Goal: Transaction & Acquisition: Book appointment/travel/reservation

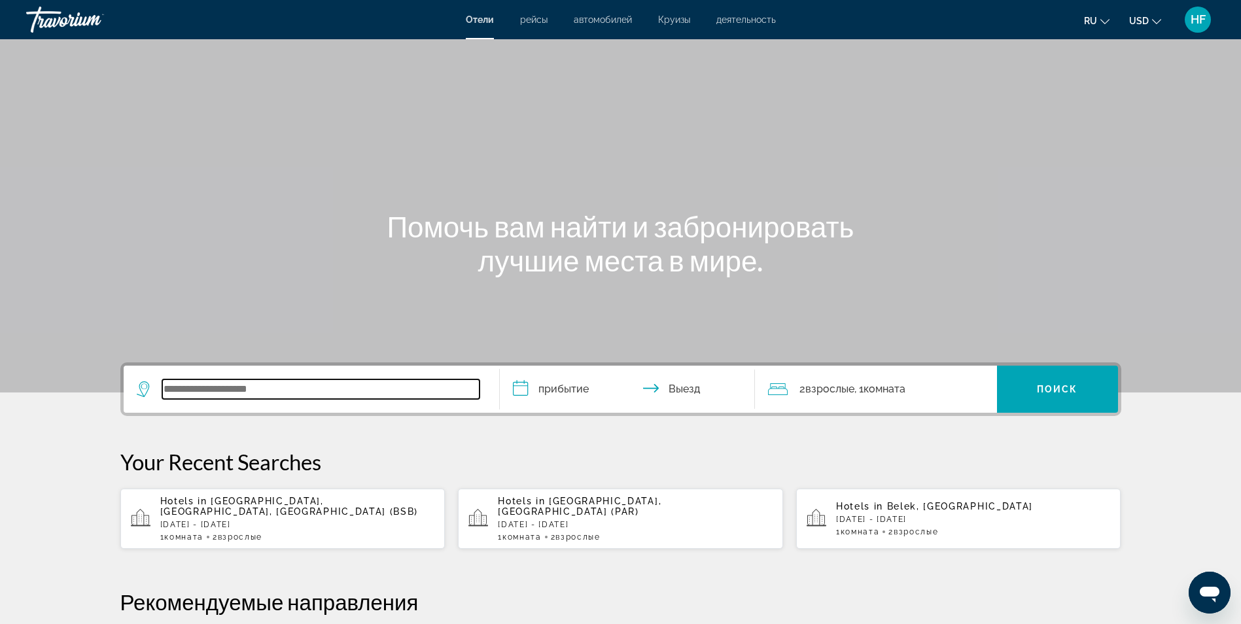
click at [184, 388] on input "Search widget" at bounding box center [320, 389] width 317 height 20
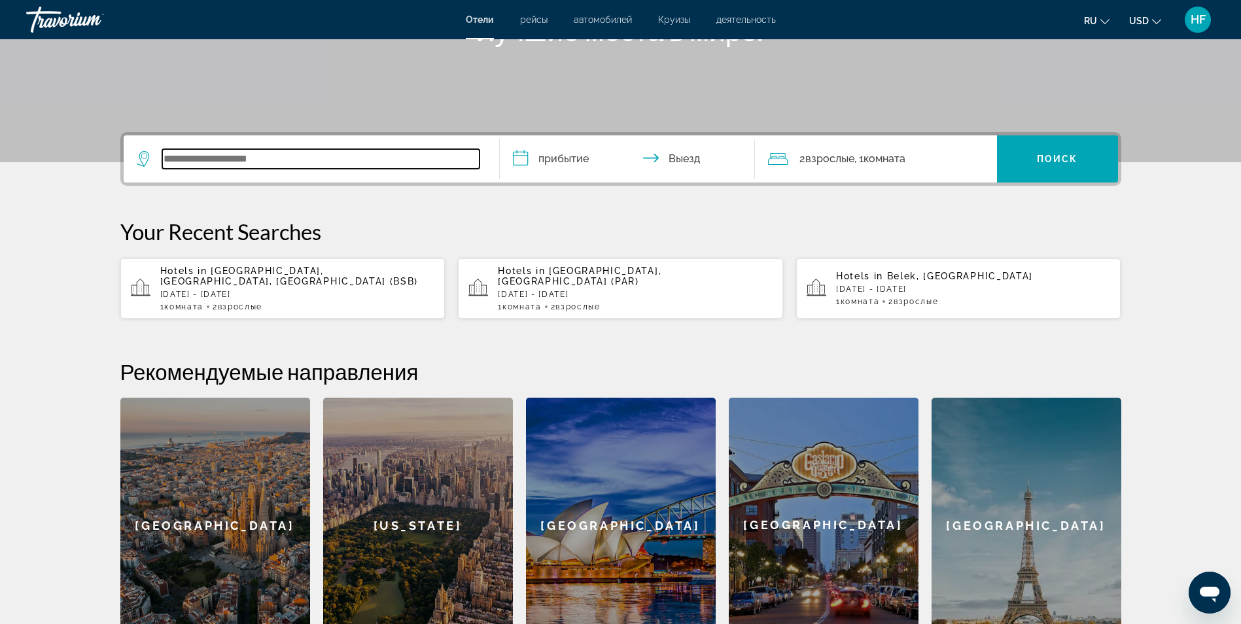
scroll to position [320, 0]
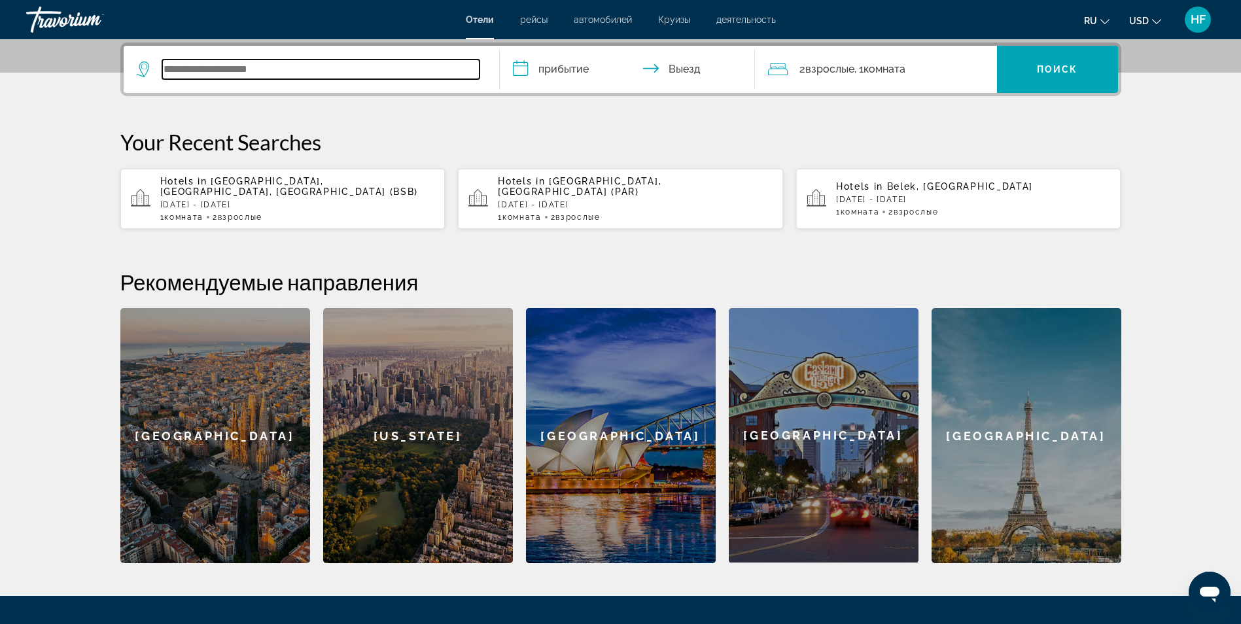
click at [209, 71] on input "Search widget" at bounding box center [320, 70] width 317 height 20
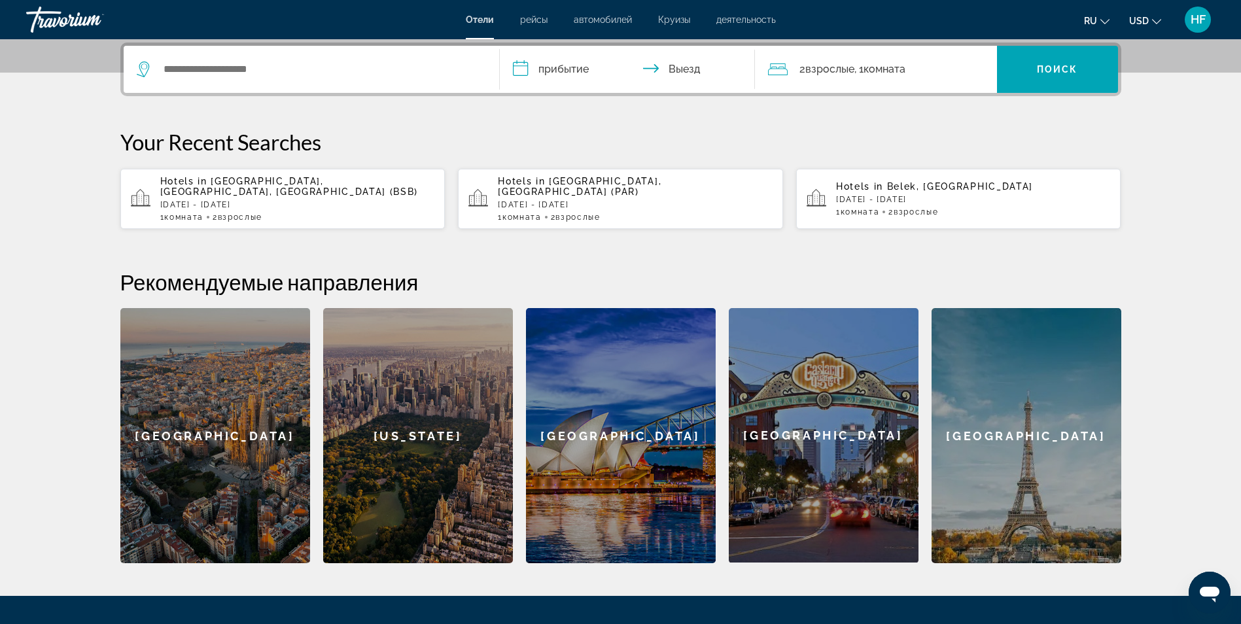
click at [904, 195] on p "Mon, 13 Oct - Mon, 20 Oct" at bounding box center [973, 199] width 275 height 9
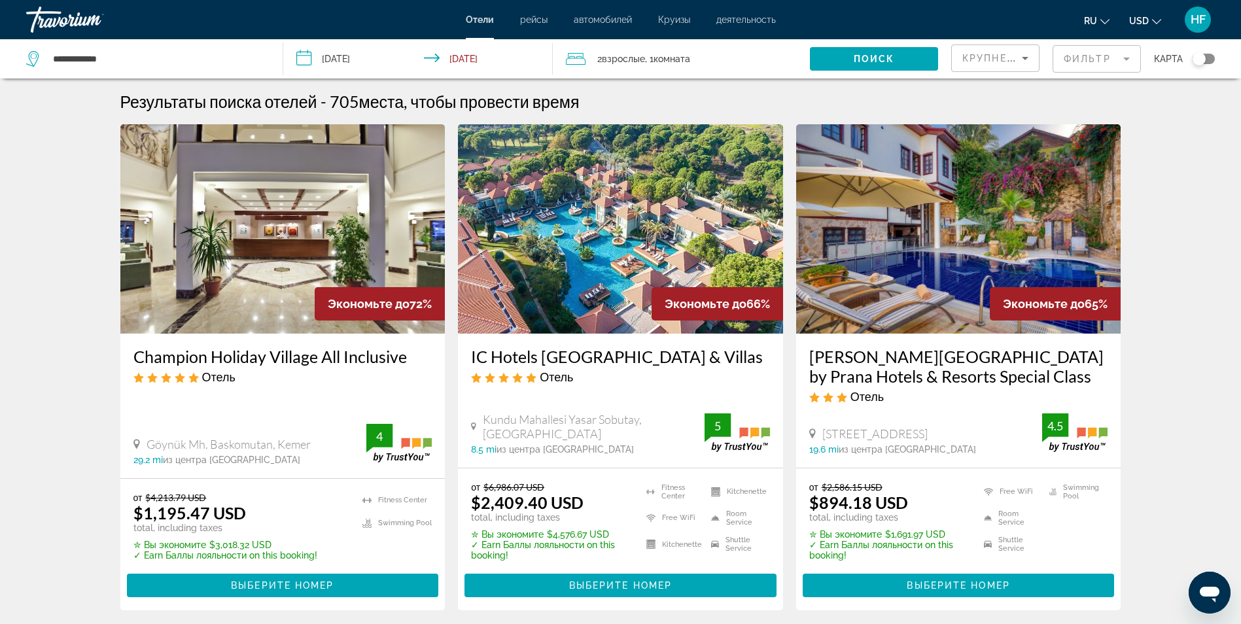
click at [534, 16] on span "рейсы" at bounding box center [533, 19] width 27 height 10
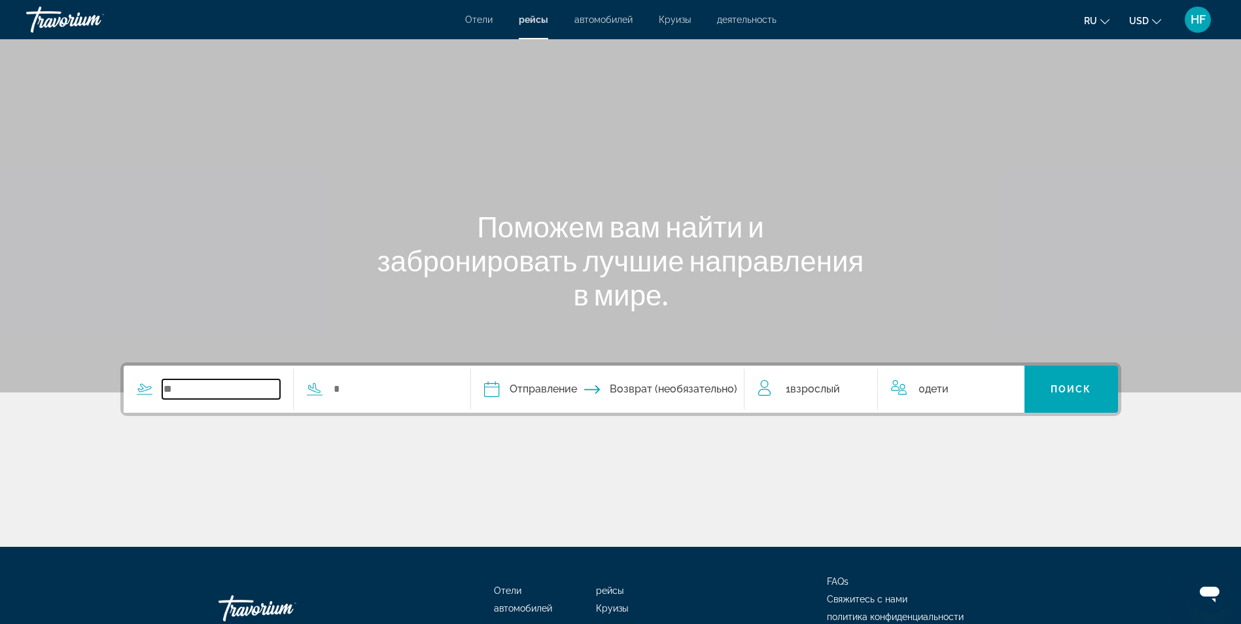
click at [224, 391] on input "Search widget" at bounding box center [221, 389] width 118 height 20
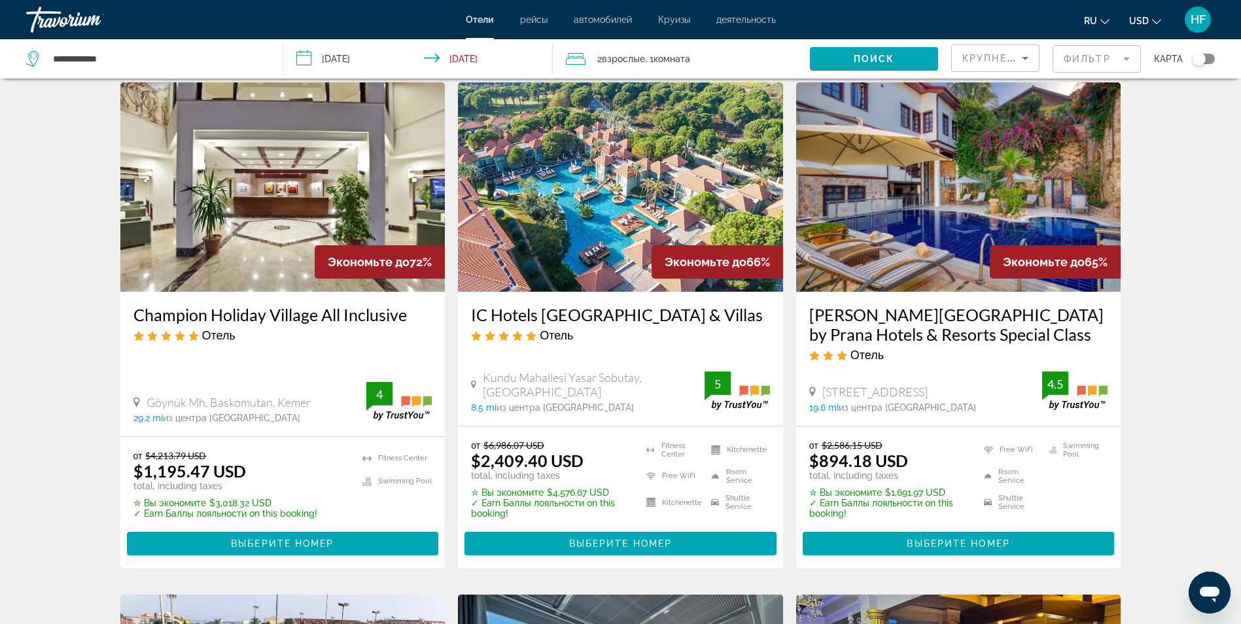
scroll to position [65, 0]
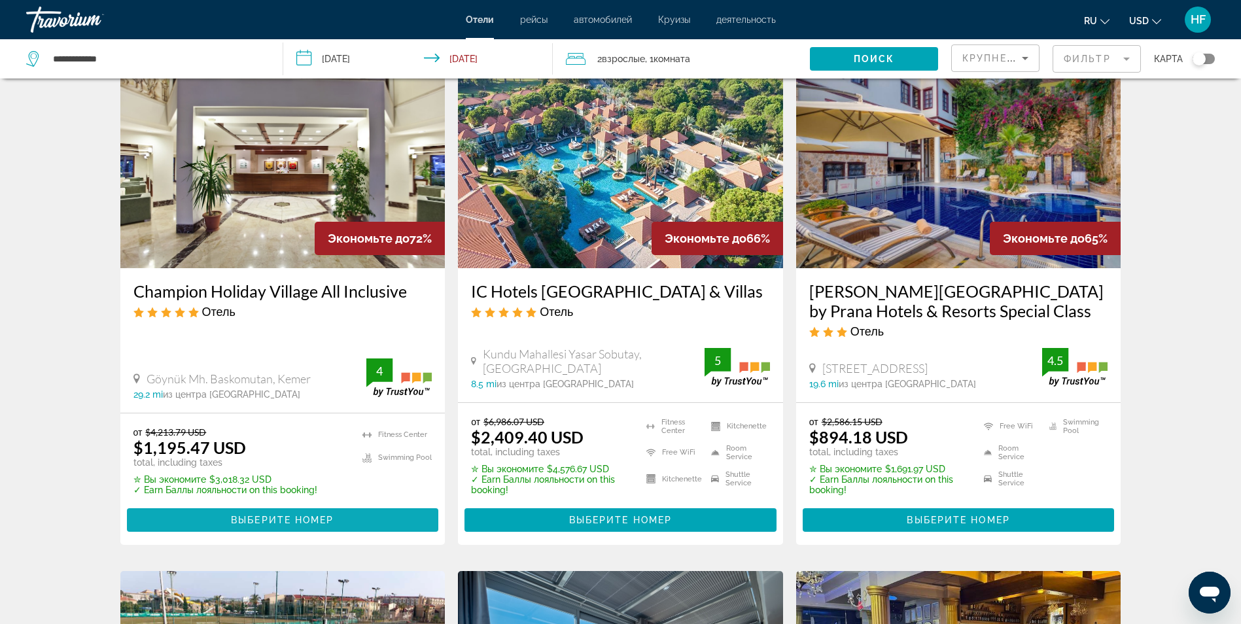
click at [266, 515] on span "Выберите номер" at bounding box center [282, 520] width 103 height 10
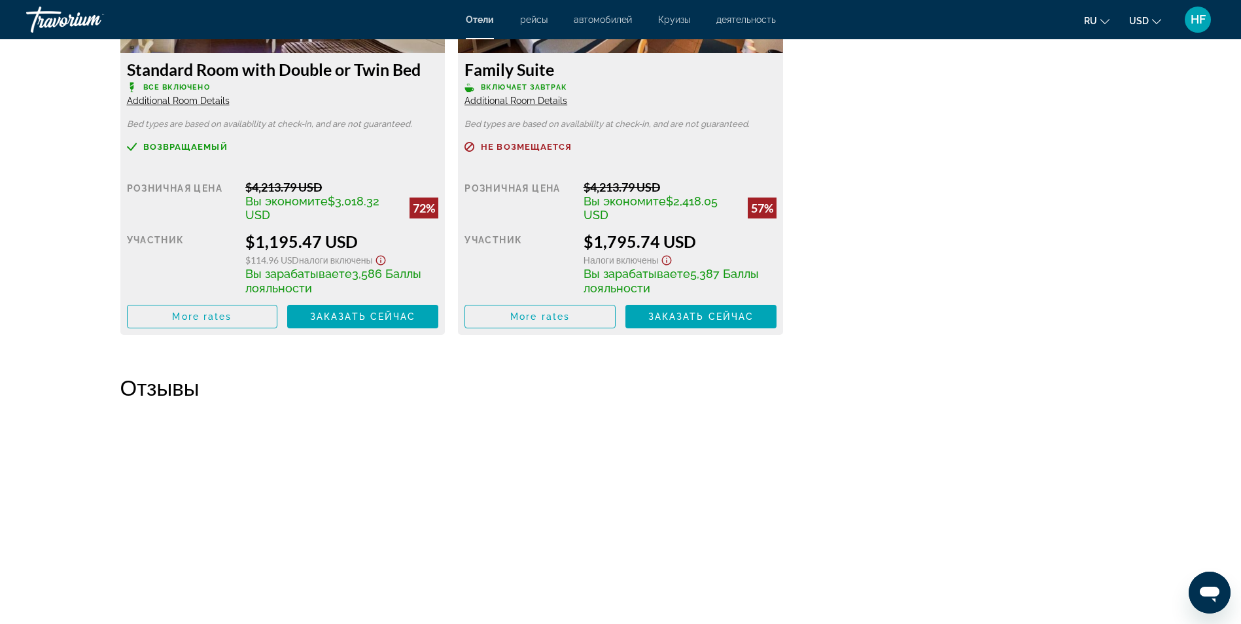
scroll to position [2027, 0]
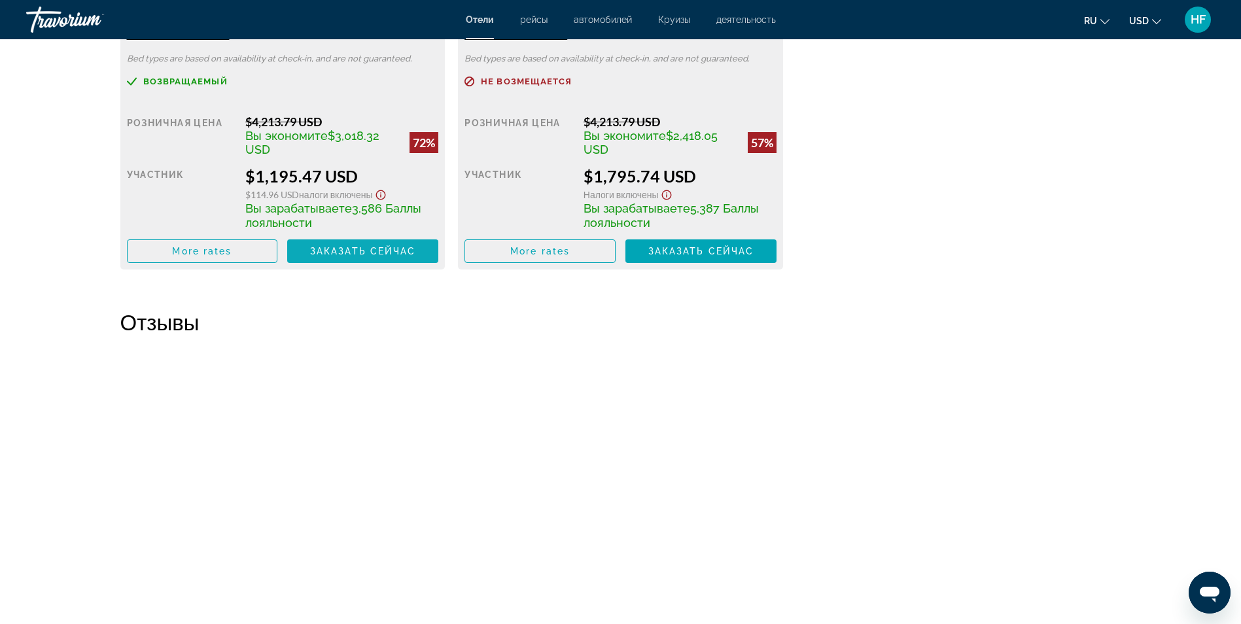
click at [374, 248] on span "Заказать сейчас" at bounding box center [363, 251] width 106 height 10
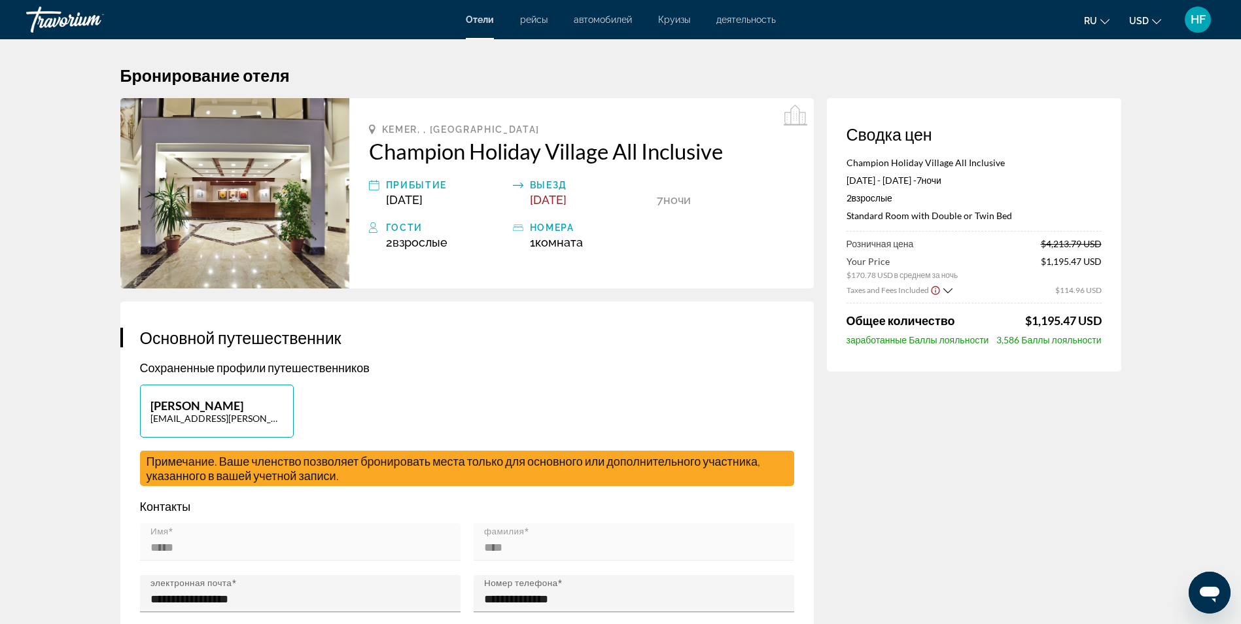
click at [947, 292] on icon "Show Taxes and Fees breakdown" at bounding box center [946, 290] width 9 height 5
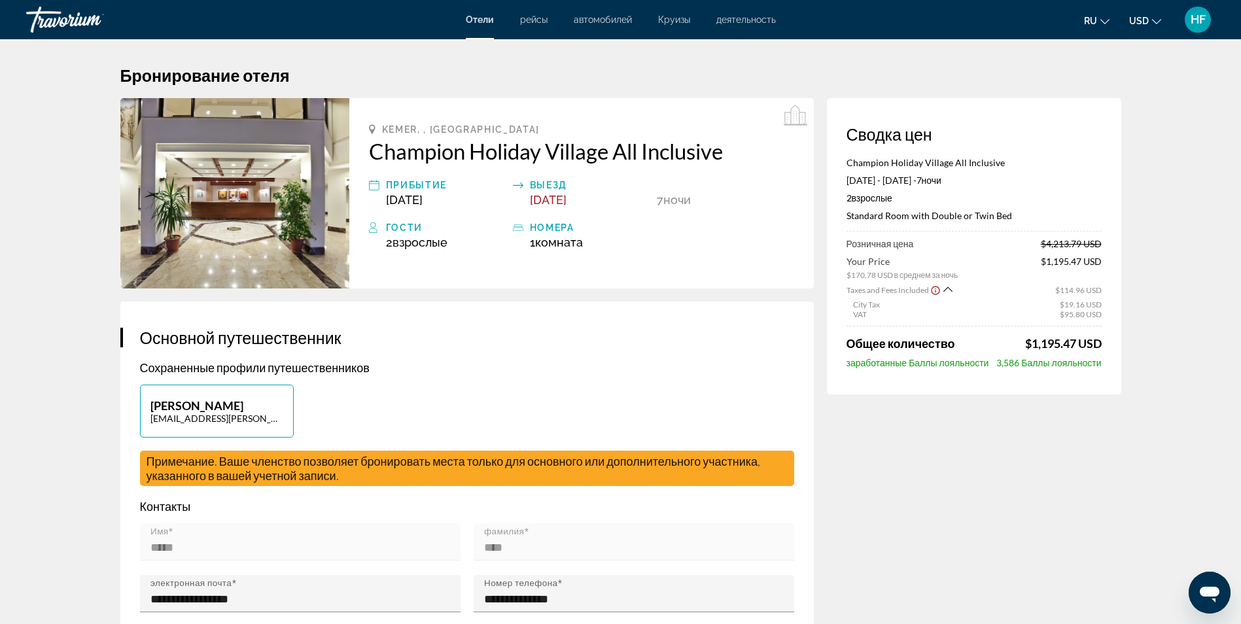
click at [945, 290] on icon "Show Taxes and Fees breakdown" at bounding box center [947, 289] width 9 height 11
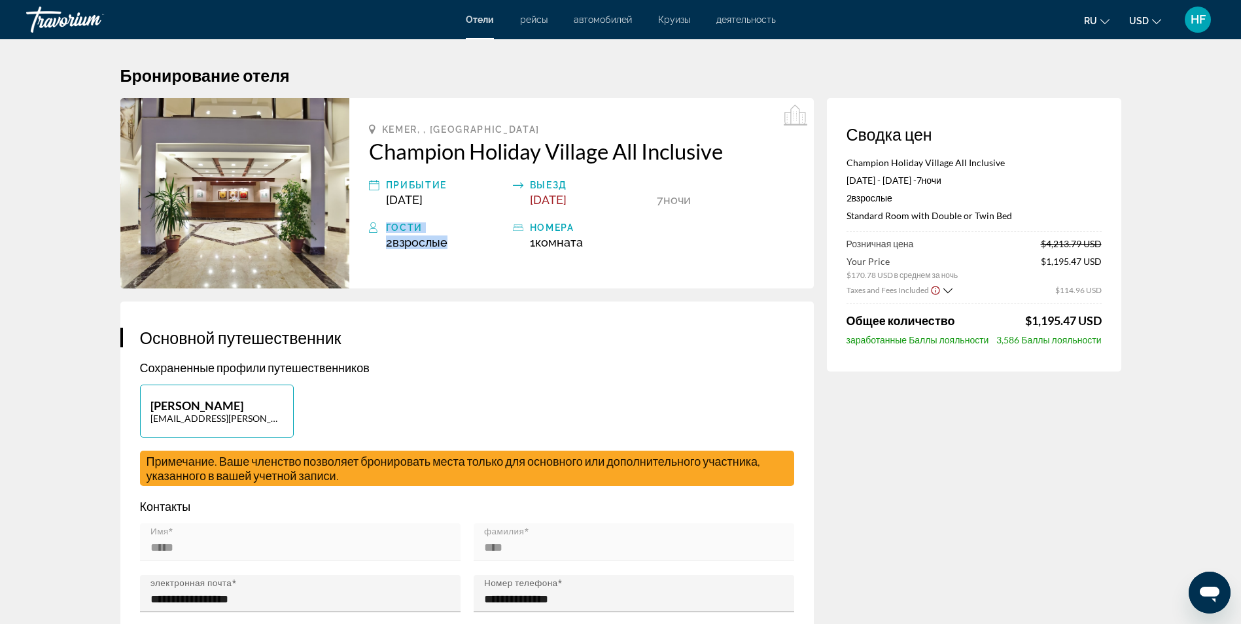
drag, startPoint x: 388, startPoint y: 228, endPoint x: 451, endPoint y: 243, distance: 64.6
click at [451, 243] on div "Гости 2 Взрослый Взрослые , 0 Ребенок Дети ( возраст )" at bounding box center [437, 234] width 137 height 29
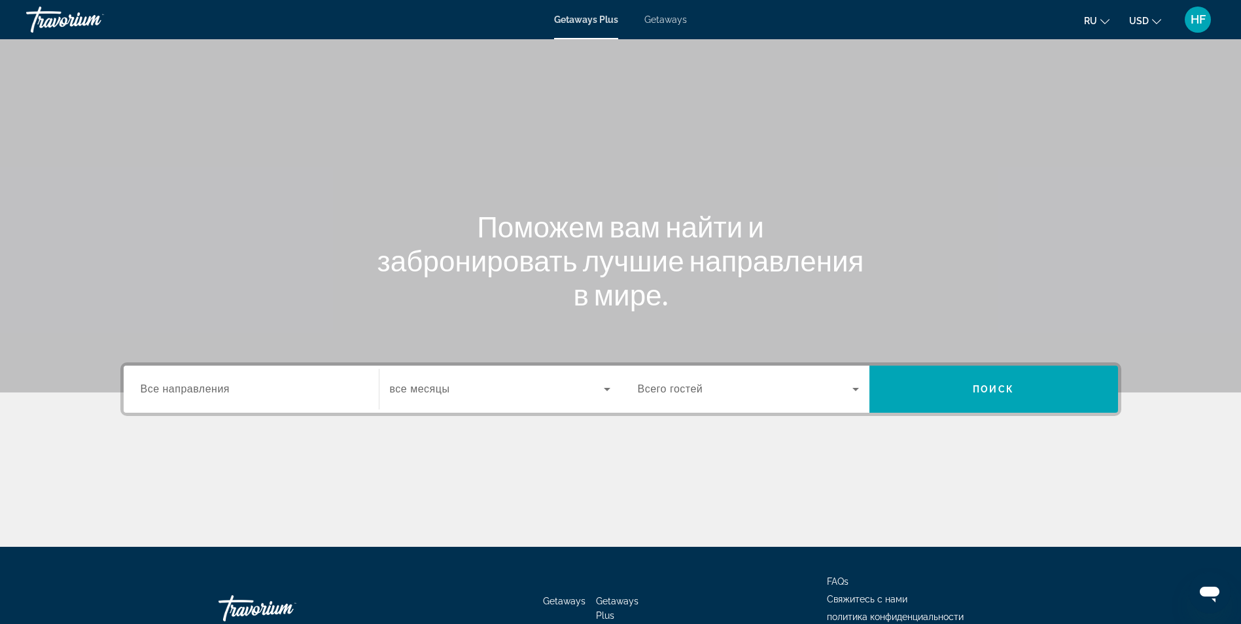
click at [181, 396] on input "Destination Все направления" at bounding box center [251, 390] width 221 height 16
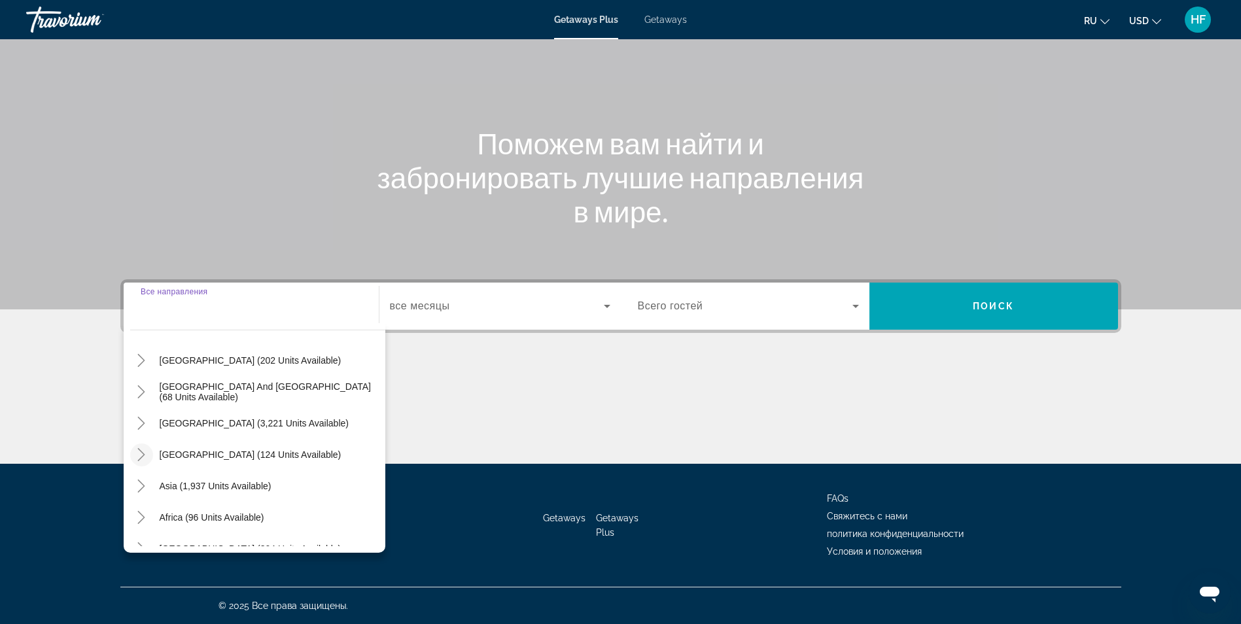
scroll to position [212, 0]
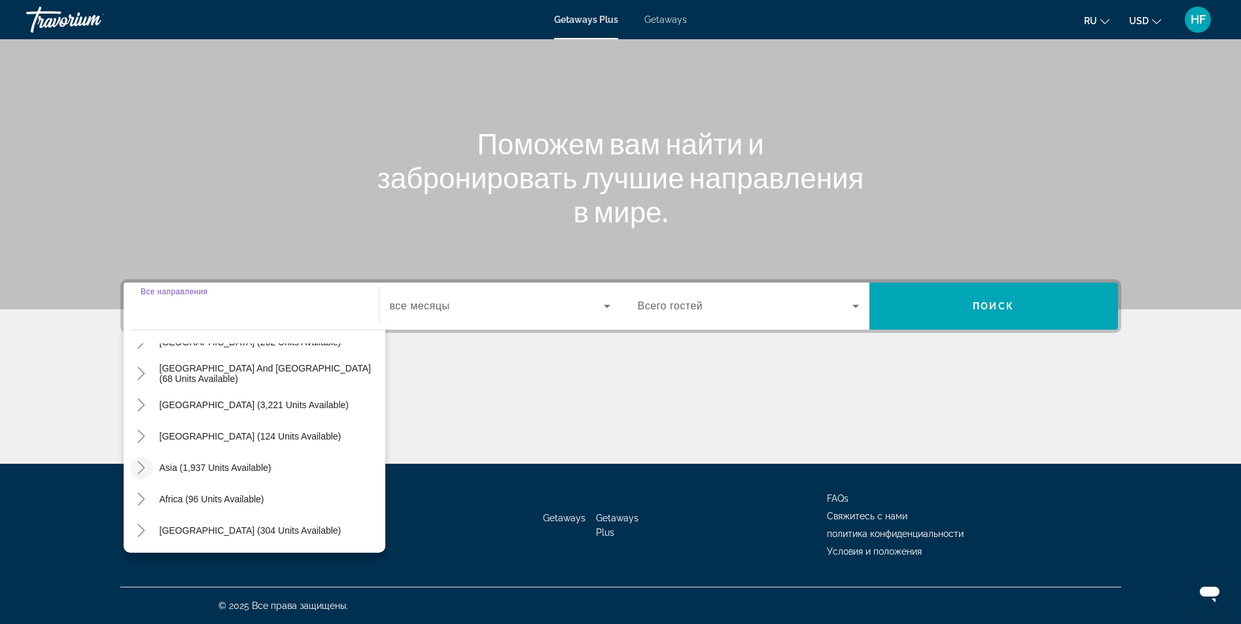
click at [142, 468] on icon "Toggle Asia (1,937 units available)" at bounding box center [141, 467] width 13 height 13
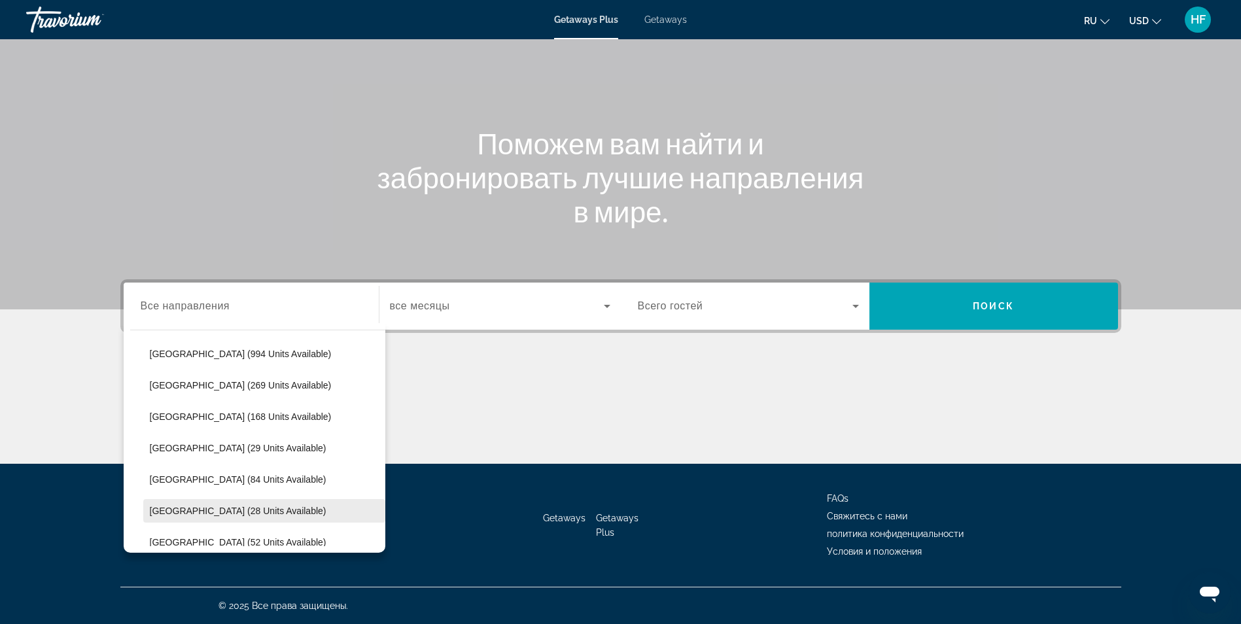
scroll to position [517, 0]
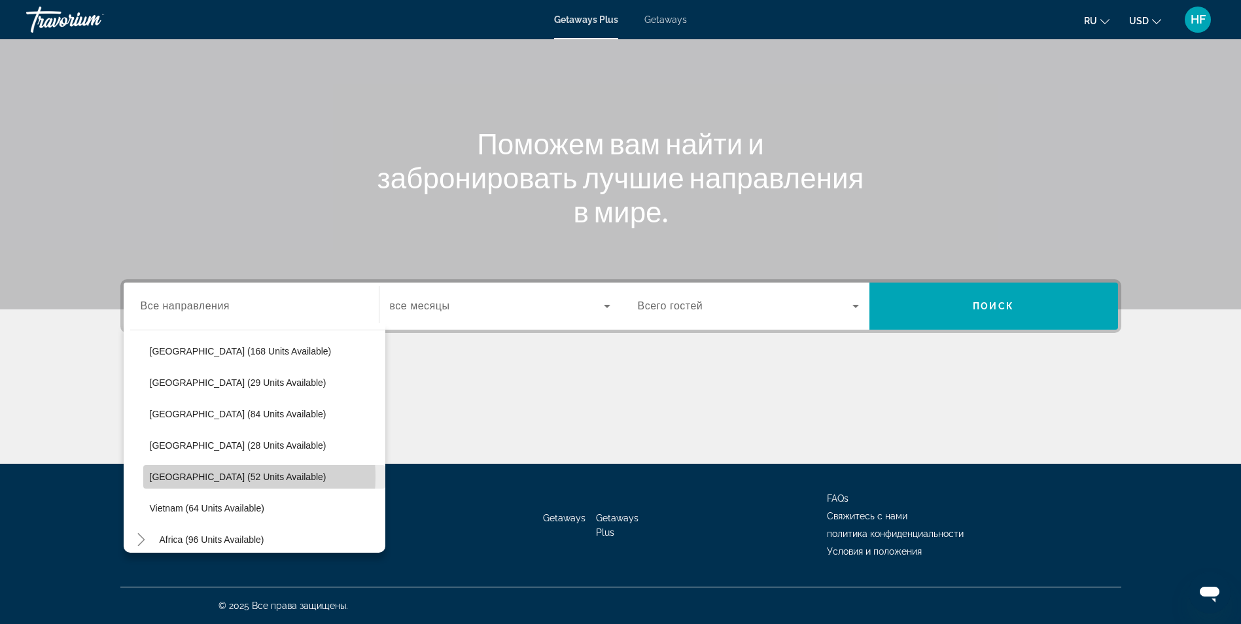
click at [198, 477] on span "Thailand (52 units available)" at bounding box center [238, 477] width 177 height 10
type input "**********"
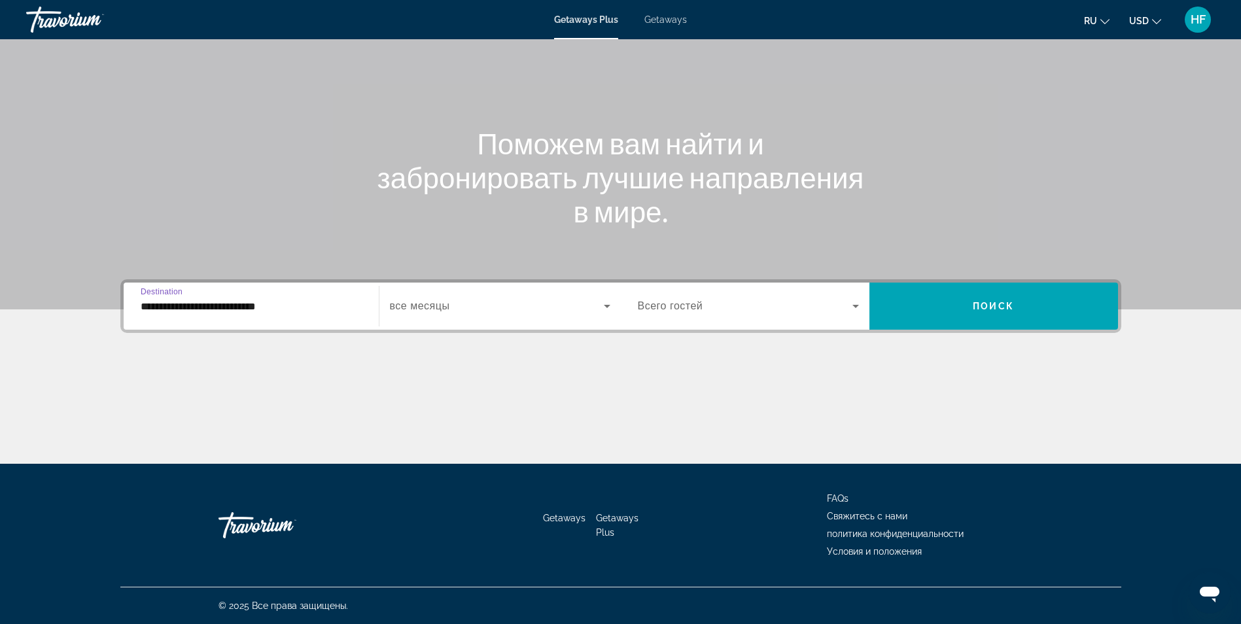
click at [454, 307] on span "Search widget" at bounding box center [497, 306] width 214 height 16
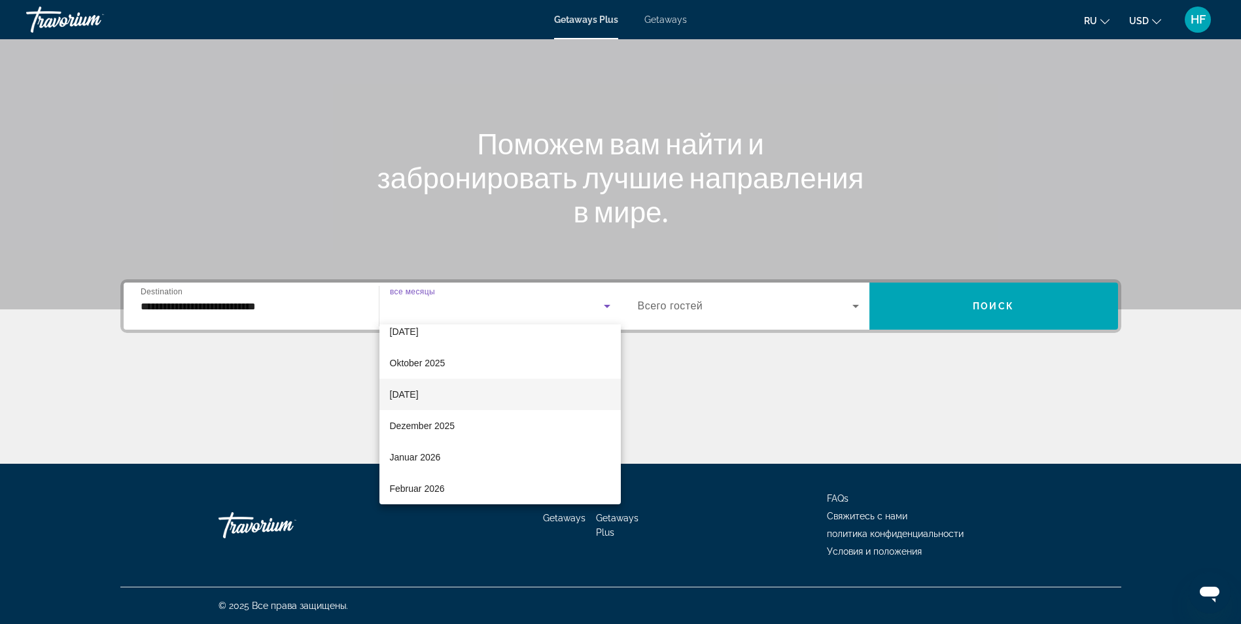
scroll to position [65, 0]
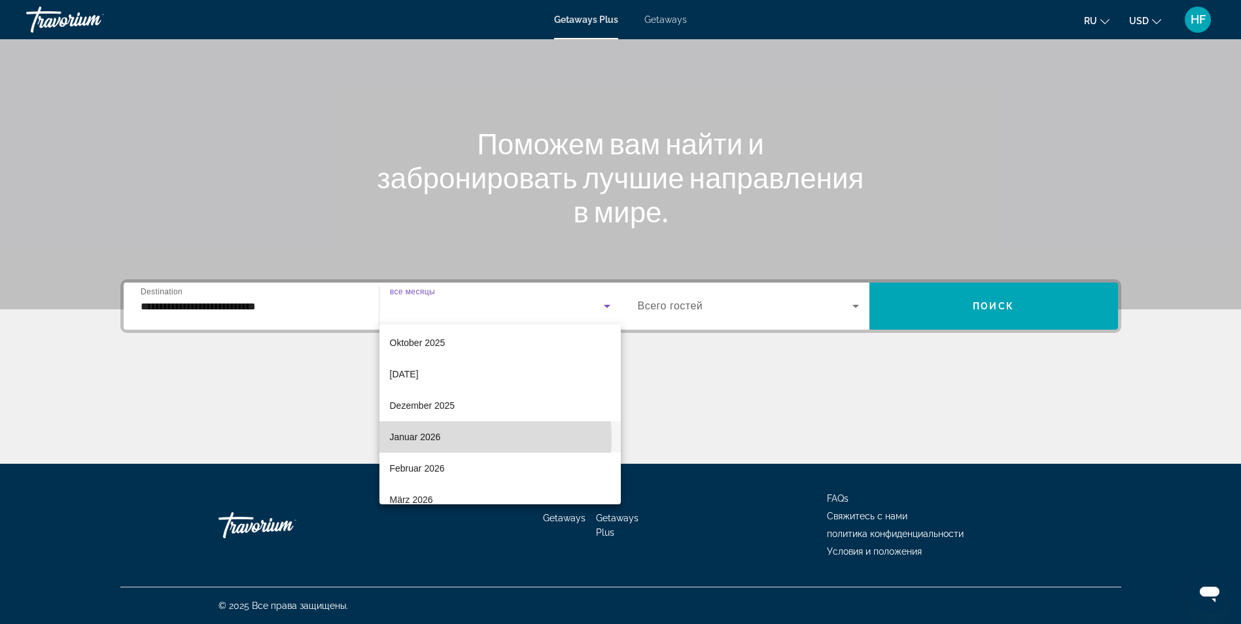
click at [461, 438] on mat-option "Januar 2026" at bounding box center [499, 436] width 241 height 31
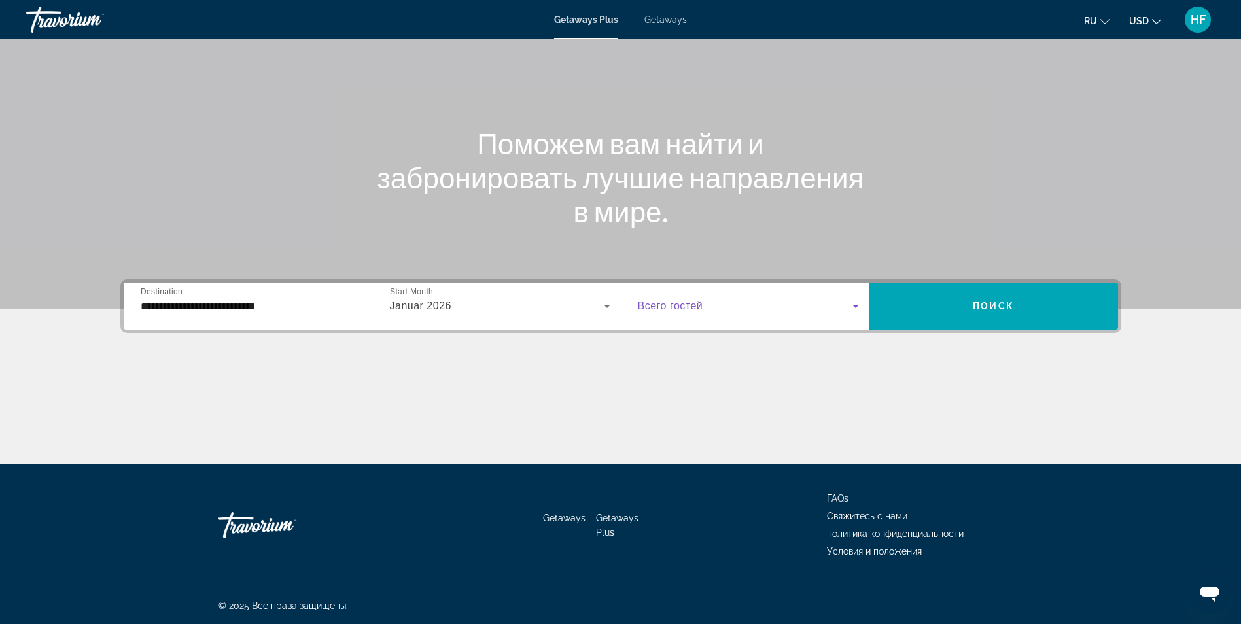
click at [770, 302] on span "Search widget" at bounding box center [745, 306] width 215 height 16
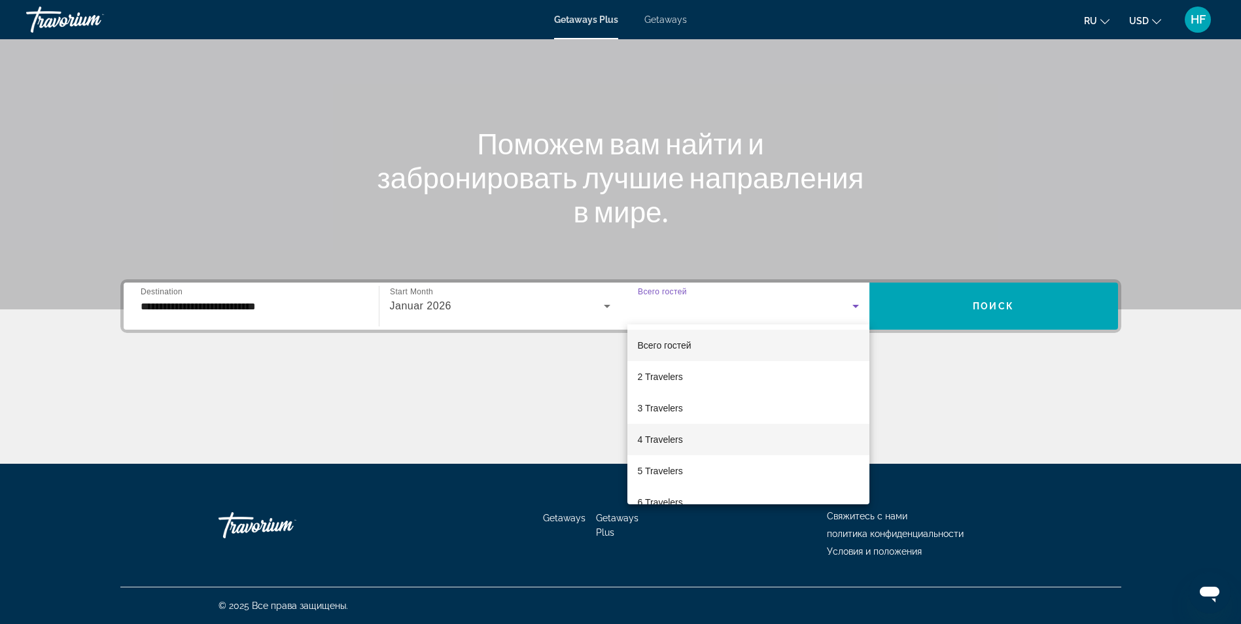
click at [660, 440] on span "4 Travelers" at bounding box center [660, 440] width 45 height 16
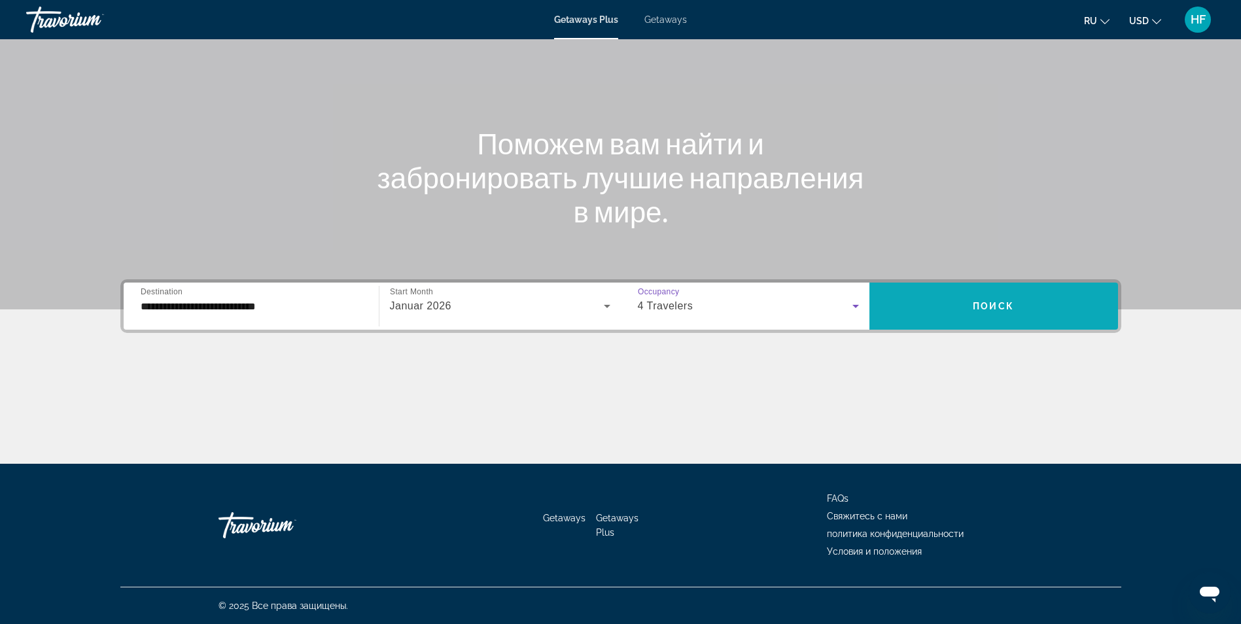
click at [1008, 303] on span "Поиск" at bounding box center [992, 306] width 41 height 10
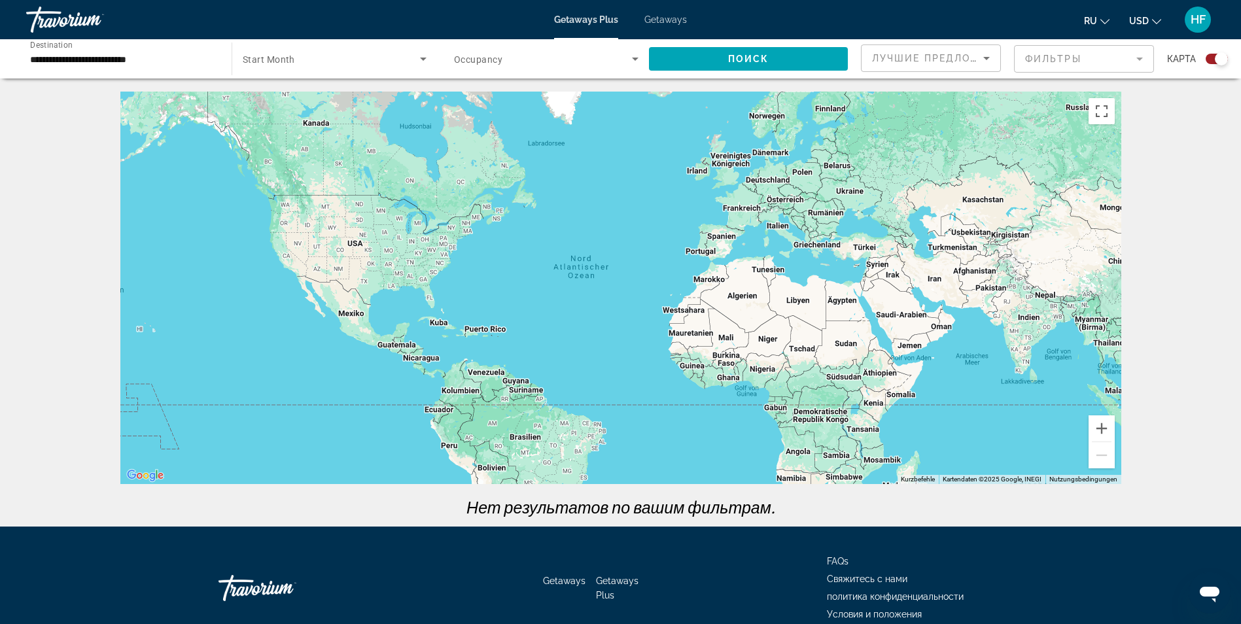
click at [148, 58] on input "**********" at bounding box center [122, 60] width 184 height 16
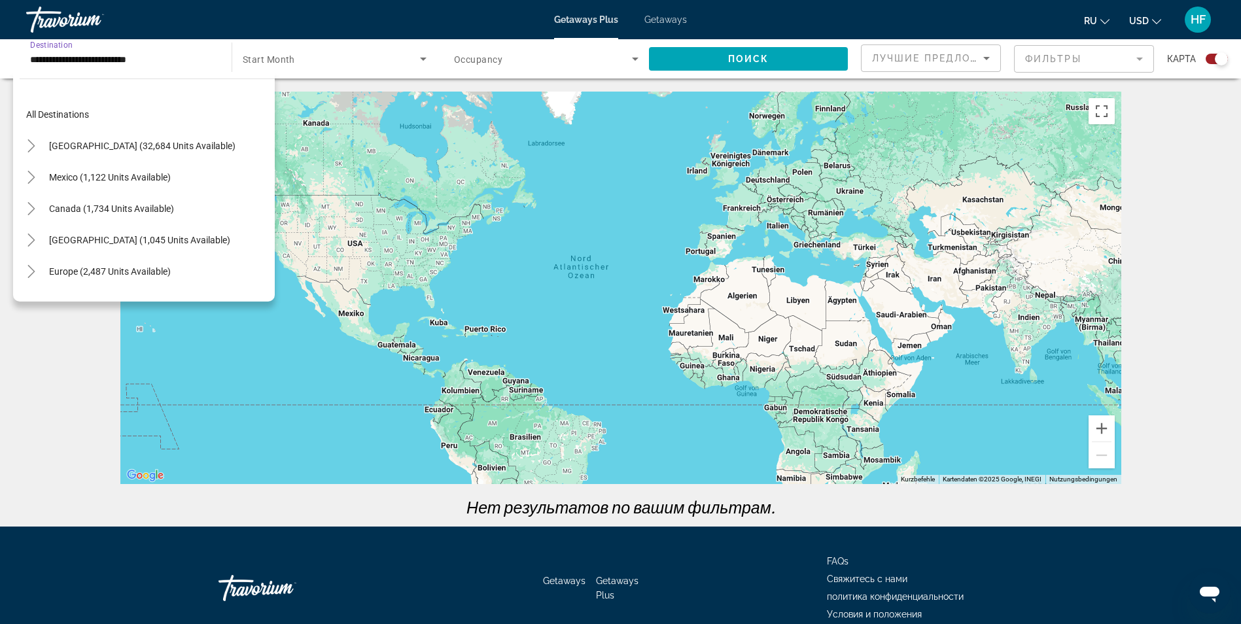
scroll to position [549, 0]
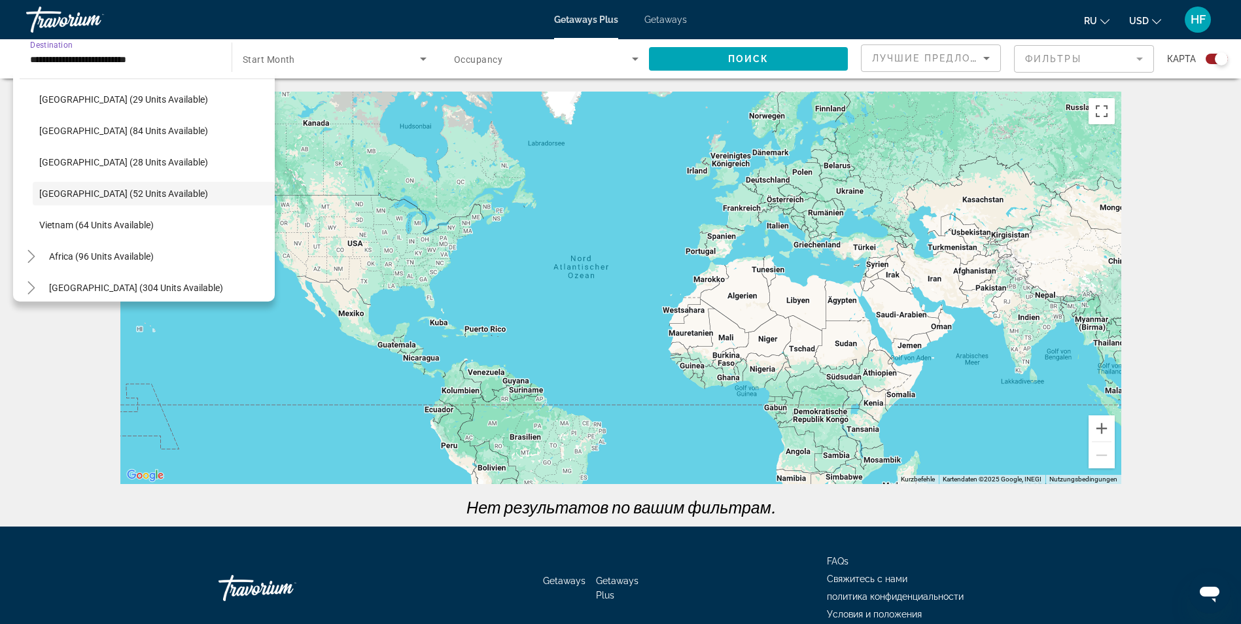
click at [126, 189] on span "Thailand (52 units available)" at bounding box center [123, 193] width 169 height 10
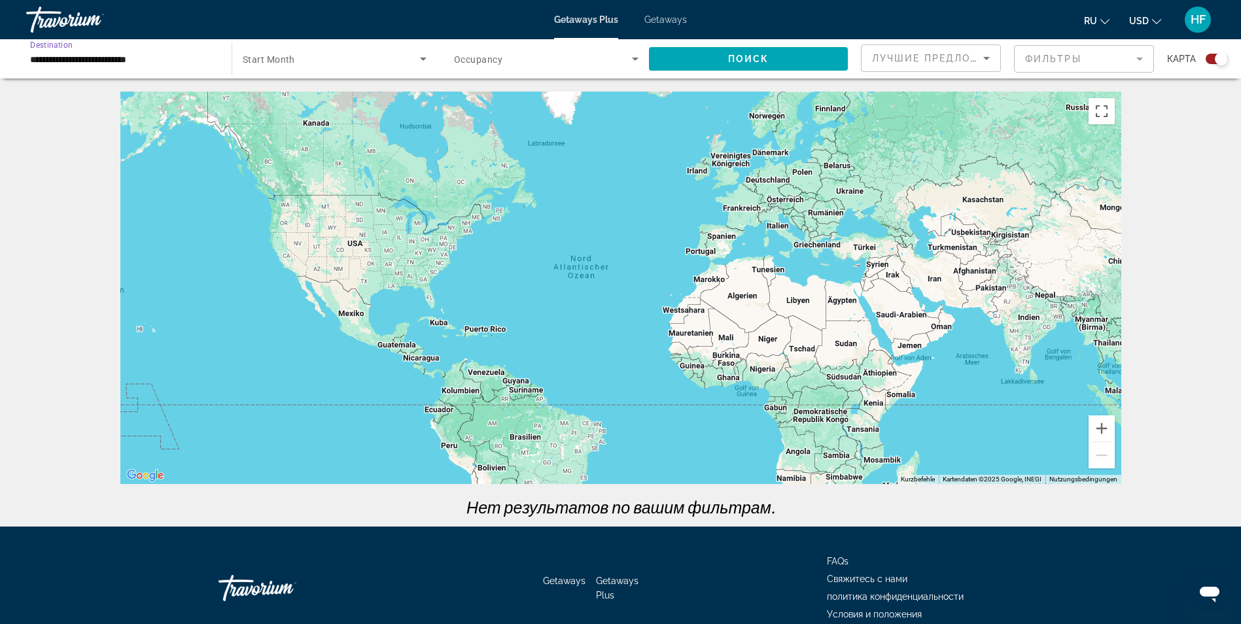
click at [324, 56] on span "Search widget" at bounding box center [331, 59] width 177 height 16
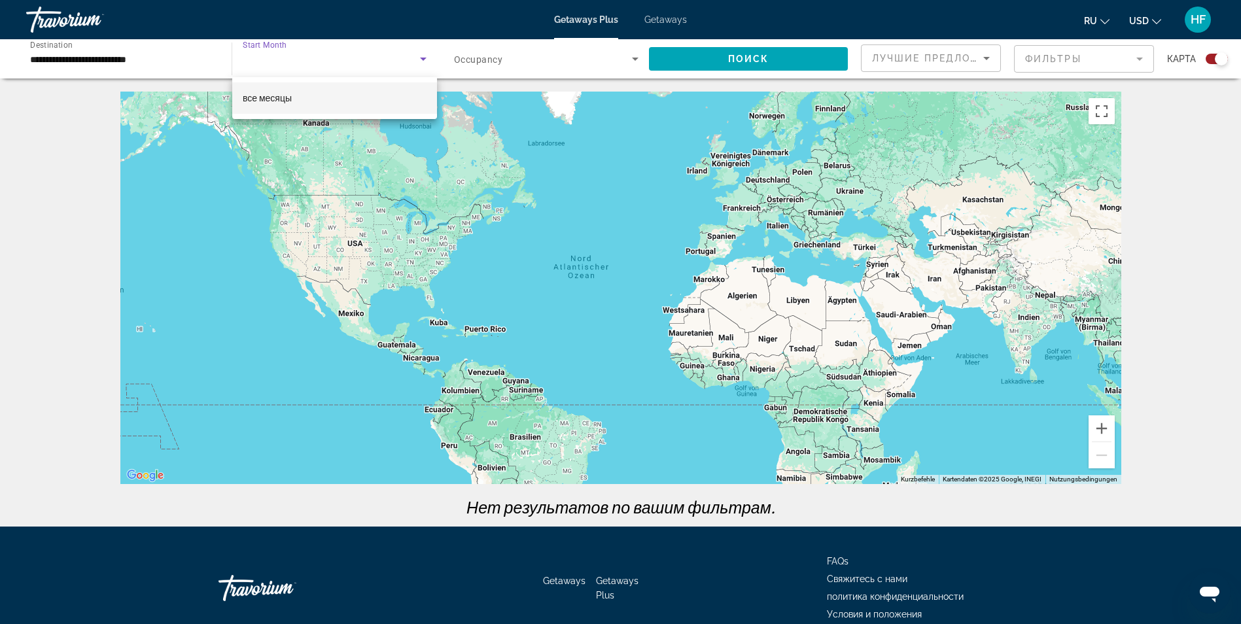
click at [279, 104] on span "все месяцы" at bounding box center [267, 98] width 49 height 16
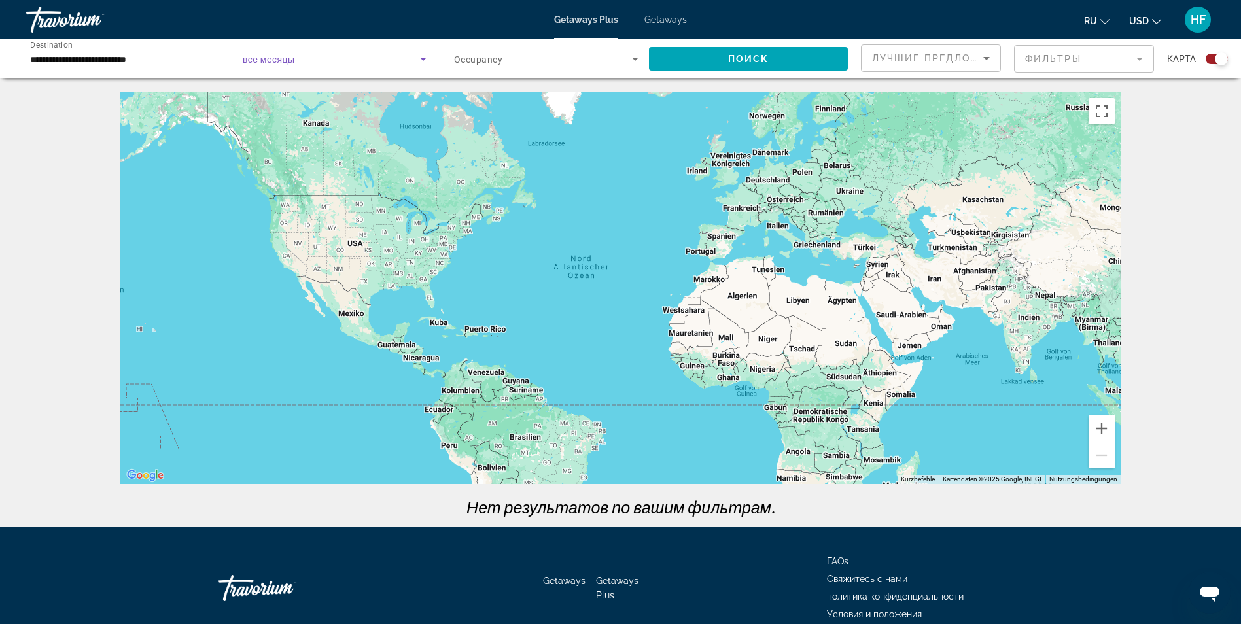
click at [558, 53] on span "Search widget" at bounding box center [543, 59] width 178 height 16
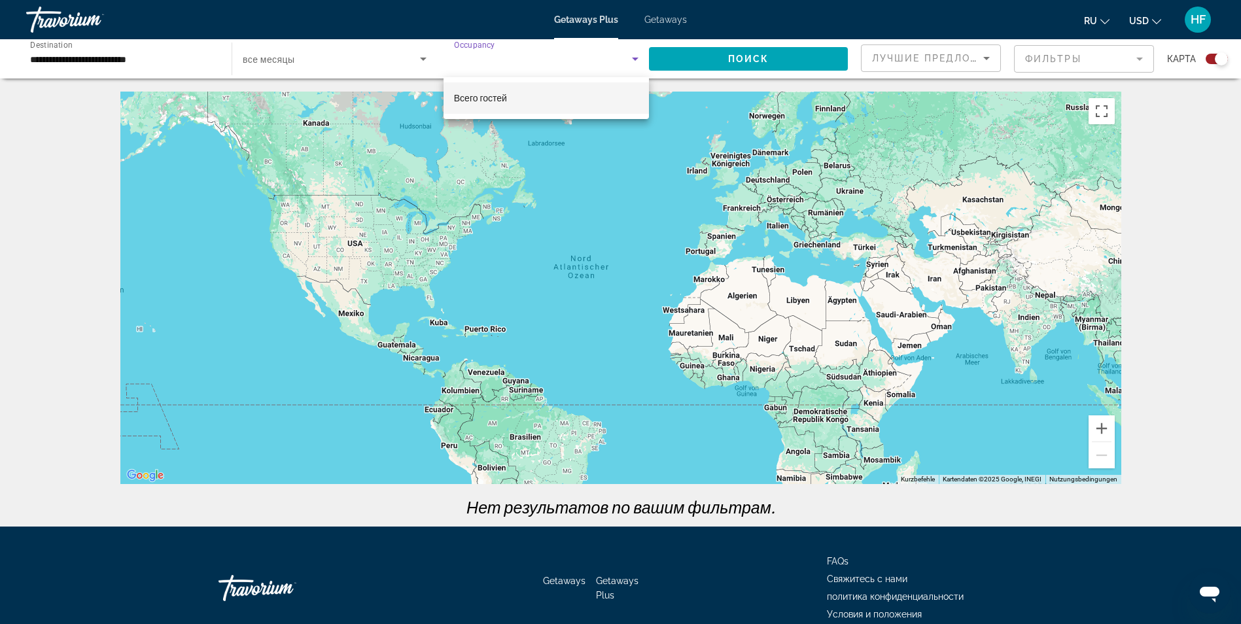
click at [517, 99] on mat-option "Всего гостей" at bounding box center [545, 97] width 205 height 31
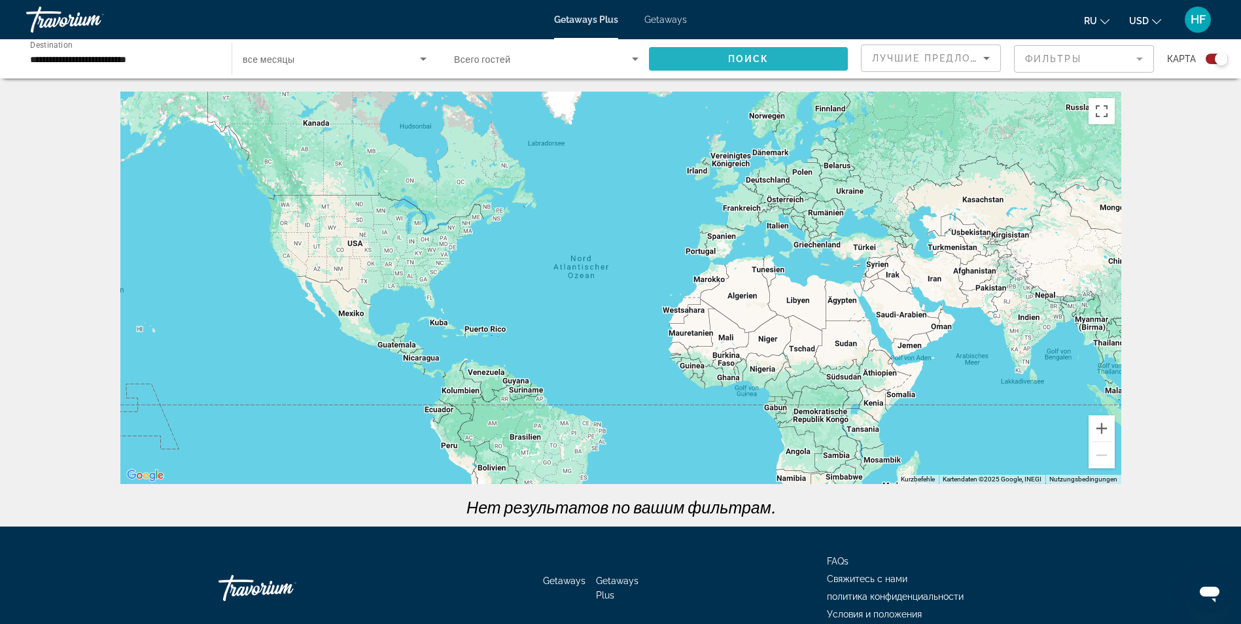
click at [740, 55] on span "Поиск" at bounding box center [748, 59] width 41 height 10
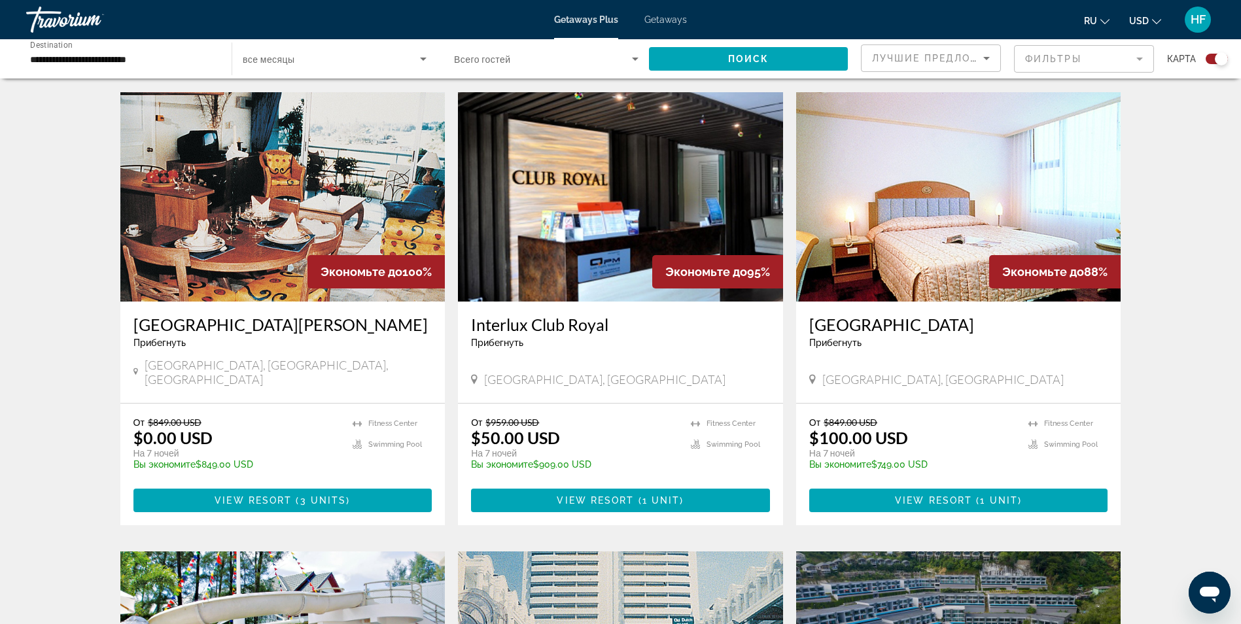
scroll to position [458, 0]
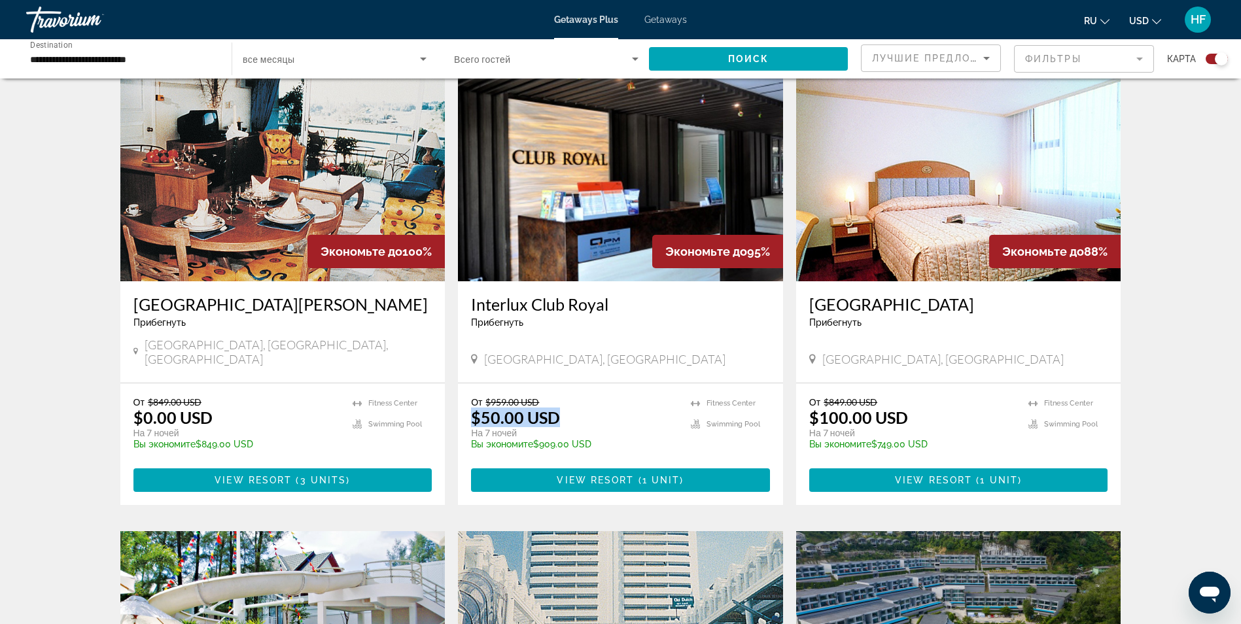
drag, startPoint x: 472, startPoint y: 402, endPoint x: 569, endPoint y: 401, distance: 96.8
click at [569, 401] on div "От $959.00 USD $50.00 USD На 7 ночей Вы экономите $909.00 USD temp" at bounding box center [574, 427] width 207 height 62
drag, startPoint x: 808, startPoint y: 404, endPoint x: 930, endPoint y: 405, distance: 121.6
click at [930, 405] on div "От $849.00 USD $100.00 USD На 7 ночей Вы экономите $749.00 USD temp" at bounding box center [912, 427] width 207 height 62
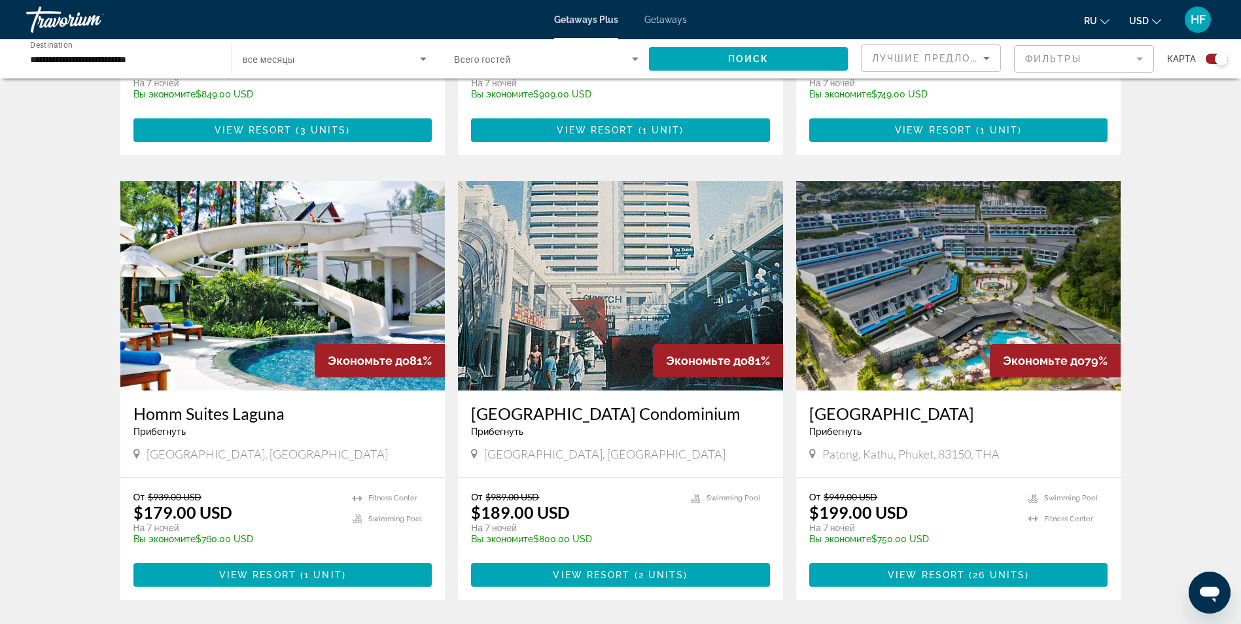
scroll to position [785, 0]
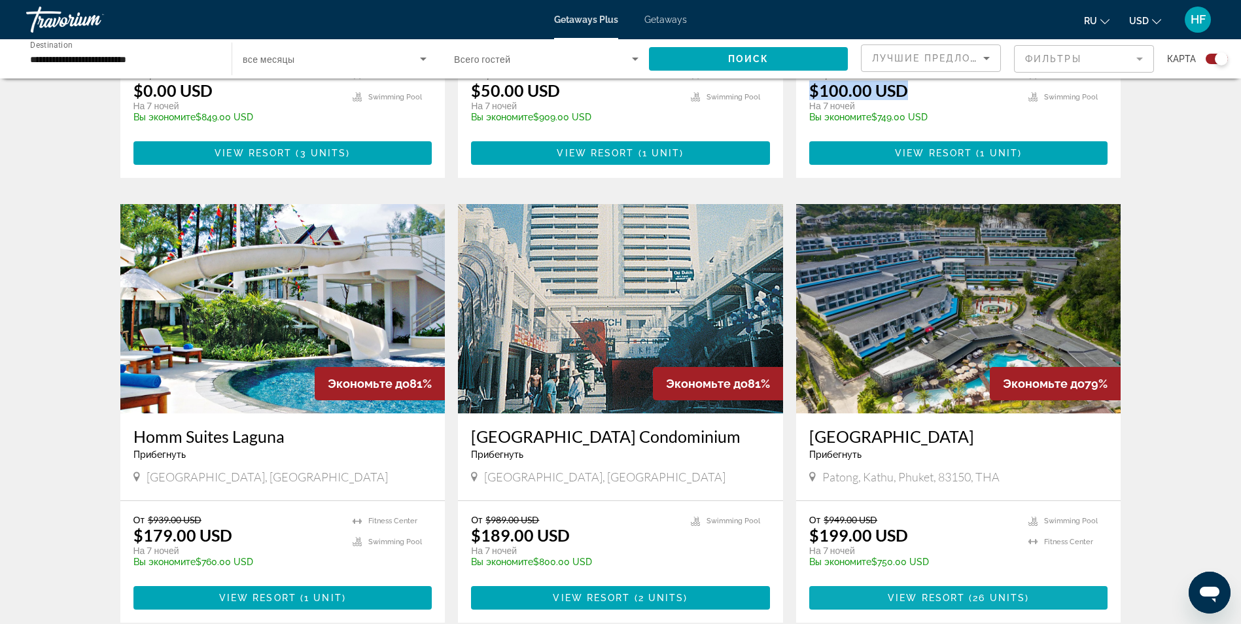
click at [964, 592] on span "View Resort" at bounding box center [925, 597] width 77 height 10
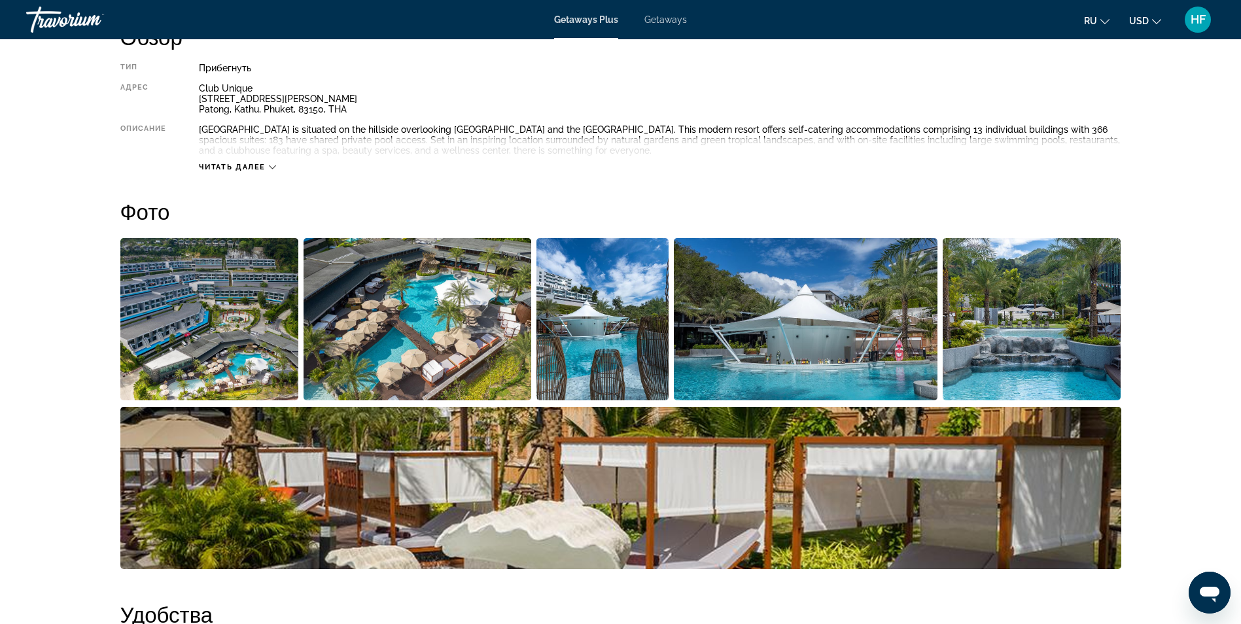
scroll to position [458, 0]
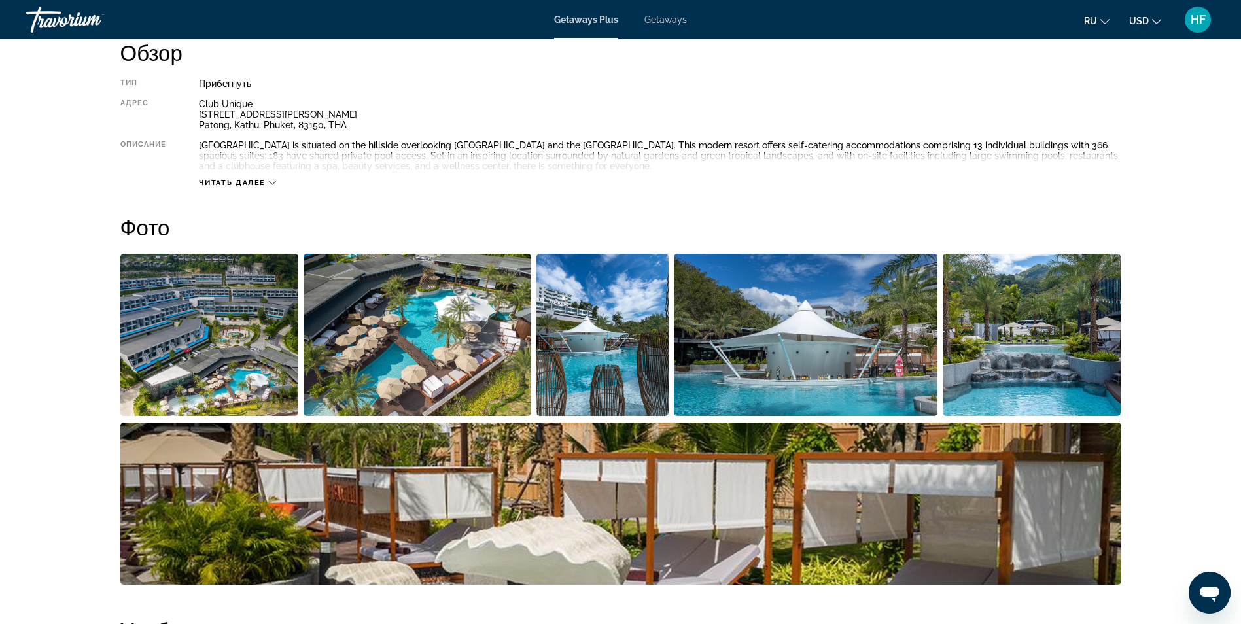
click at [410, 358] on img "Open full-screen image slider" at bounding box center [417, 335] width 228 height 162
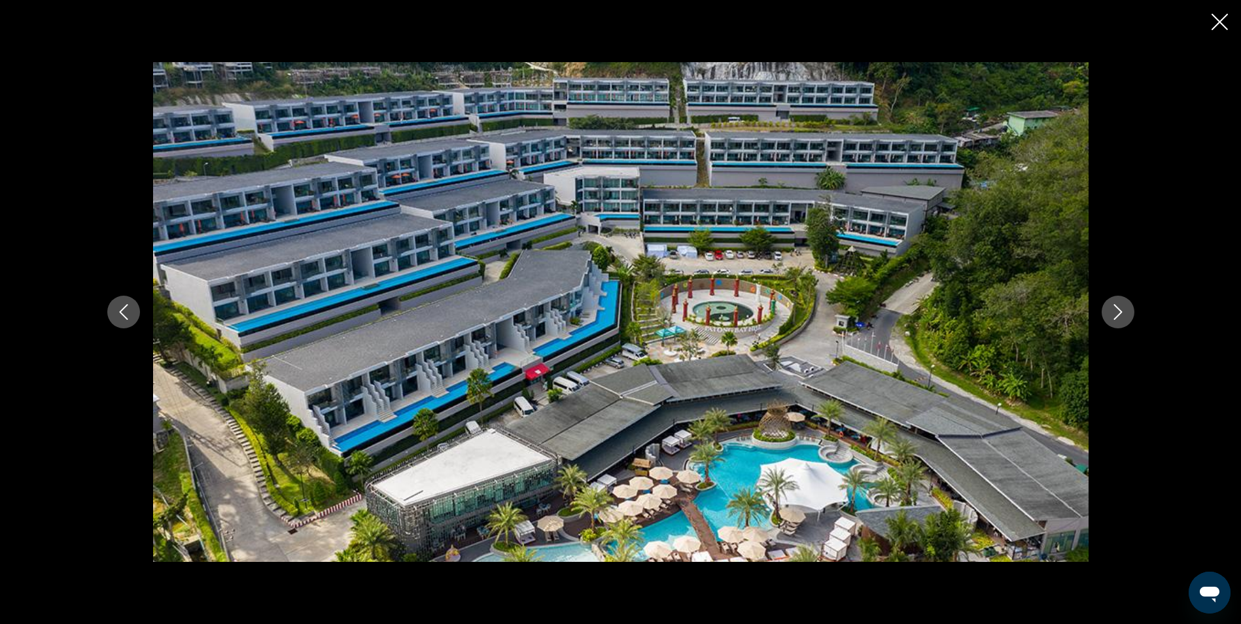
click at [1114, 314] on icon "Next image" at bounding box center [1118, 312] width 16 height 16
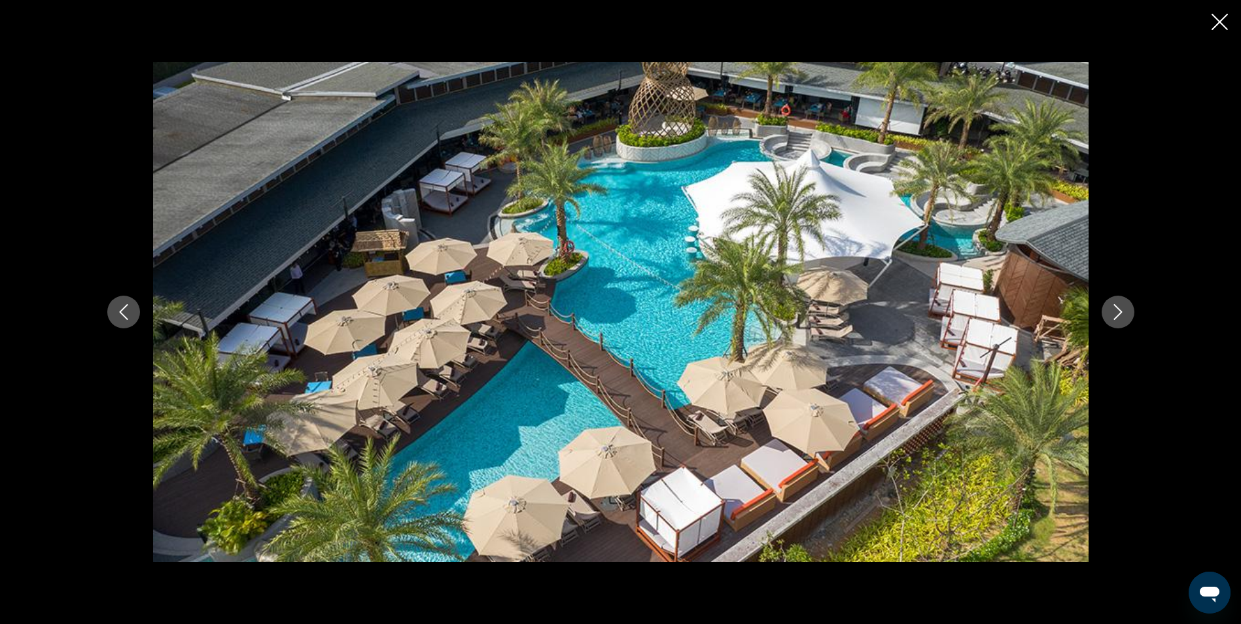
click at [1114, 314] on icon "Next image" at bounding box center [1118, 312] width 16 height 16
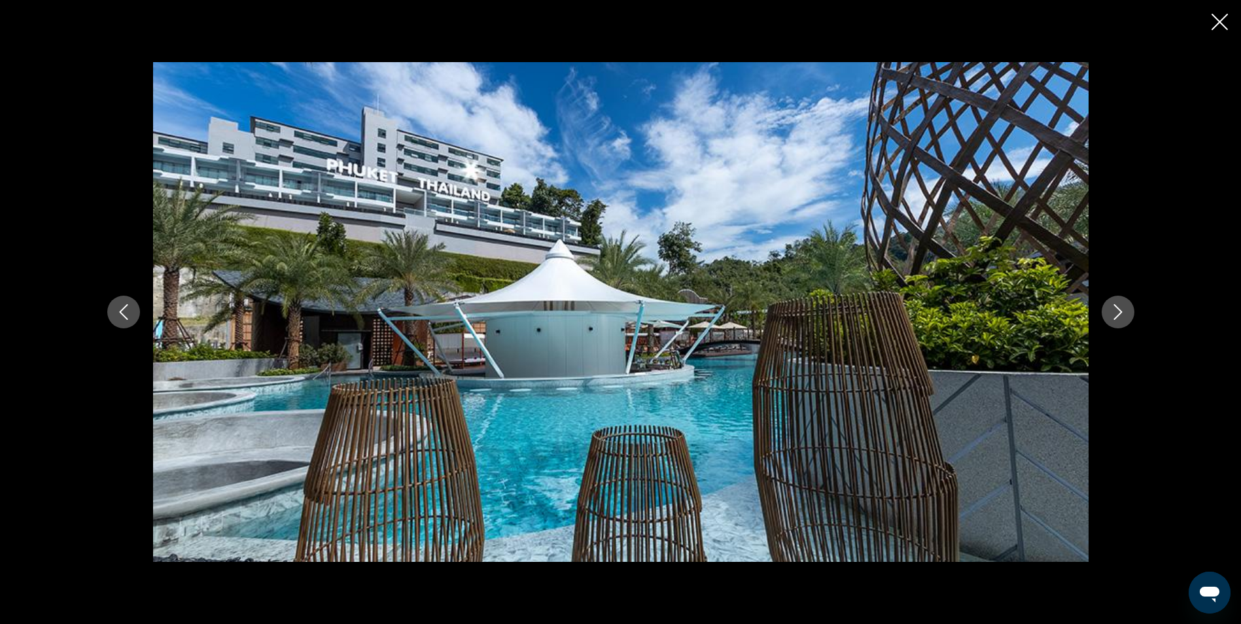
click at [1114, 314] on icon "Next image" at bounding box center [1118, 312] width 16 height 16
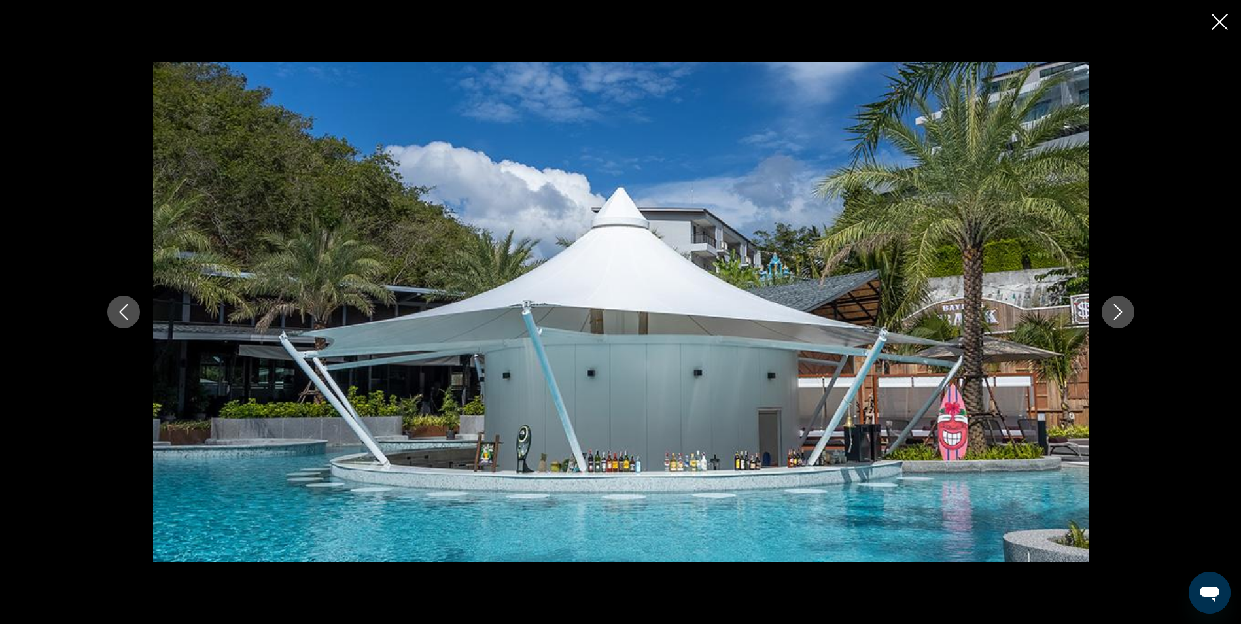
click at [1114, 314] on icon "Next image" at bounding box center [1118, 312] width 16 height 16
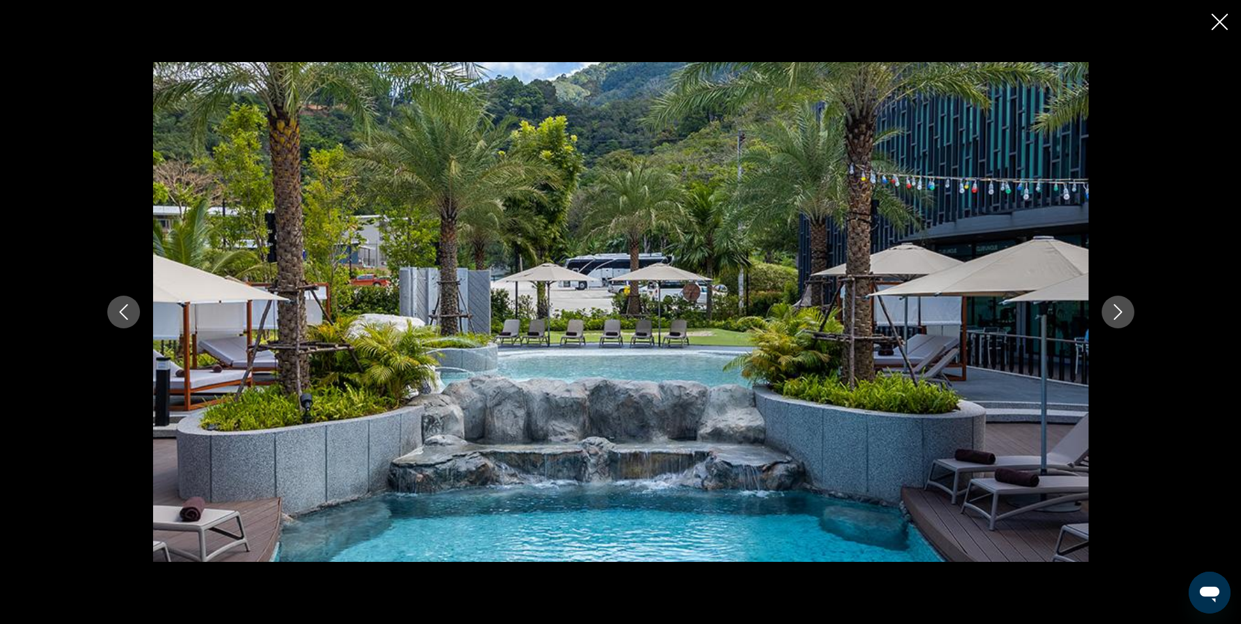
click at [1114, 314] on icon "Next image" at bounding box center [1118, 312] width 16 height 16
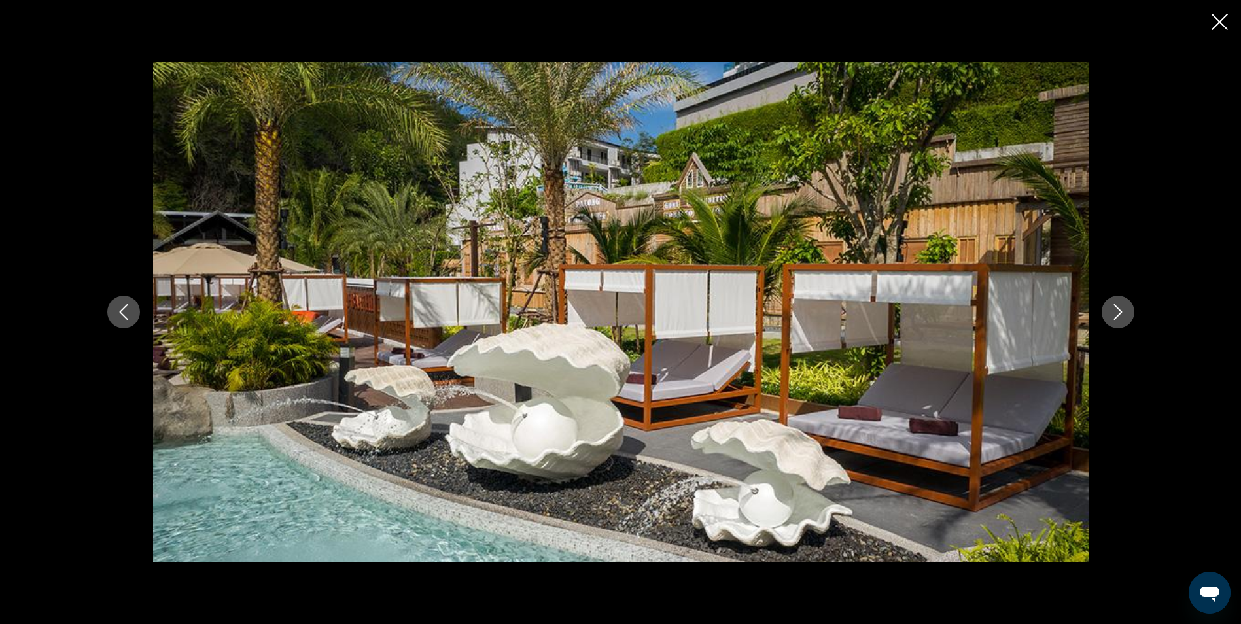
click at [1114, 314] on icon "Next image" at bounding box center [1118, 312] width 16 height 16
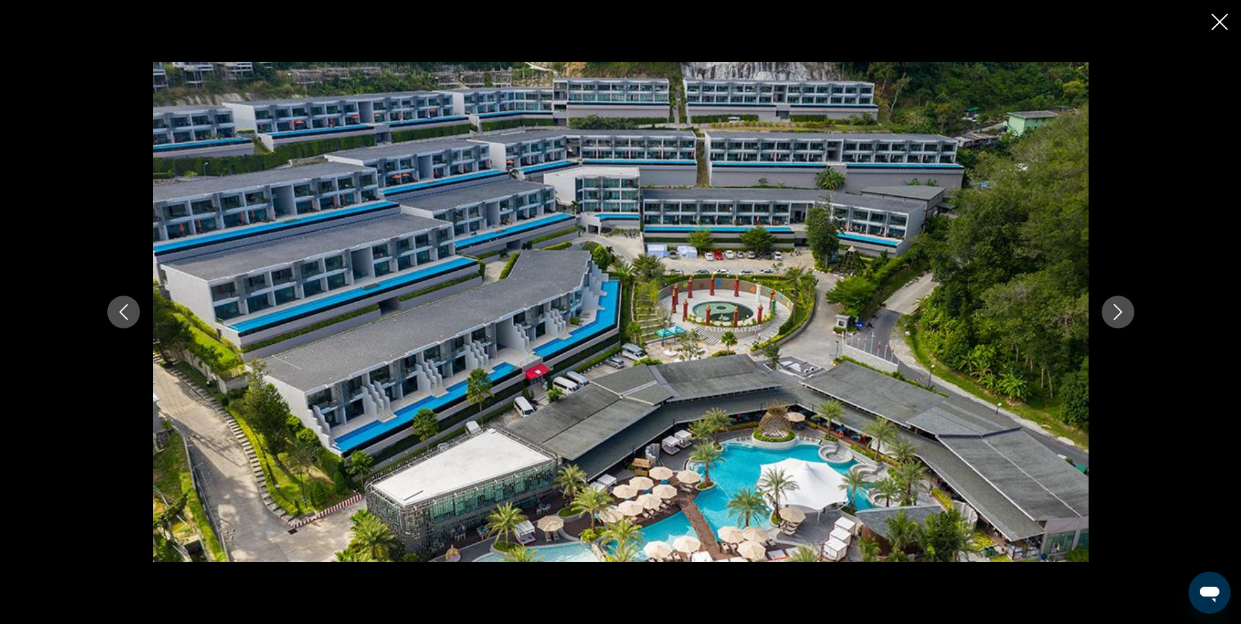
click at [1126, 310] on button "Next image" at bounding box center [1117, 312] width 33 height 33
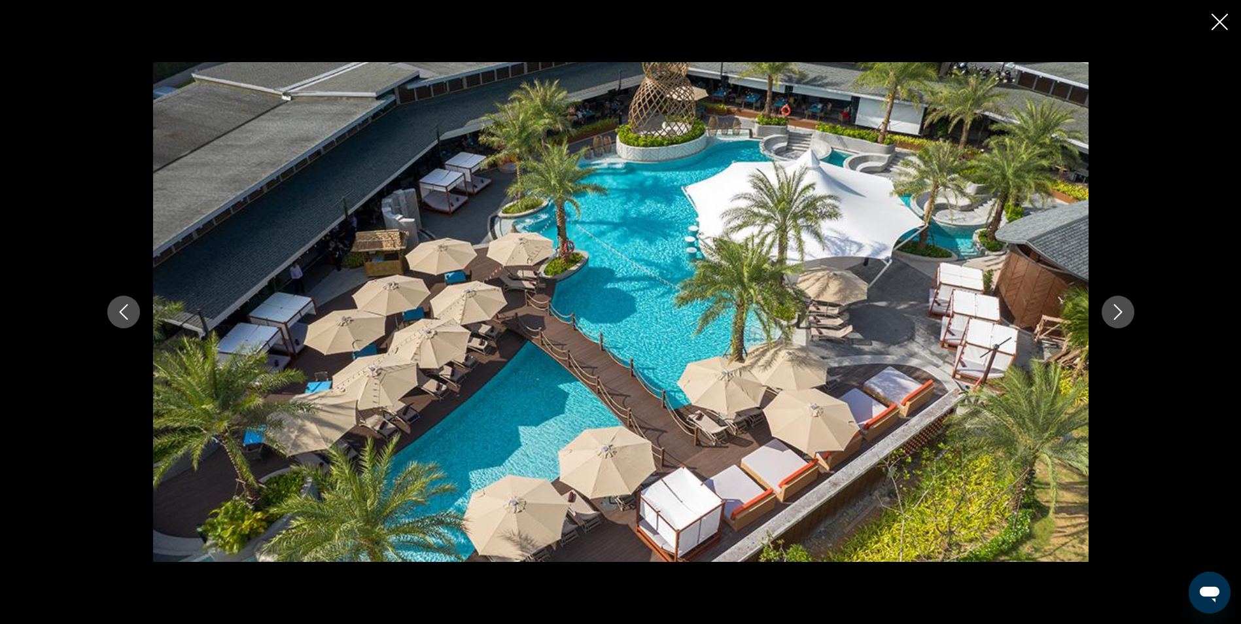
click at [1126, 310] on button "Next image" at bounding box center [1117, 312] width 33 height 33
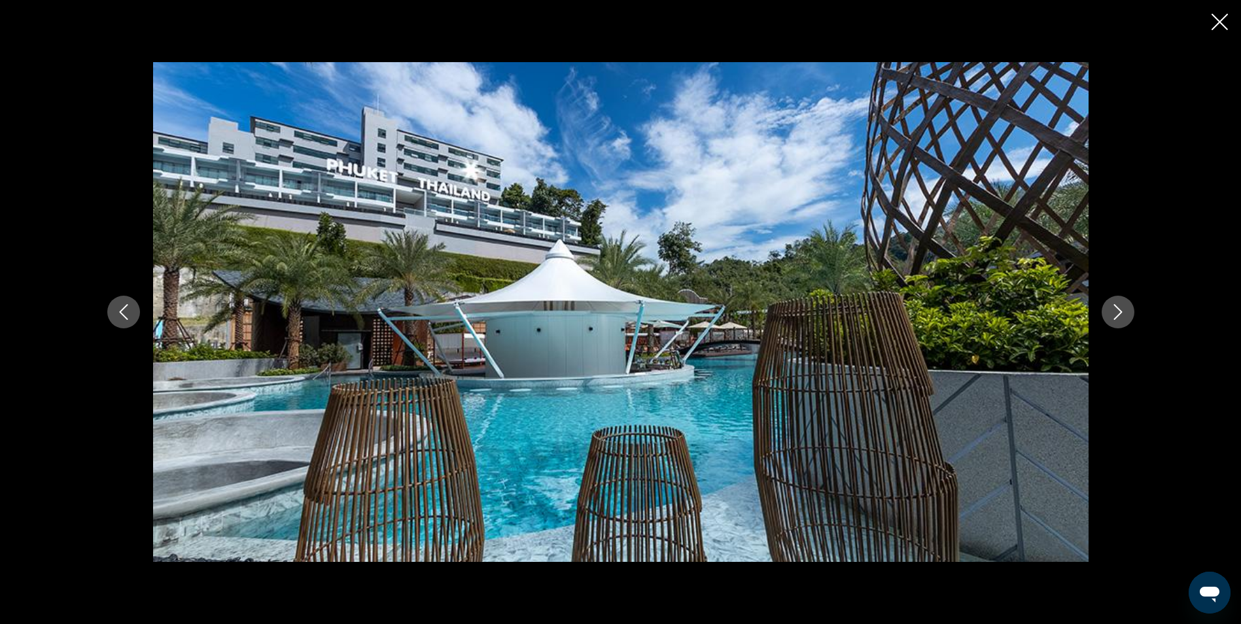
click at [1126, 310] on button "Next image" at bounding box center [1117, 312] width 33 height 33
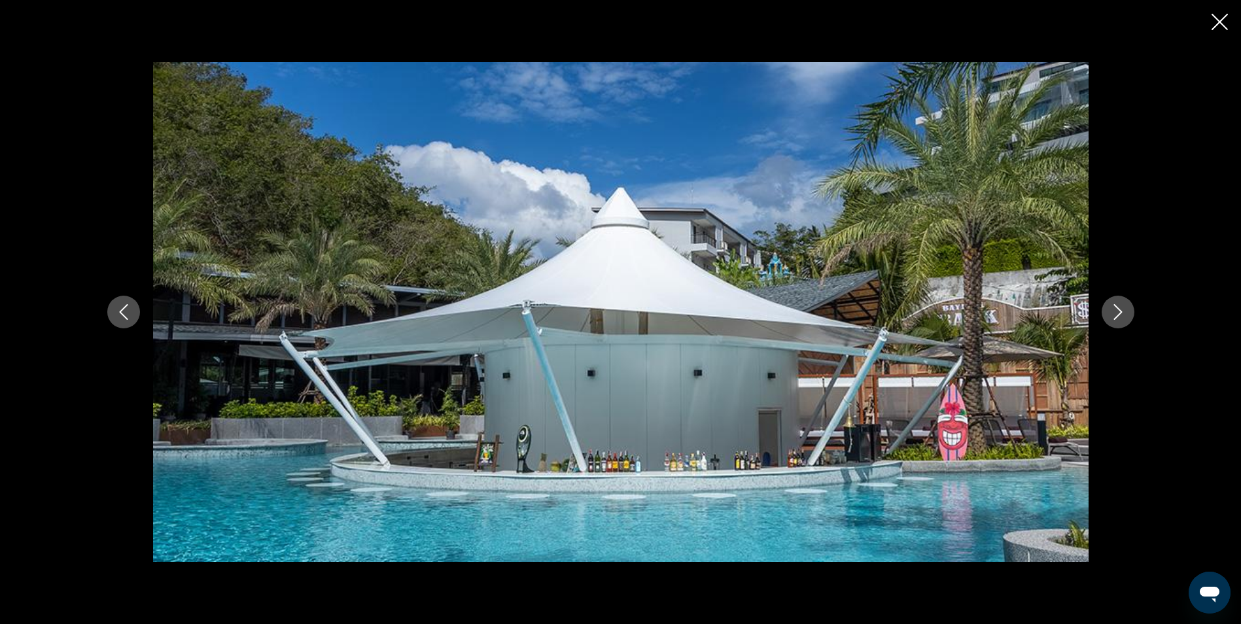
click at [1126, 310] on button "Next image" at bounding box center [1117, 312] width 33 height 33
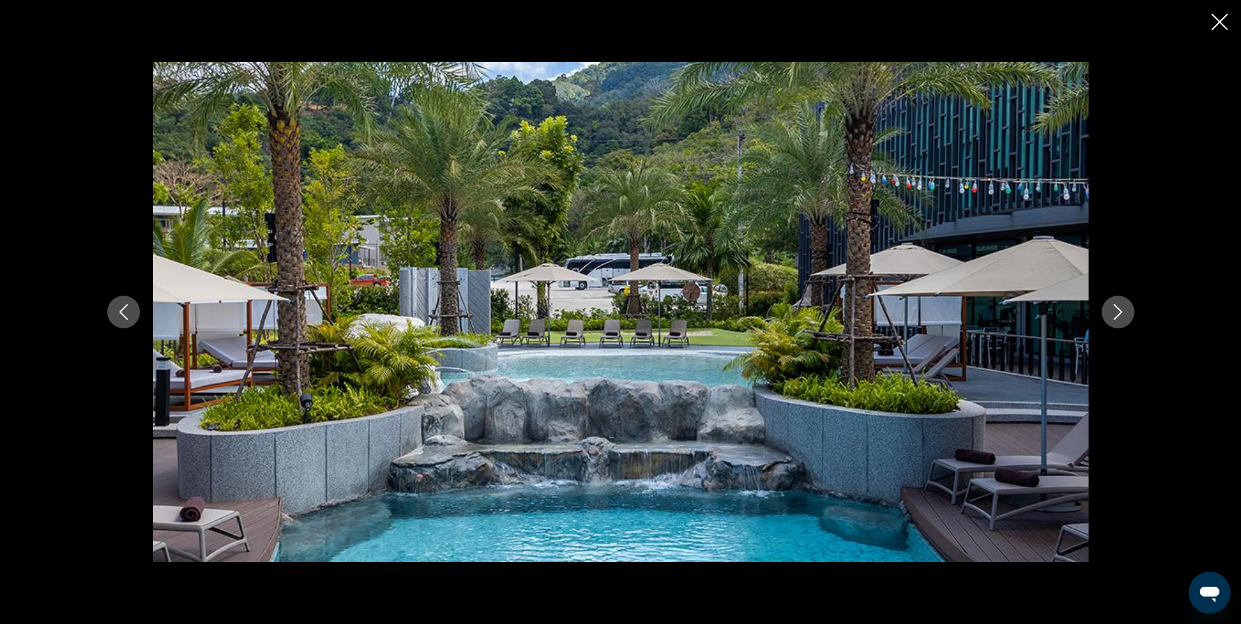
click at [1126, 310] on button "Next image" at bounding box center [1117, 312] width 33 height 33
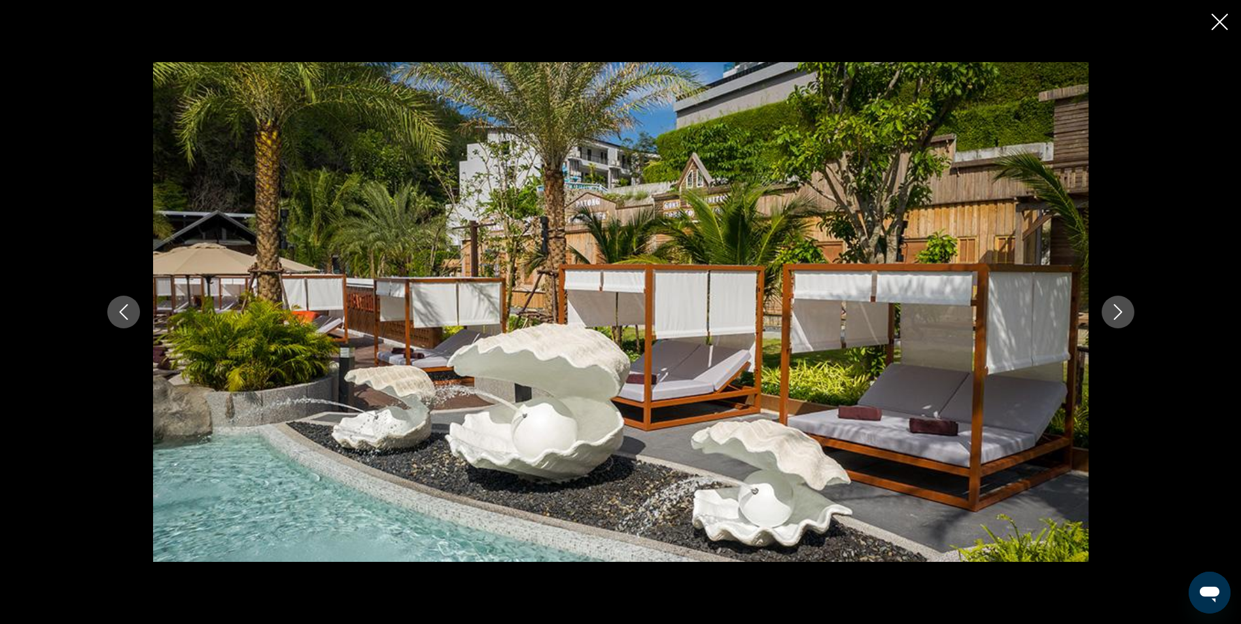
click at [1219, 22] on icon "Close slideshow" at bounding box center [1219, 22] width 16 height 16
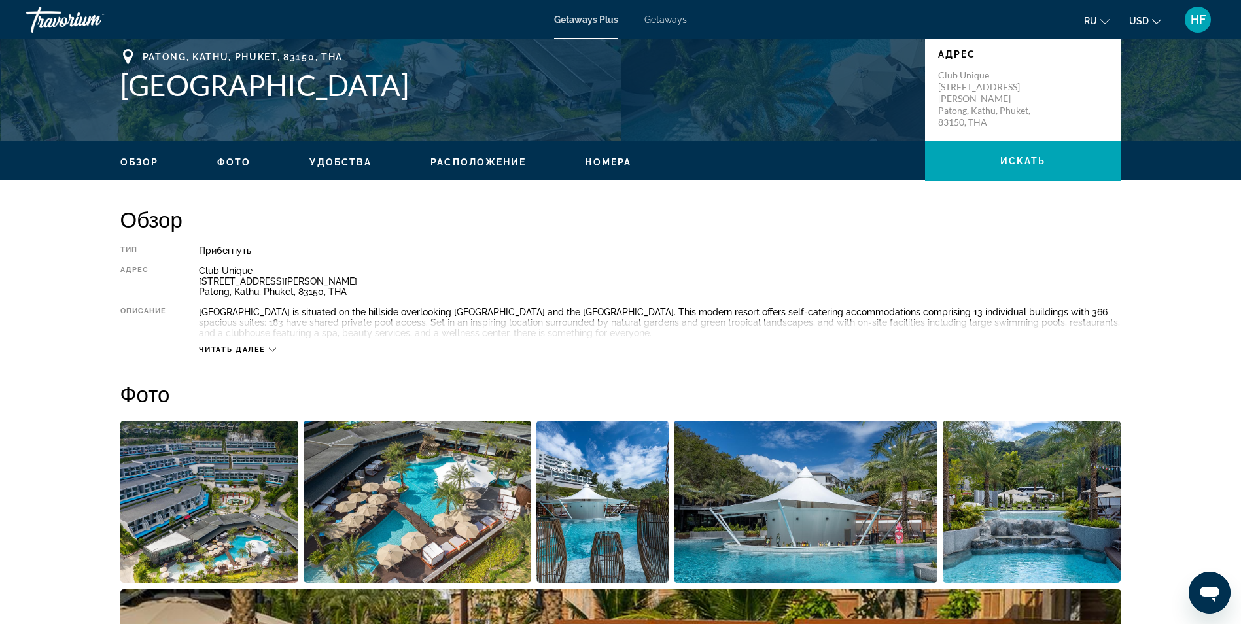
scroll to position [262, 0]
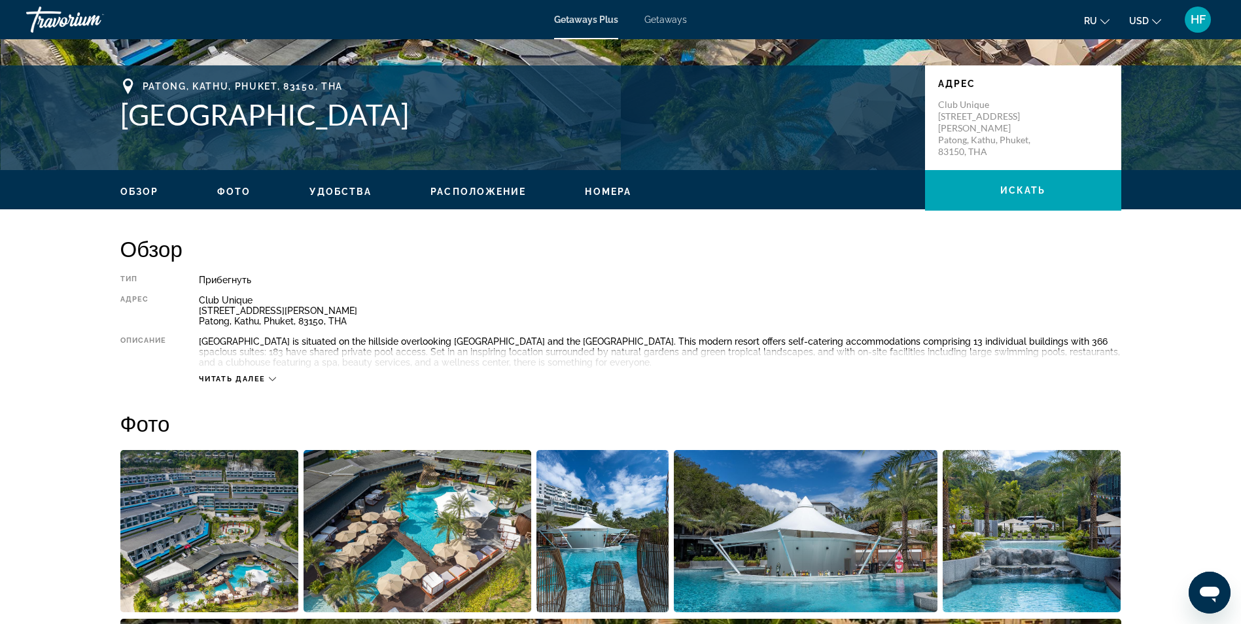
click at [243, 379] on span "Читать далее" at bounding box center [232, 379] width 67 height 9
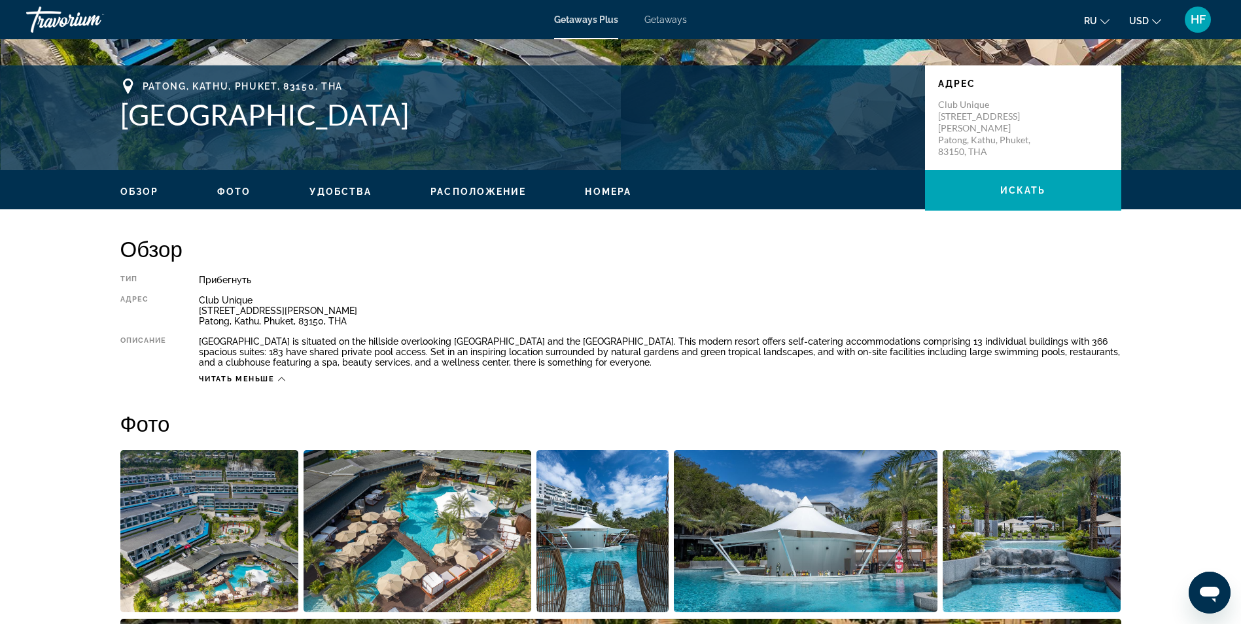
click at [615, 191] on span "Номера" at bounding box center [608, 191] width 46 height 10
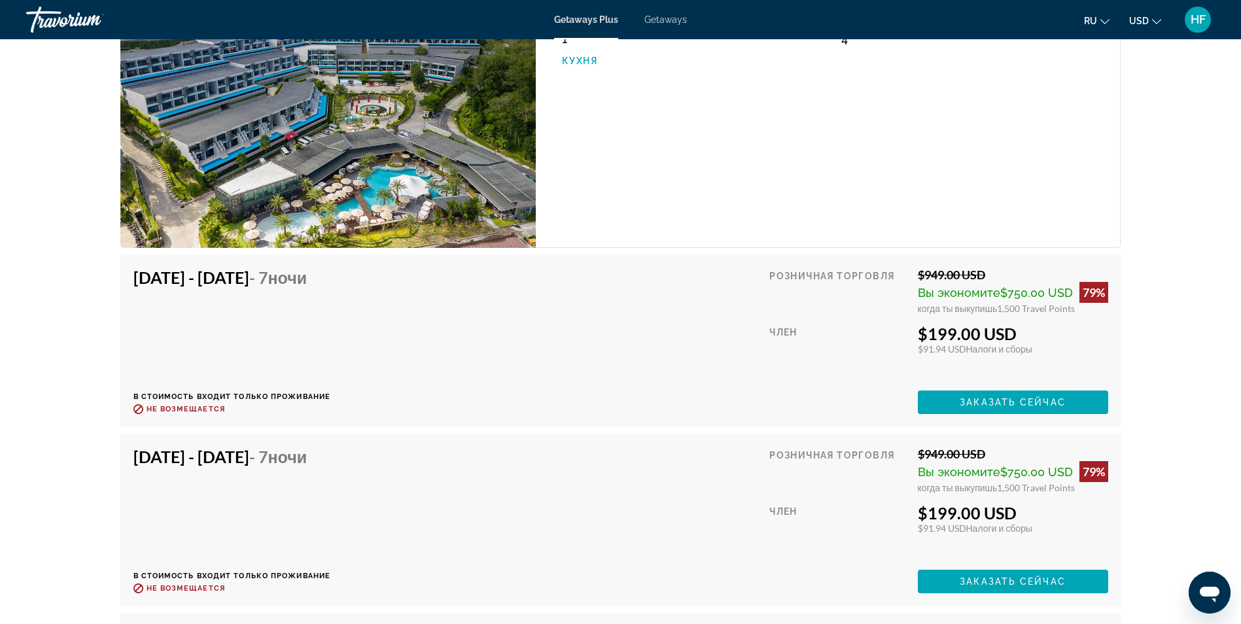
scroll to position [2236, 0]
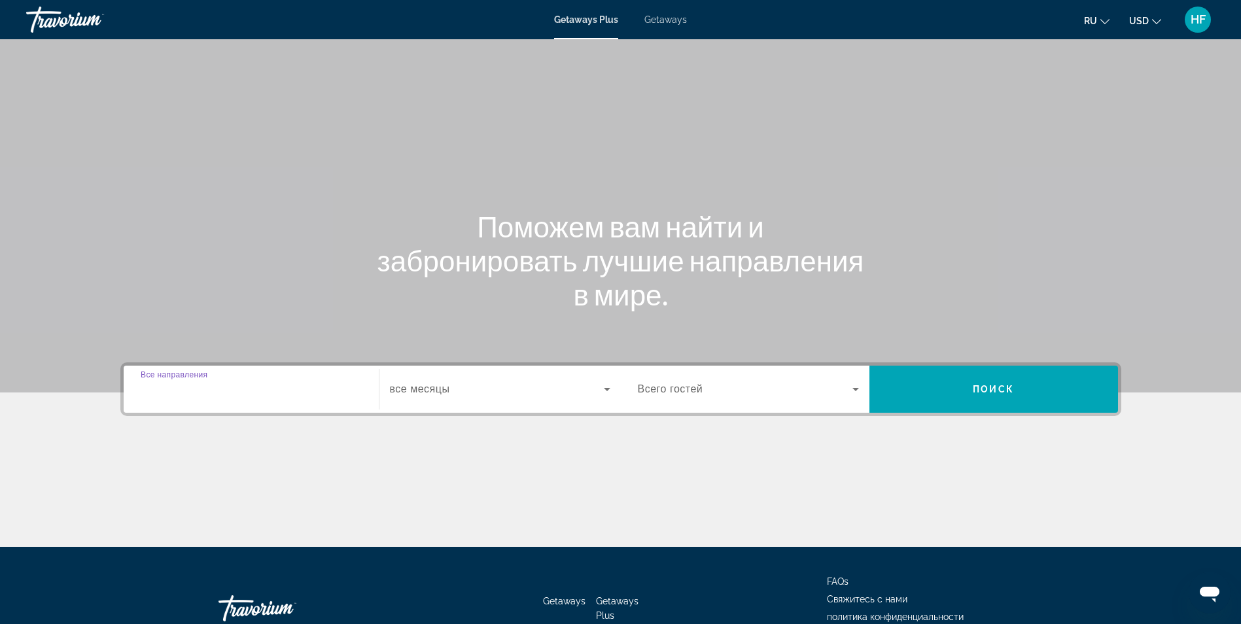
click at [230, 394] on input "Destination Все направления" at bounding box center [251, 390] width 221 height 16
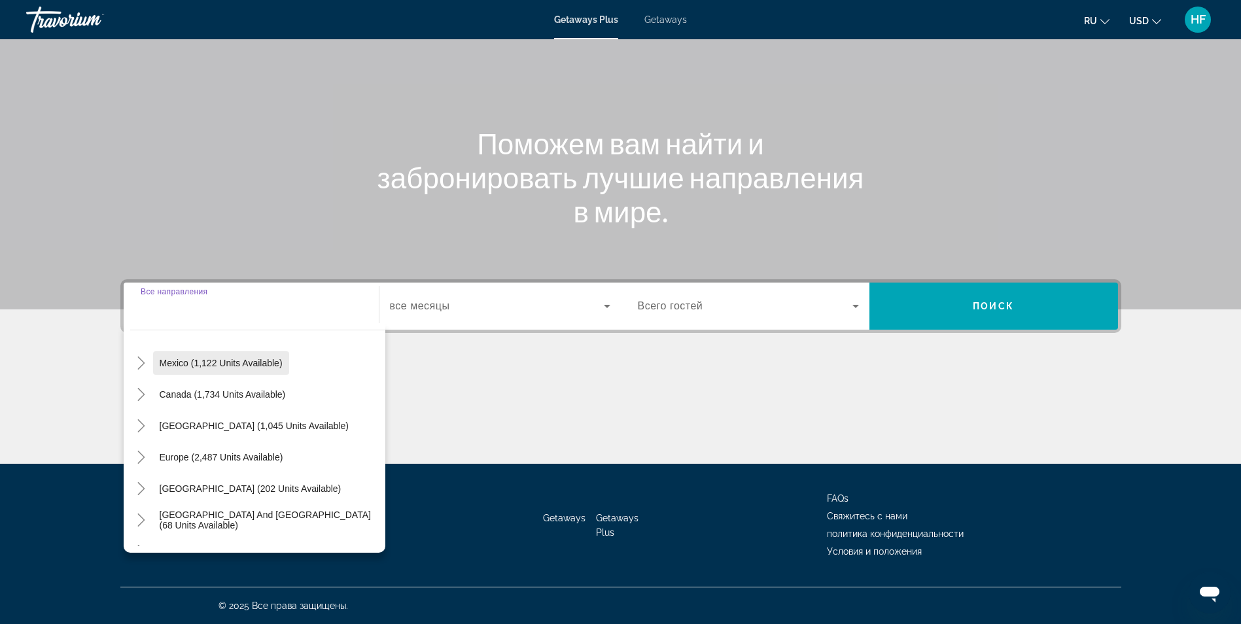
scroll to position [131, 0]
click at [142, 390] on icon "Toggle Europe (2,487 units available)" at bounding box center [141, 391] width 13 height 13
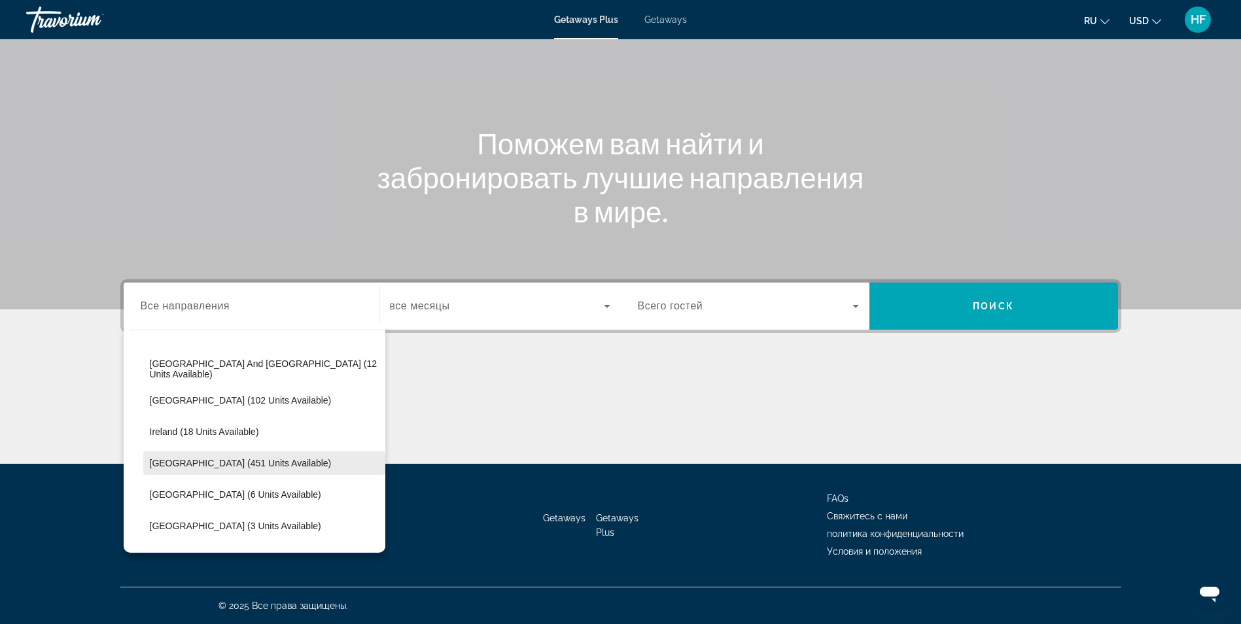
scroll to position [425, 0]
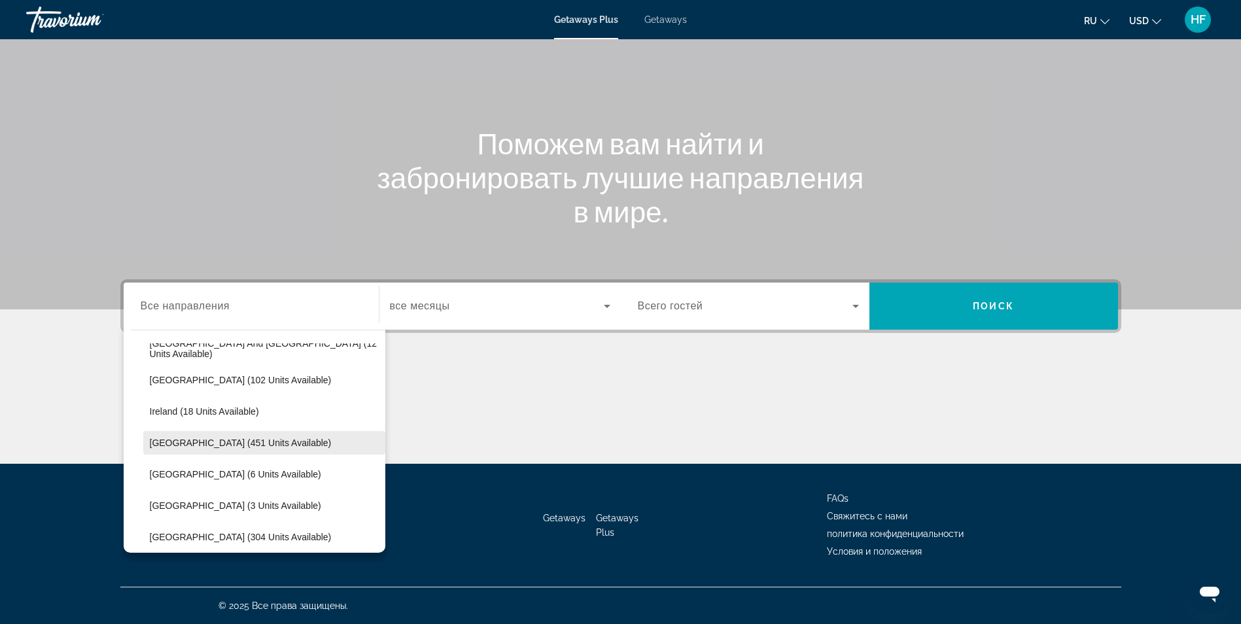
click at [190, 439] on span "Italy (451 units available)" at bounding box center [241, 443] width 182 height 10
type input "**********"
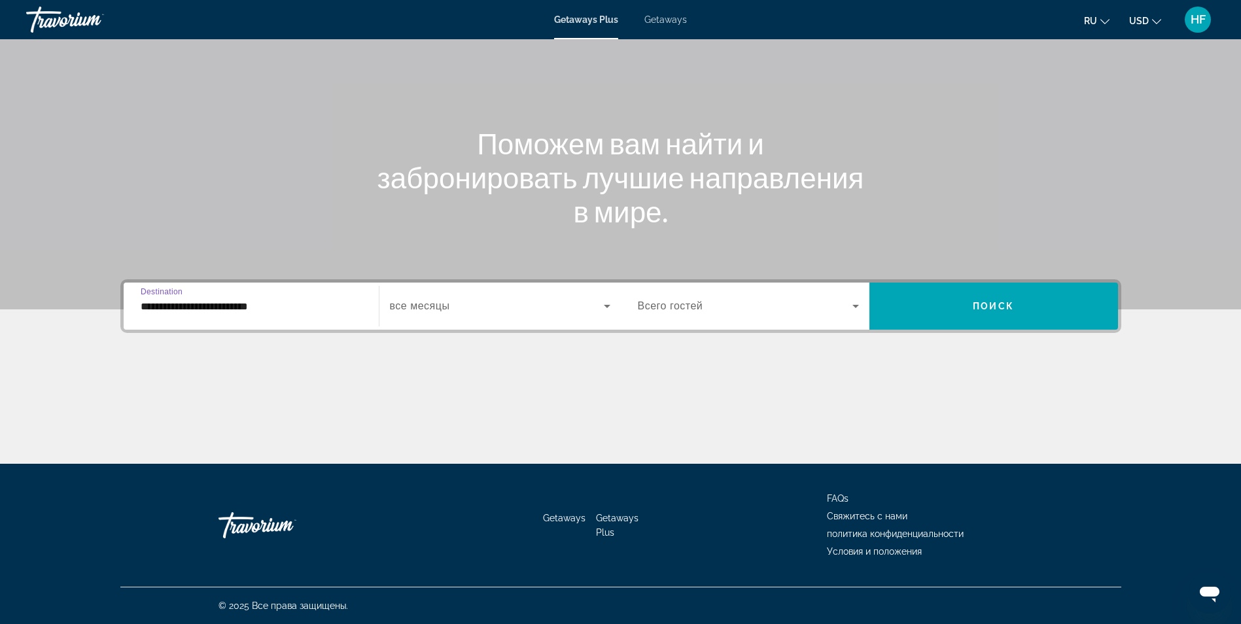
click at [502, 320] on div "Search widget" at bounding box center [500, 306] width 220 height 37
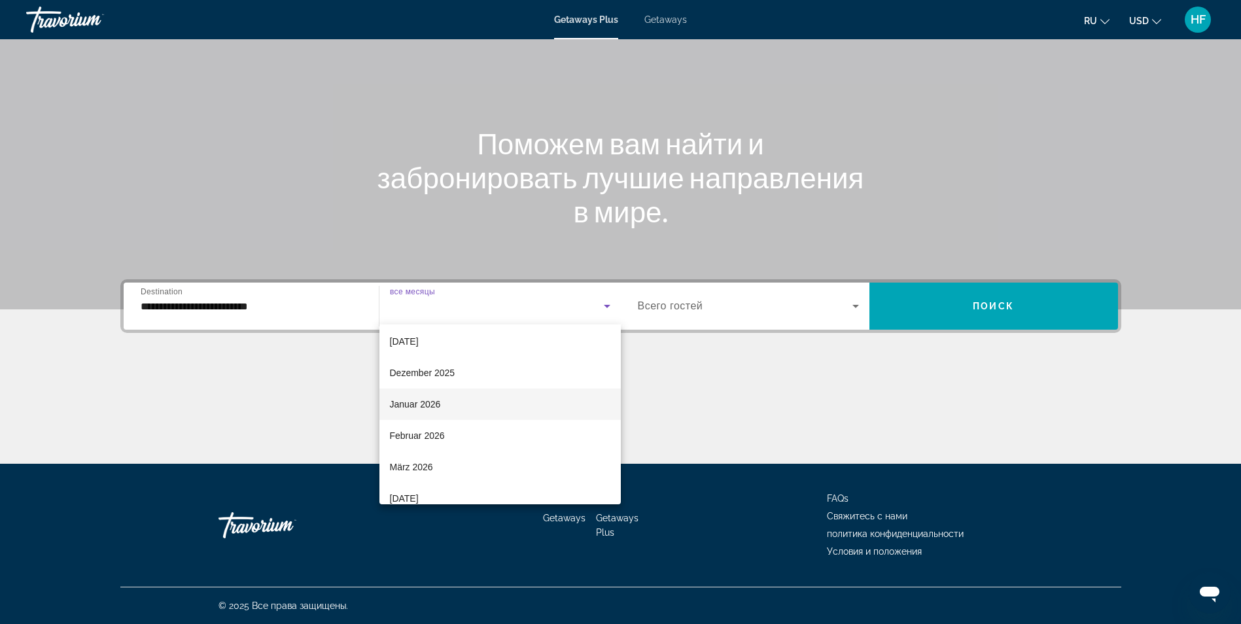
scroll to position [65, 0]
click at [434, 432] on span "Januar 2026" at bounding box center [415, 437] width 51 height 16
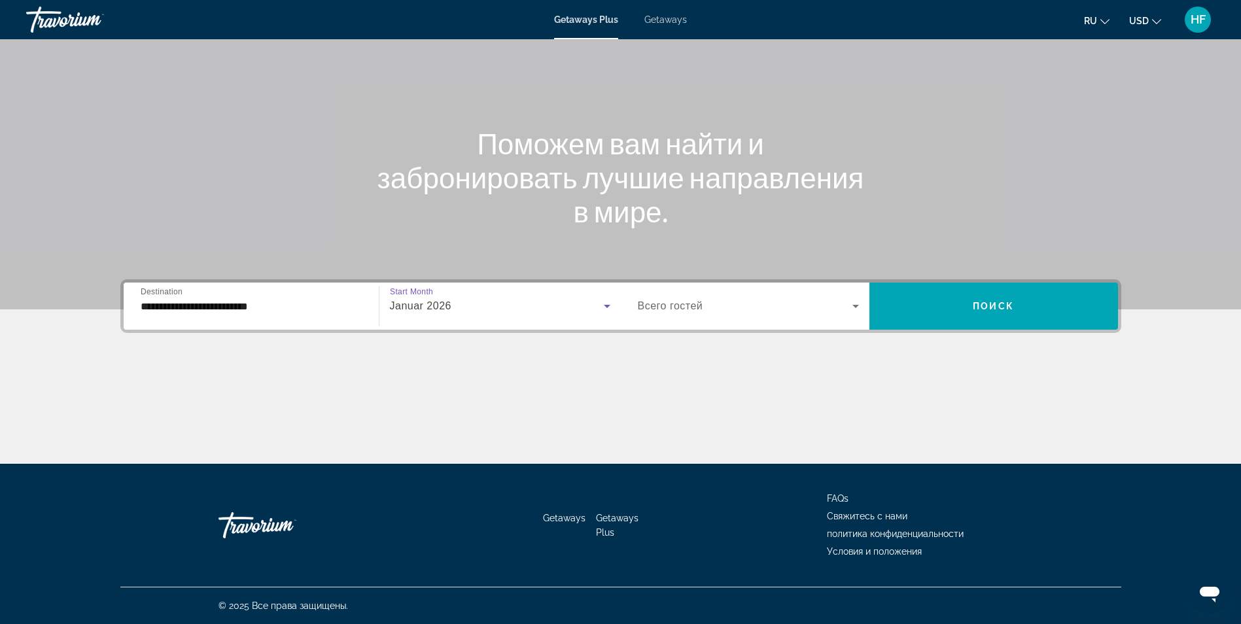
click at [729, 315] on div "Search widget" at bounding box center [748, 306] width 221 height 37
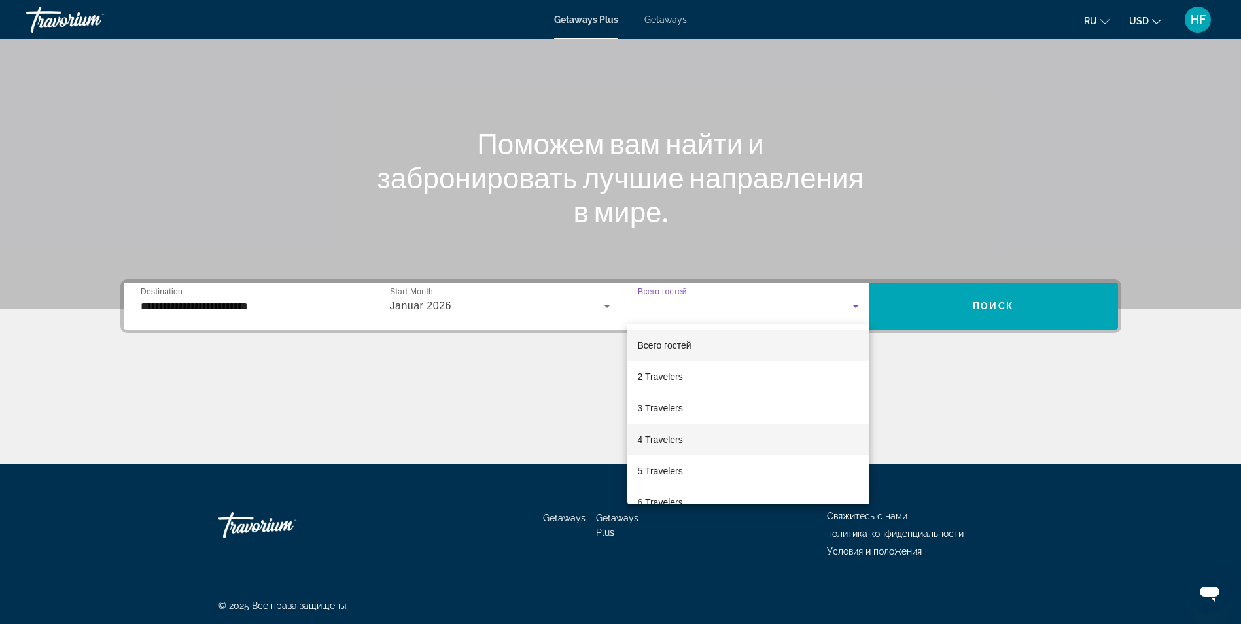
click at [662, 440] on span "4 Travelers" at bounding box center [660, 440] width 45 height 16
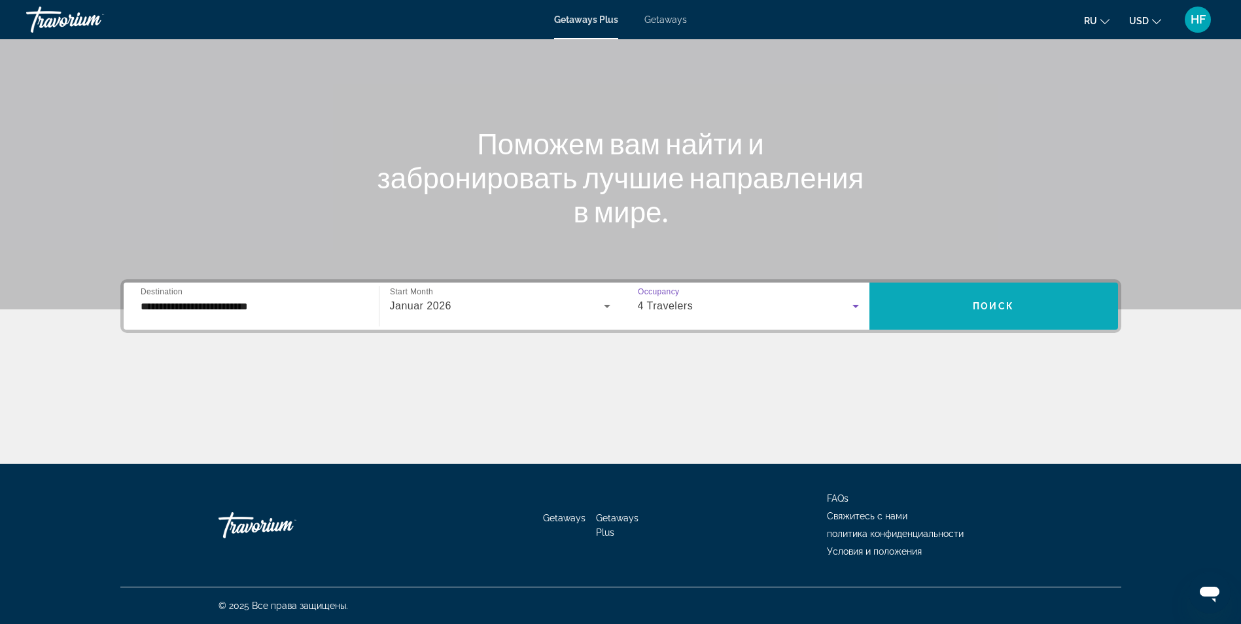
click at [972, 300] on span "Search widget" at bounding box center [993, 305] width 249 height 31
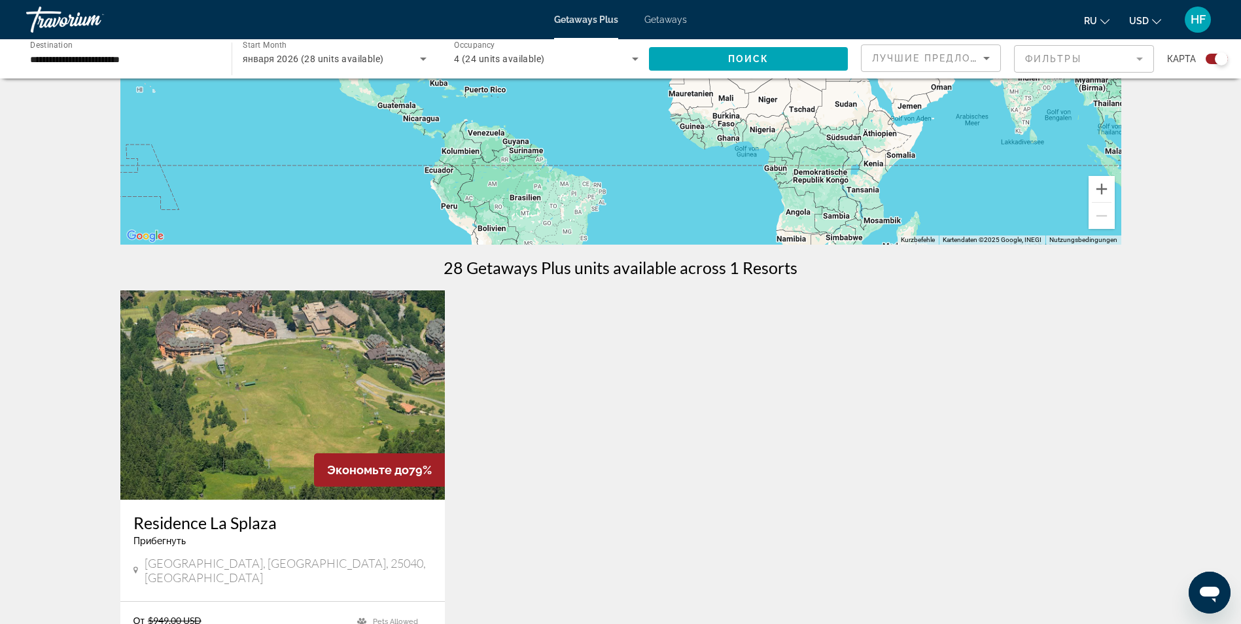
scroll to position [367, 0]
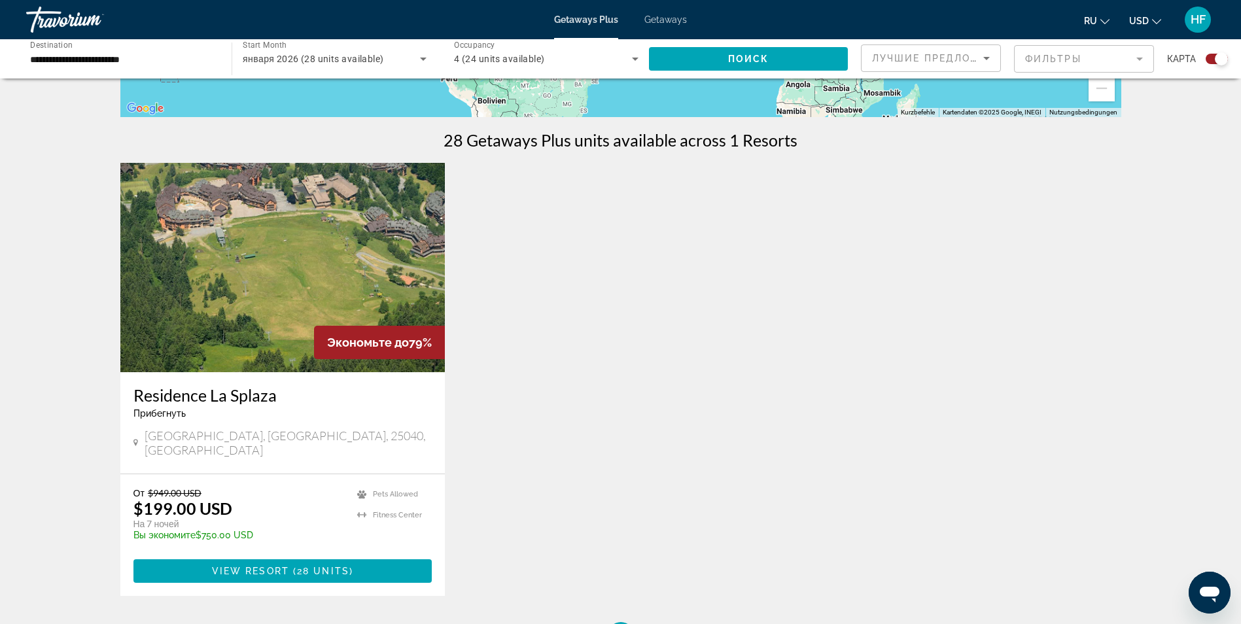
click at [305, 390] on h3 "Residence La Splaza" at bounding box center [282, 395] width 299 height 20
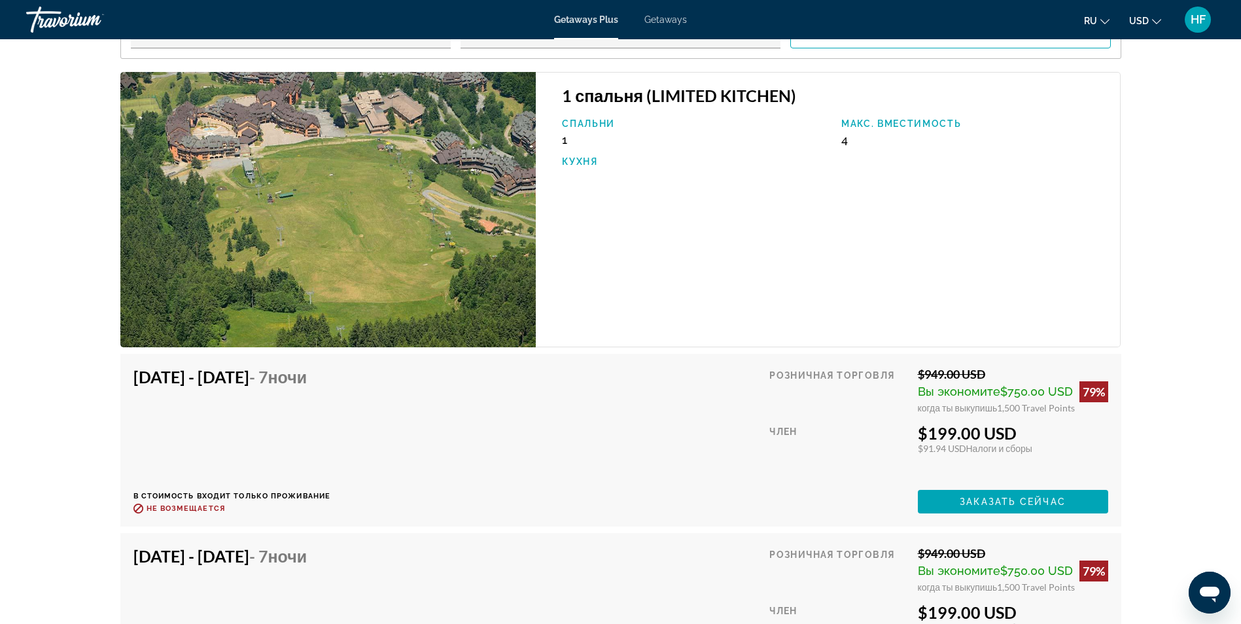
scroll to position [2224, 0]
click at [1007, 496] on span "Заказать сейчас" at bounding box center [1012, 501] width 106 height 10
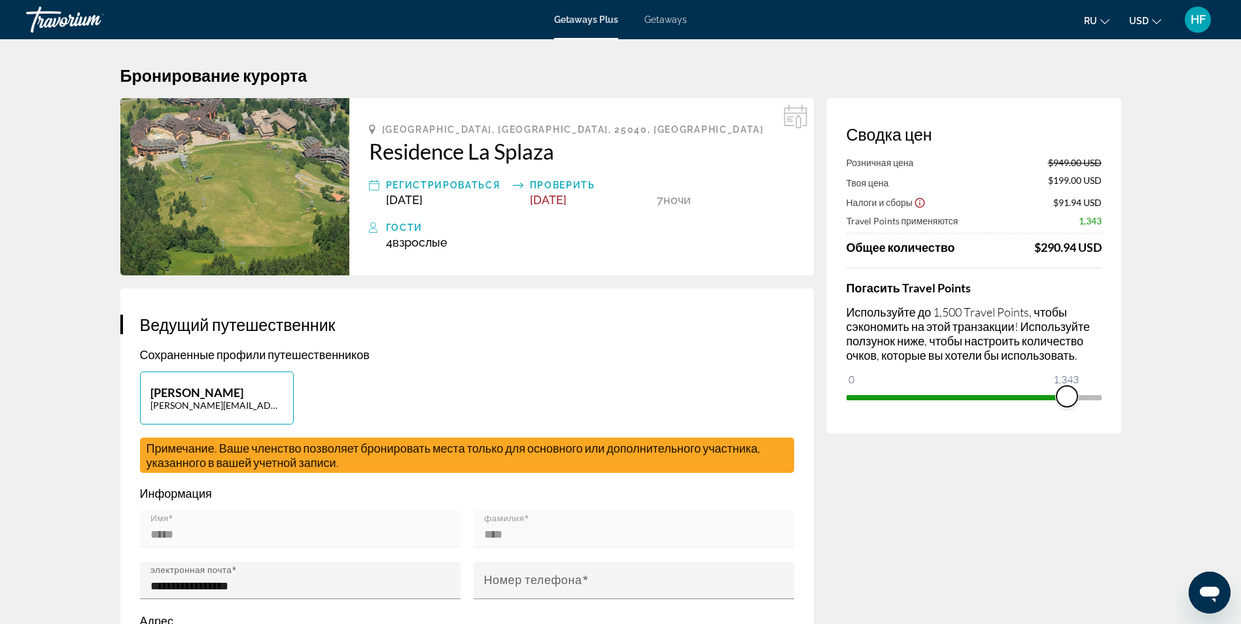
drag, startPoint x: 1091, startPoint y: 397, endPoint x: 1066, endPoint y: 398, distance: 25.5
click at [1066, 398] on span "ngx-slider" at bounding box center [1066, 396] width 21 height 21
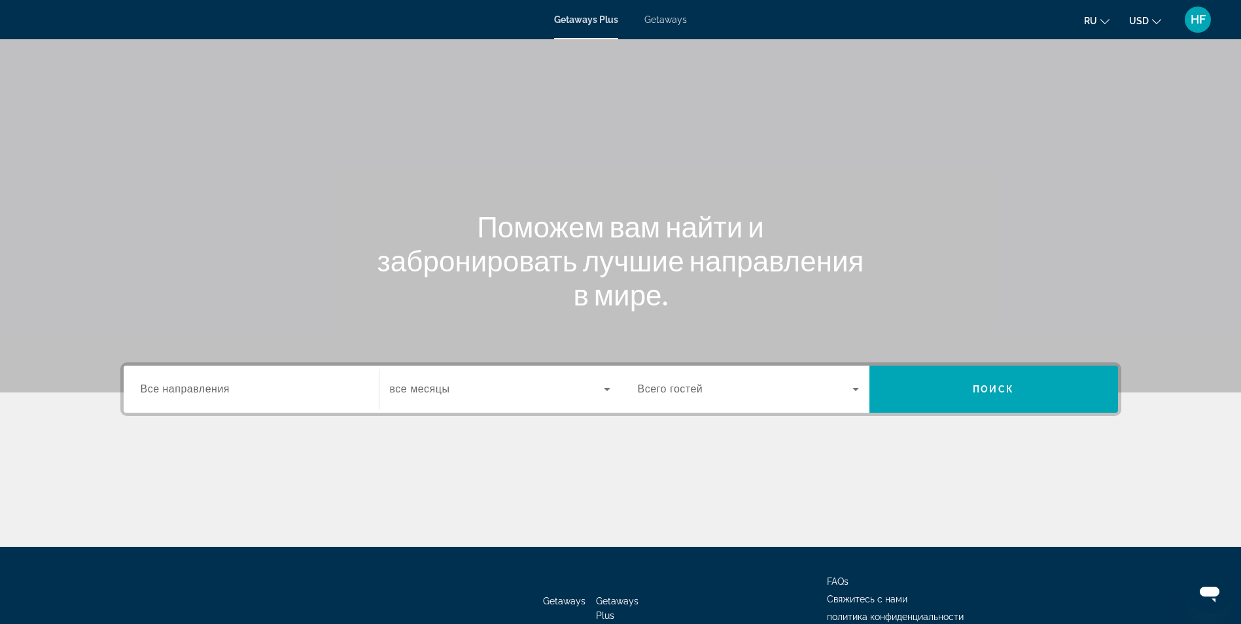
scroll to position [83, 0]
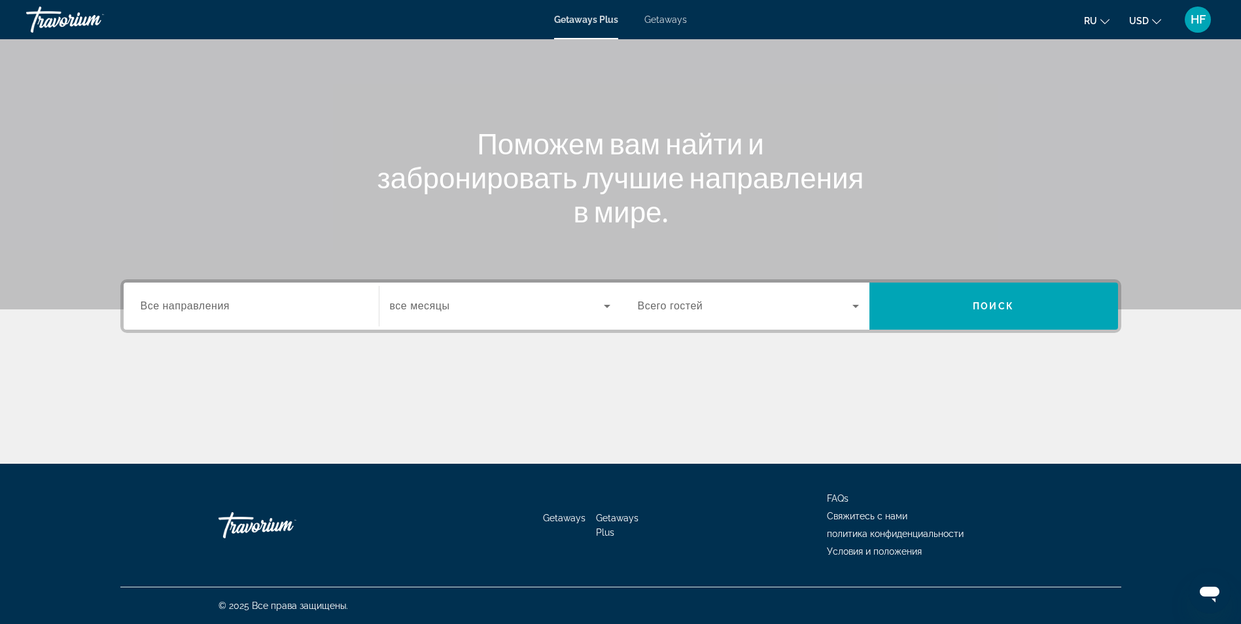
click at [242, 297] on div "Search widget" at bounding box center [251, 306] width 221 height 37
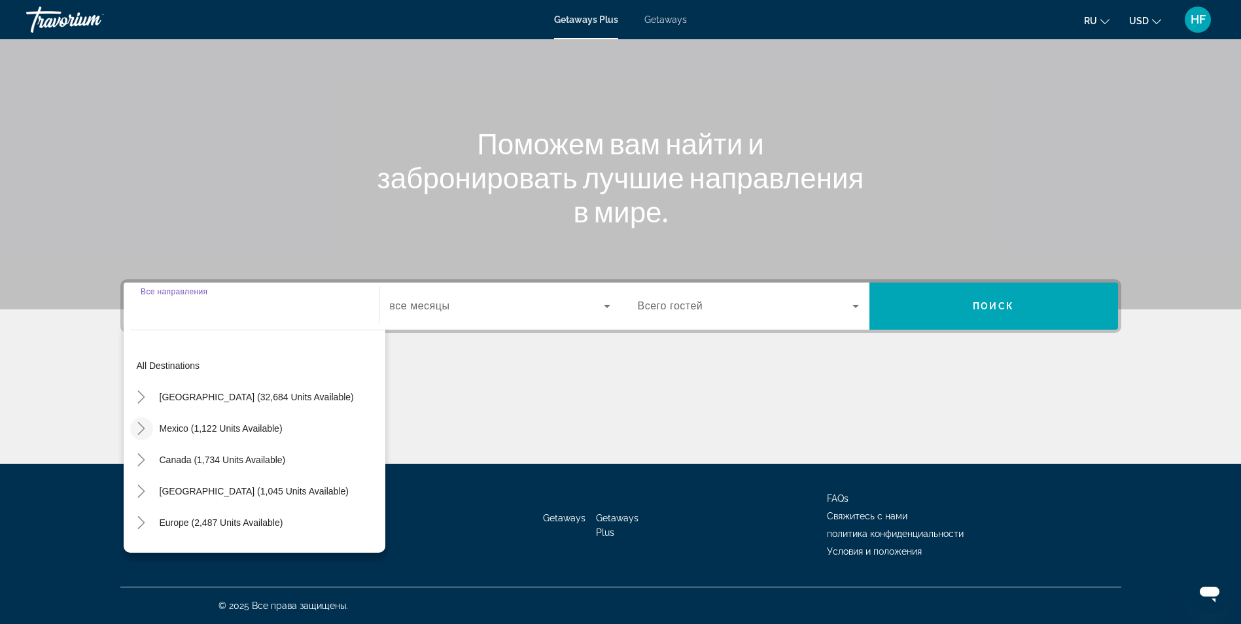
click at [145, 432] on icon "Toggle Mexico (1,122 units available)" at bounding box center [141, 428] width 13 height 13
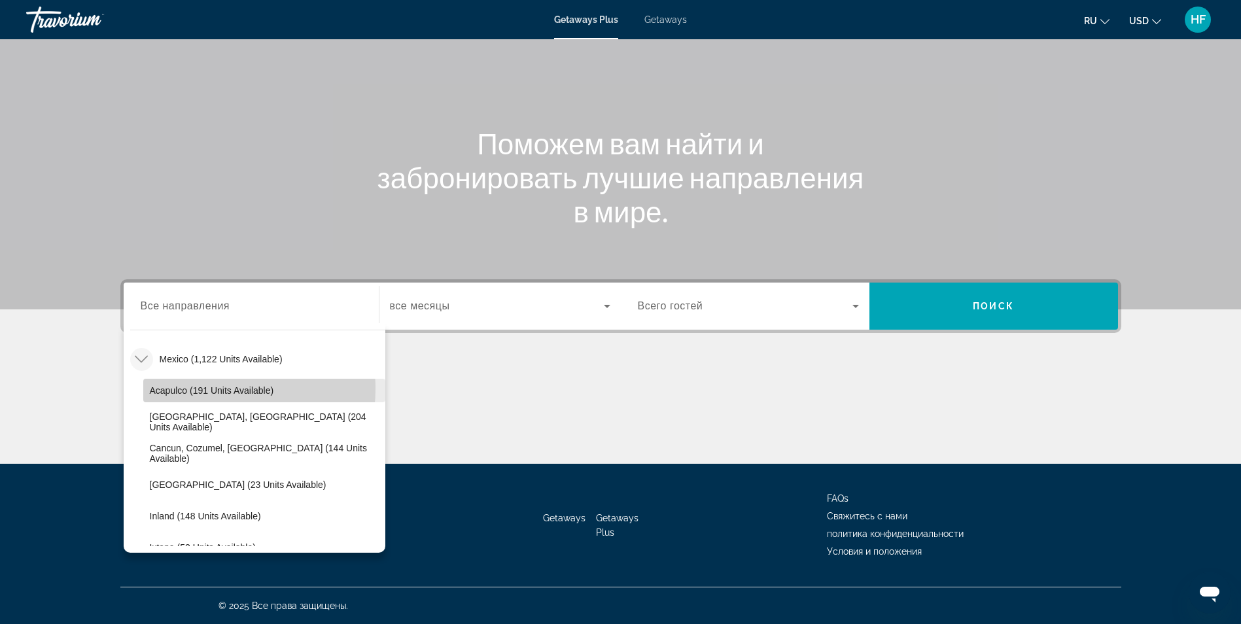
click at [203, 388] on span "Acapulco (191 units available)" at bounding box center [212, 390] width 124 height 10
type input "**********"
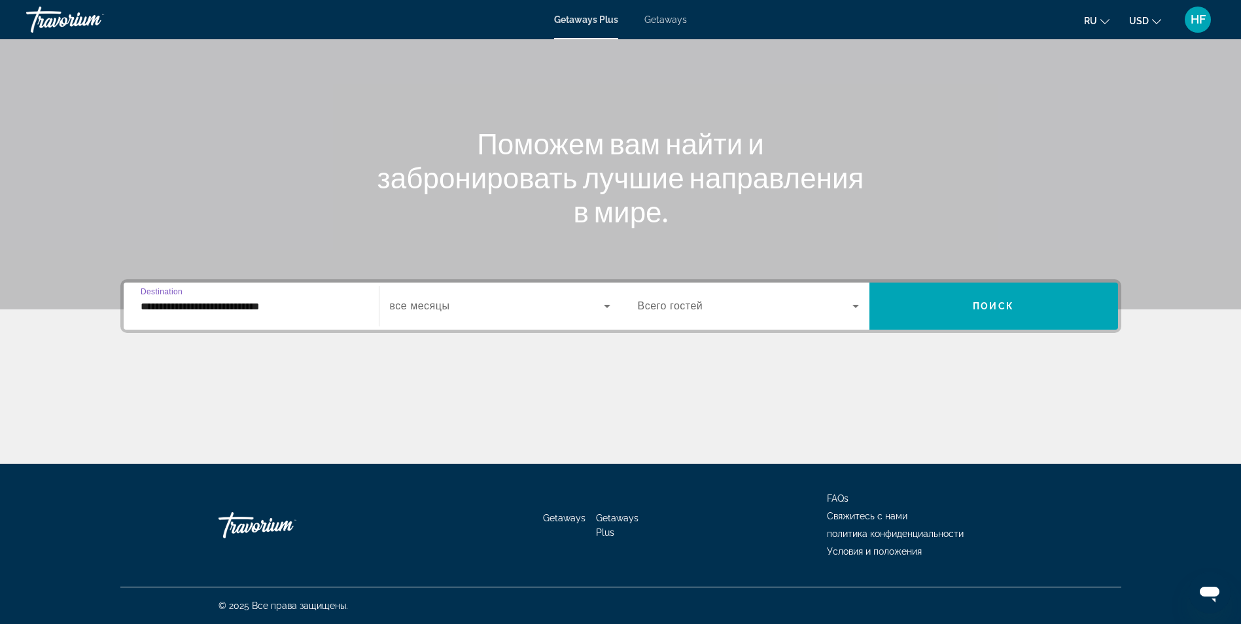
click at [495, 312] on span "Search widget" at bounding box center [497, 306] width 214 height 16
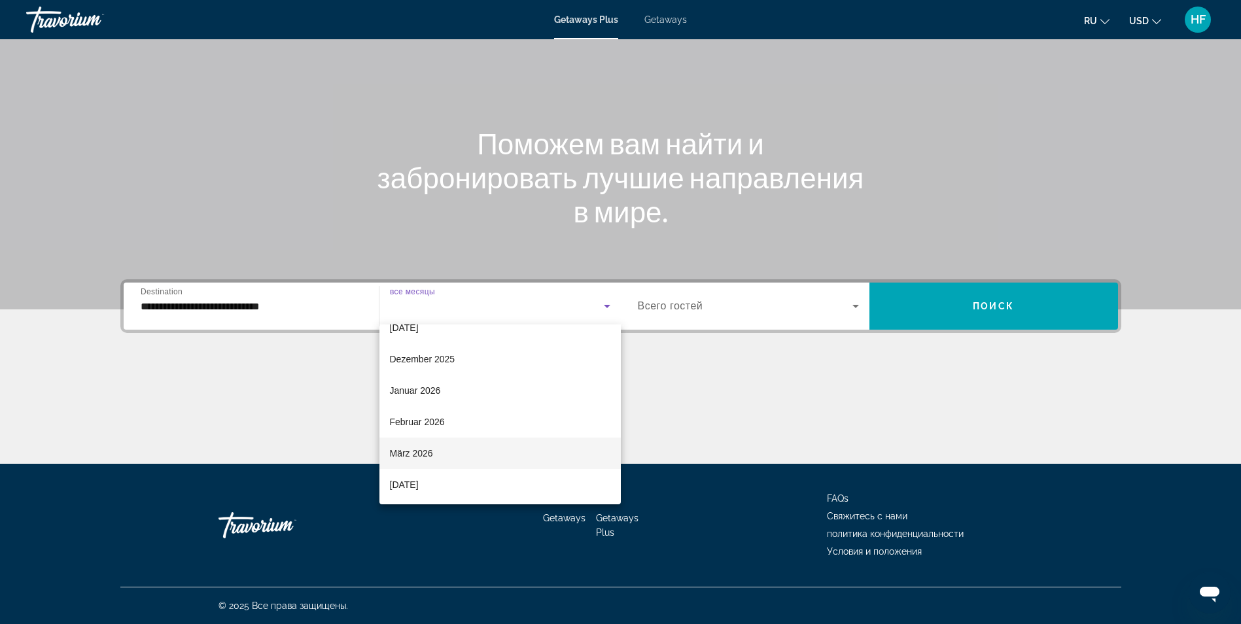
scroll to position [196, 0]
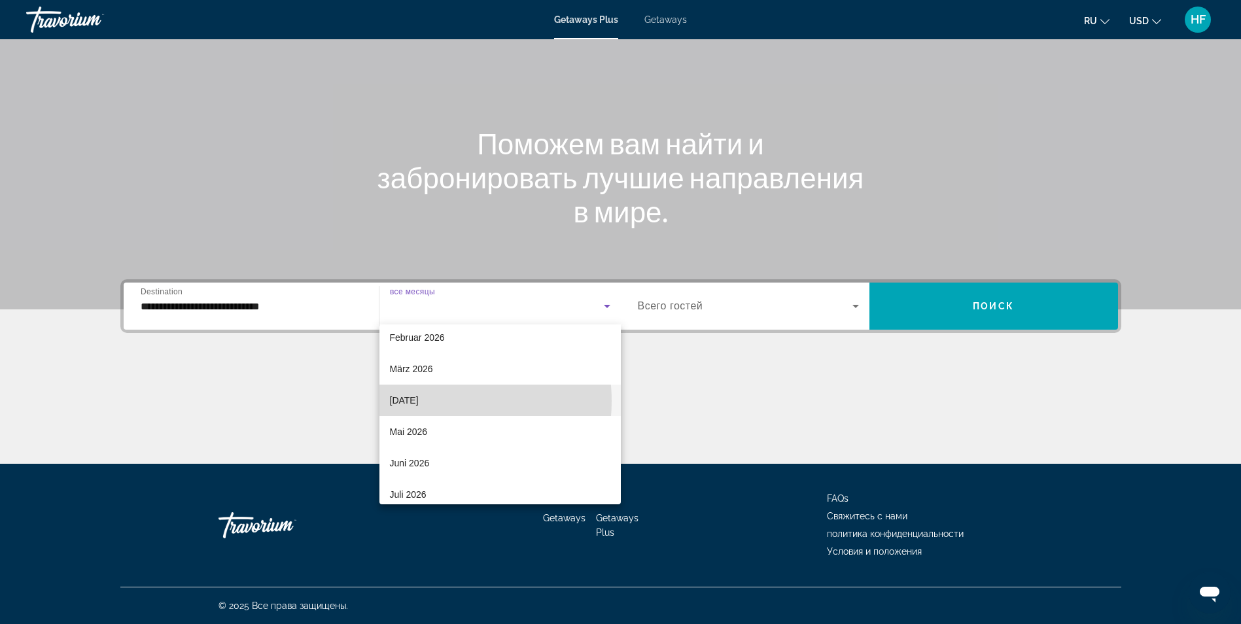
click at [433, 401] on mat-option "[DATE]" at bounding box center [499, 400] width 241 height 31
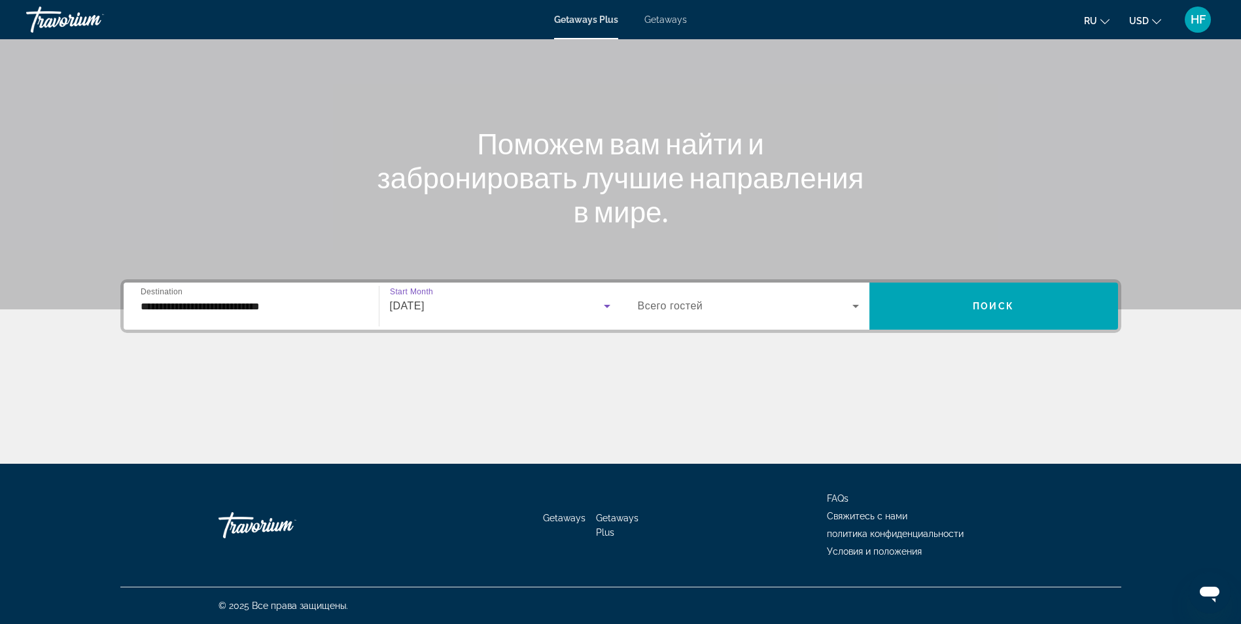
click at [704, 309] on span "Search widget" at bounding box center [745, 306] width 215 height 16
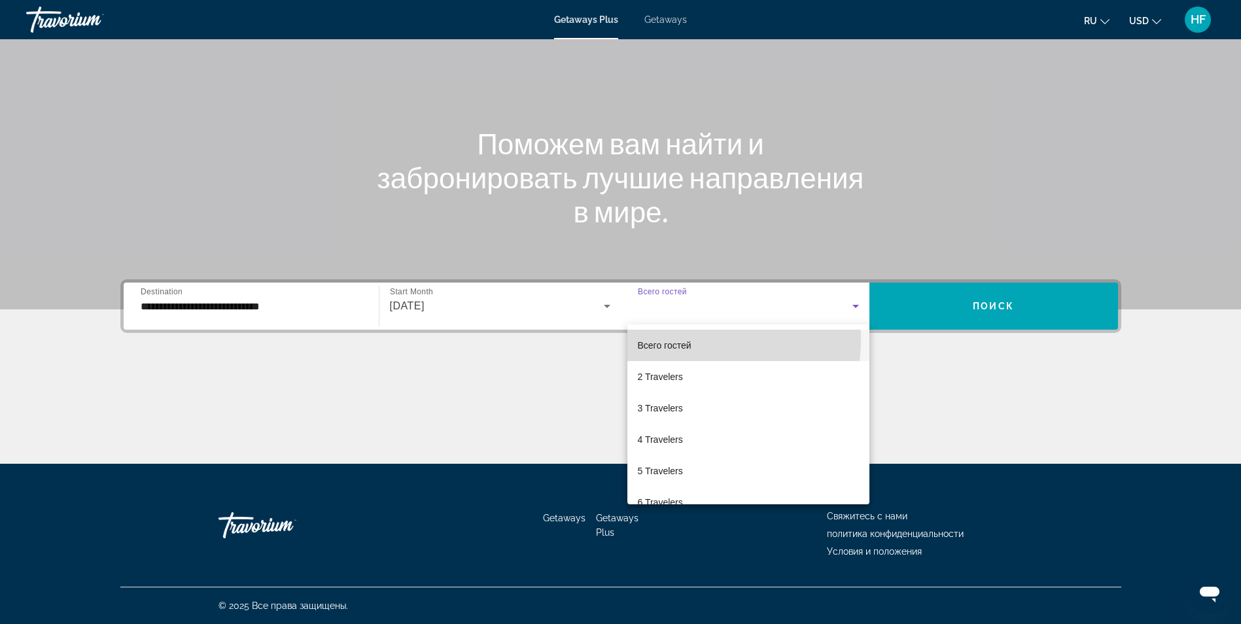
click at [688, 340] on span "Всего гостей" at bounding box center [665, 345] width 54 height 10
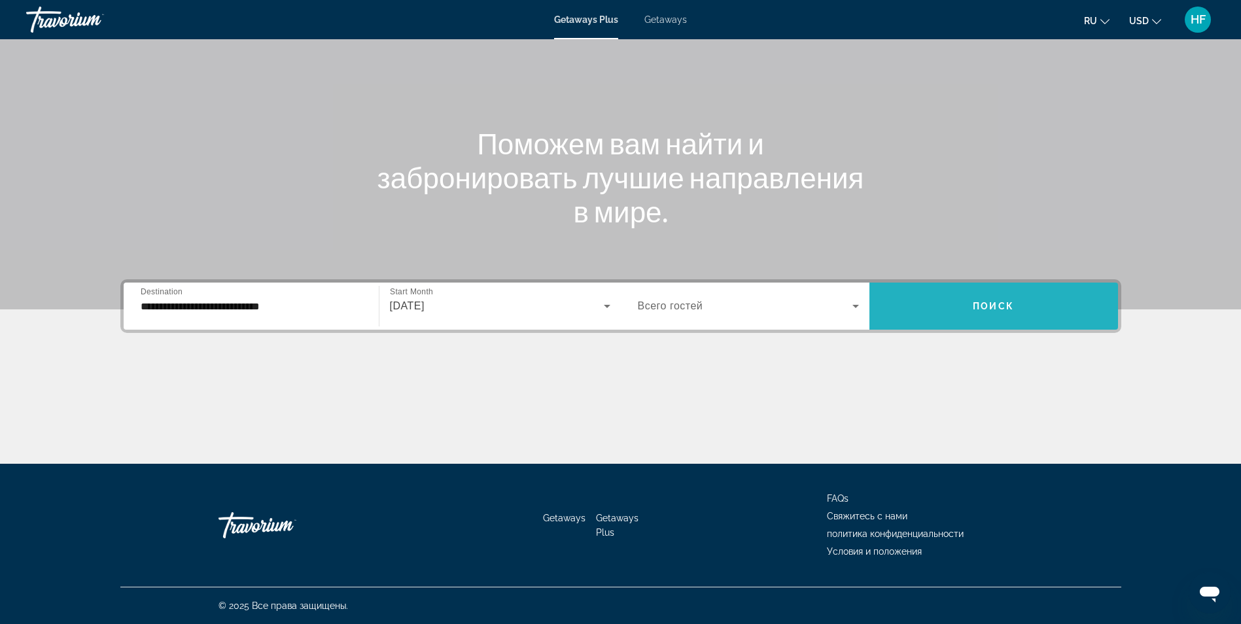
click at [1022, 305] on span "Search widget" at bounding box center [993, 305] width 249 height 31
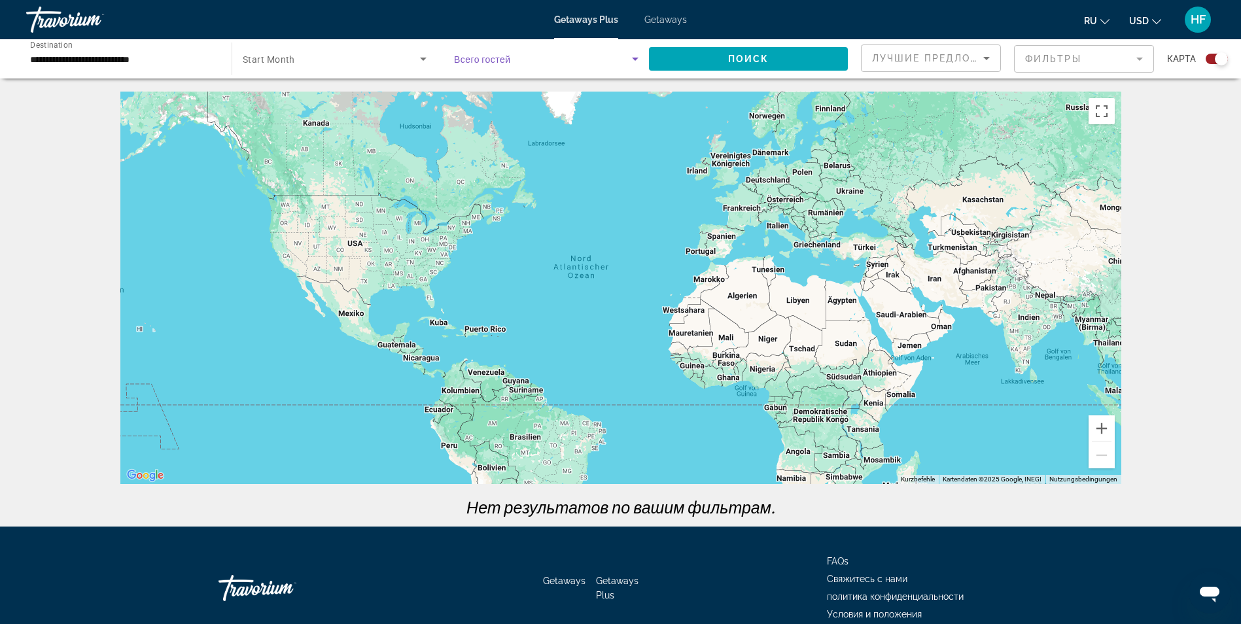
click at [528, 63] on span "Search widget" at bounding box center [543, 59] width 178 height 16
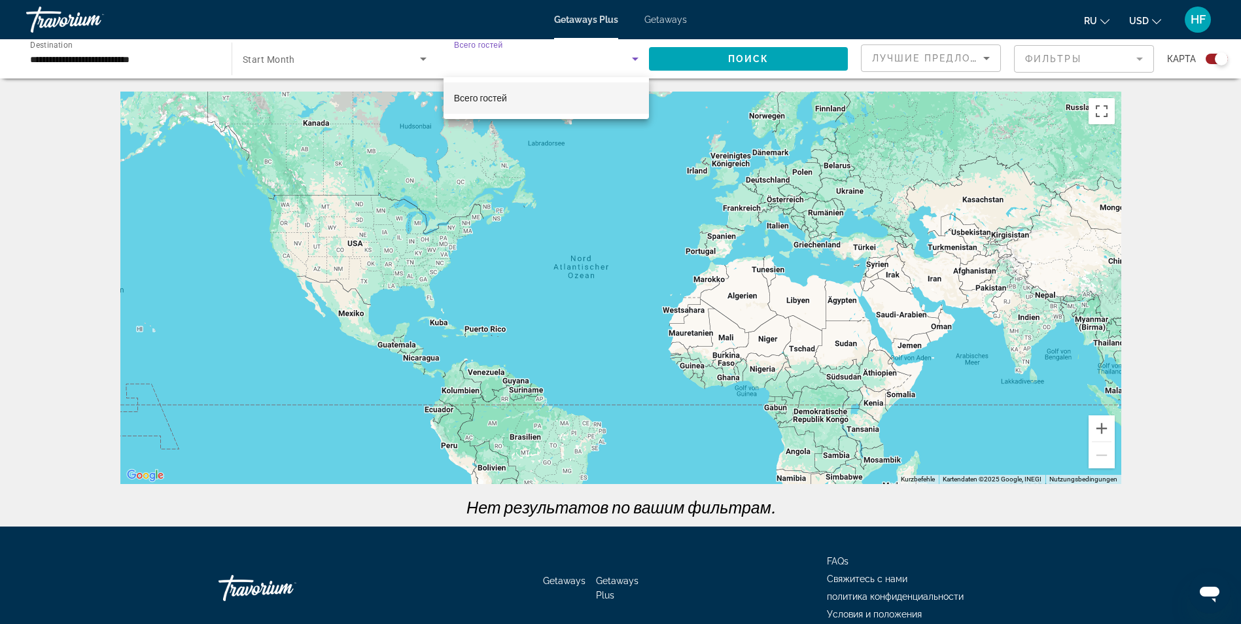
click at [300, 66] on div at bounding box center [620, 312] width 1241 height 624
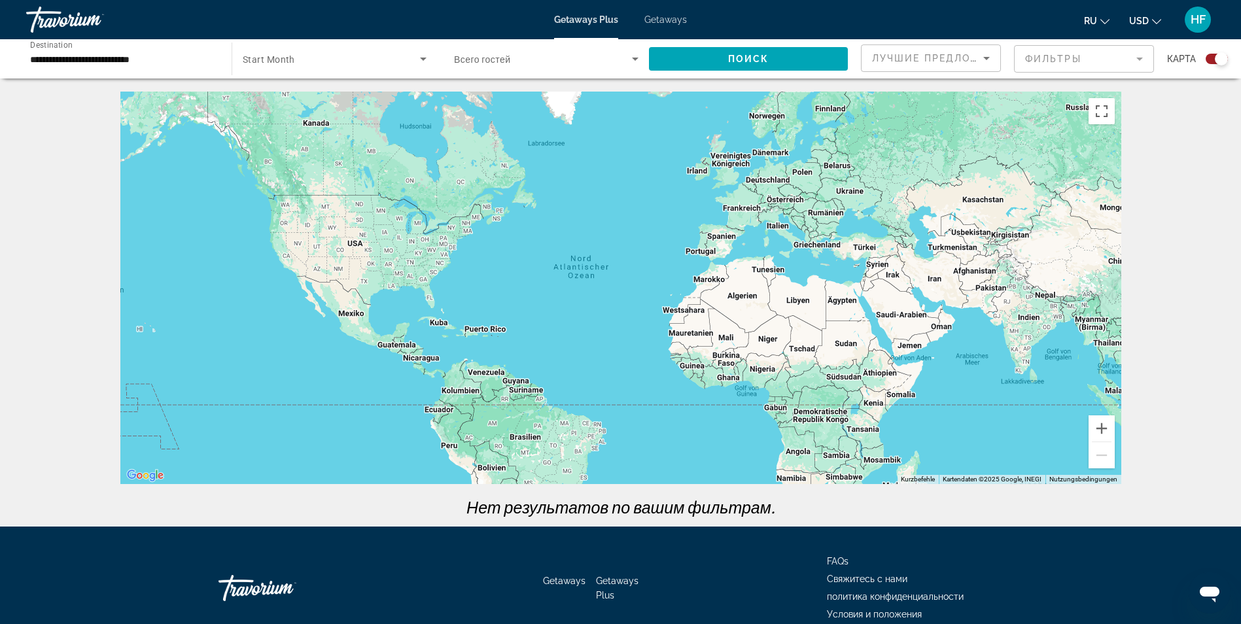
click at [247, 47] on div "Search widget" at bounding box center [335, 59] width 184 height 37
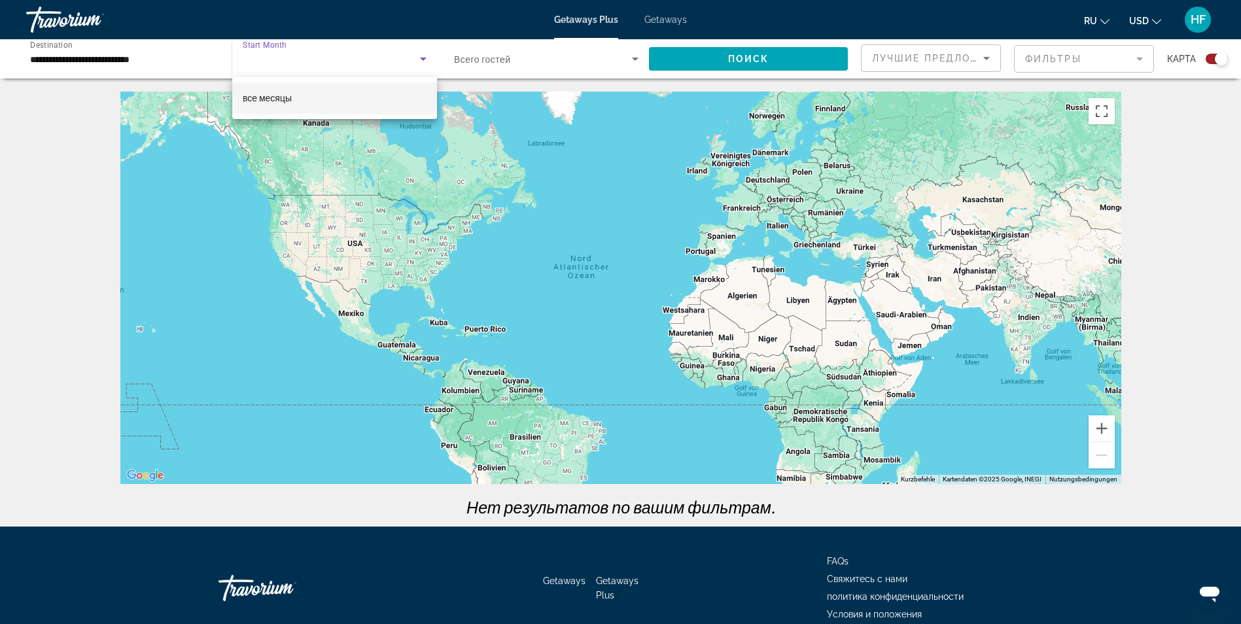
click at [264, 99] on span "все месяцы" at bounding box center [267, 98] width 49 height 10
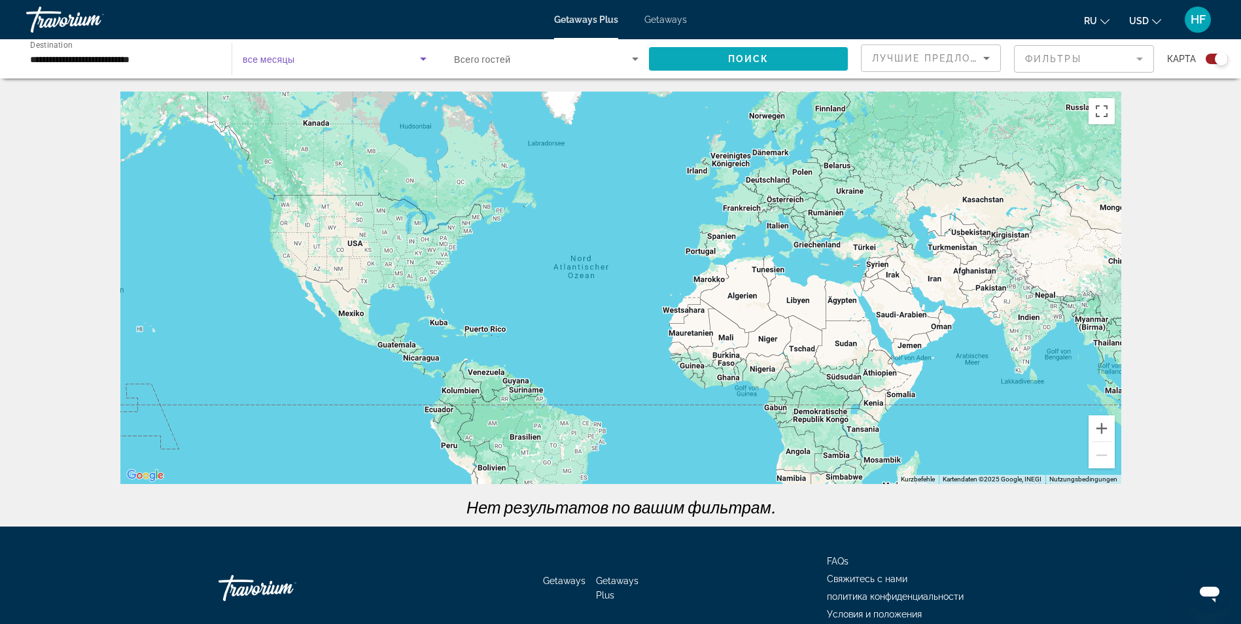
click at [747, 61] on span "Поиск" at bounding box center [748, 59] width 41 height 10
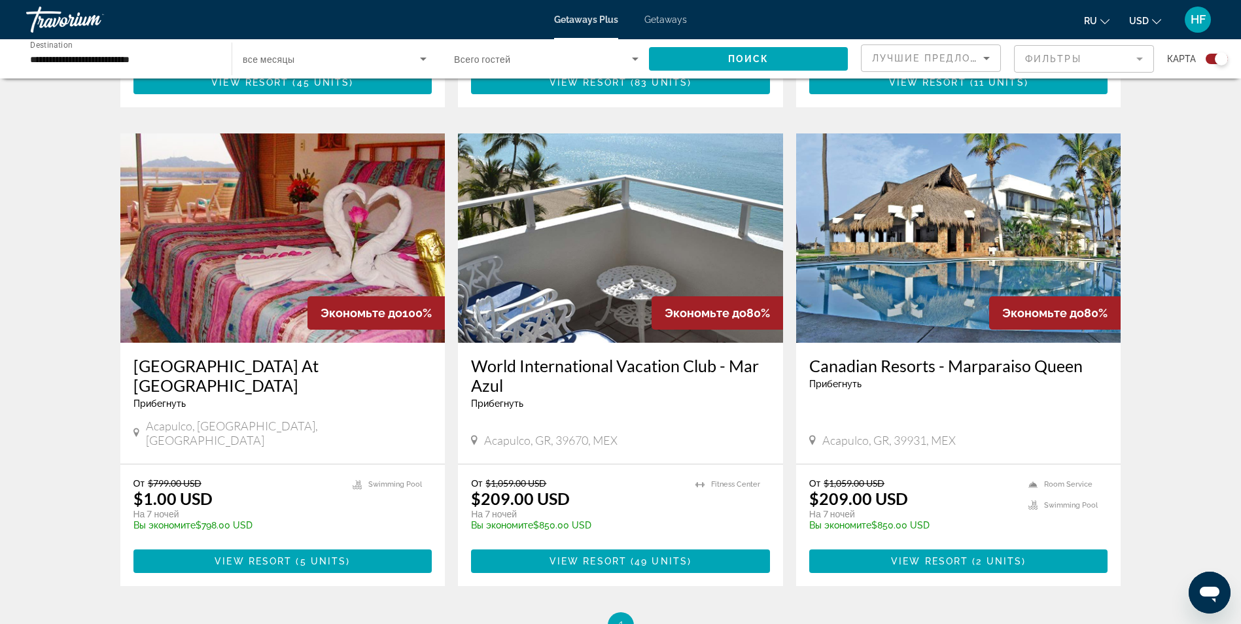
scroll to position [916, 0]
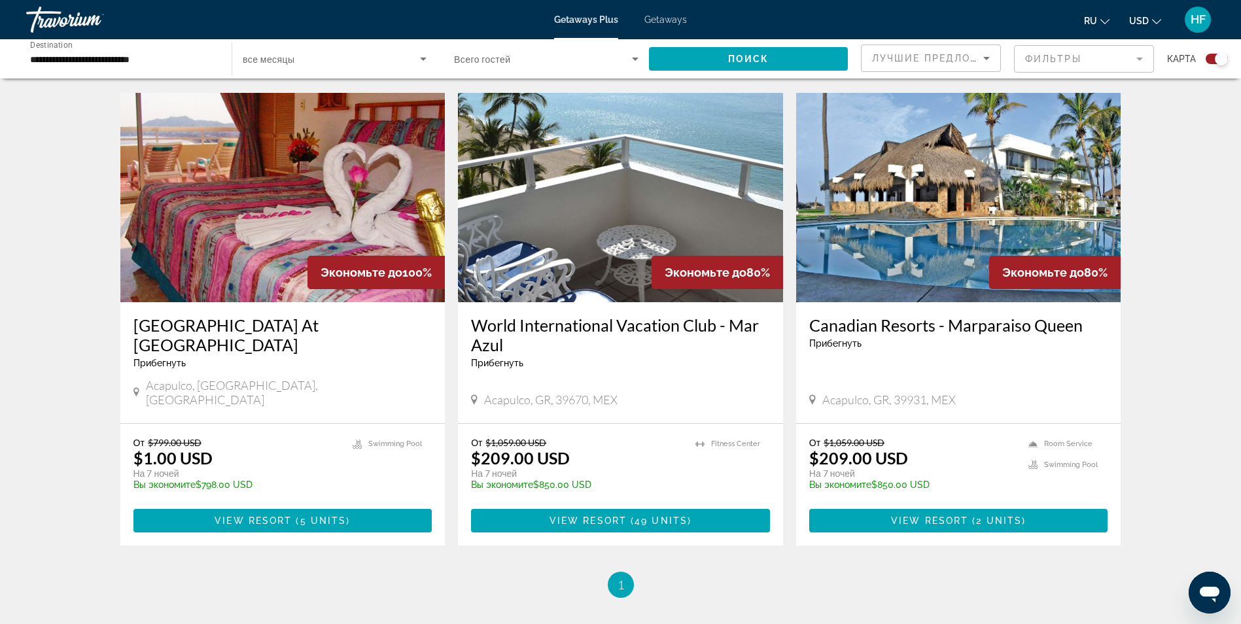
click at [681, 392] on div "Acapulco, GR, 39670, MEX" at bounding box center [620, 399] width 299 height 14
click at [594, 315] on h3 "World International Vacation Club - Mar Azul" at bounding box center [620, 334] width 299 height 39
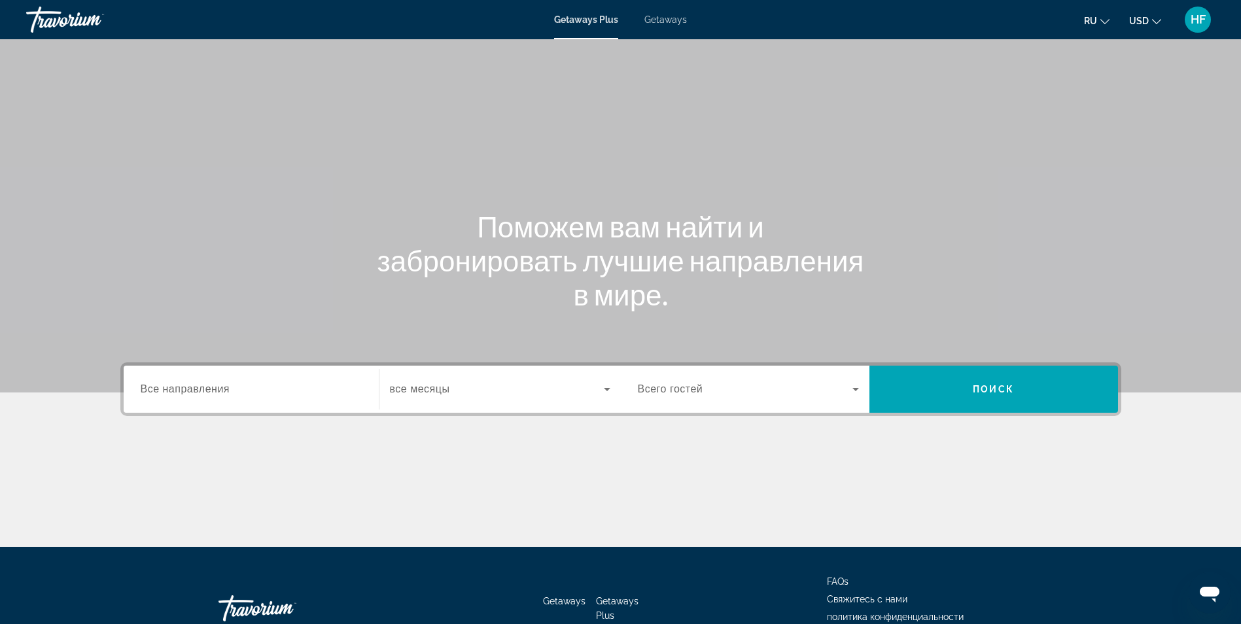
click at [335, 378] on div "Search widget" at bounding box center [251, 389] width 221 height 37
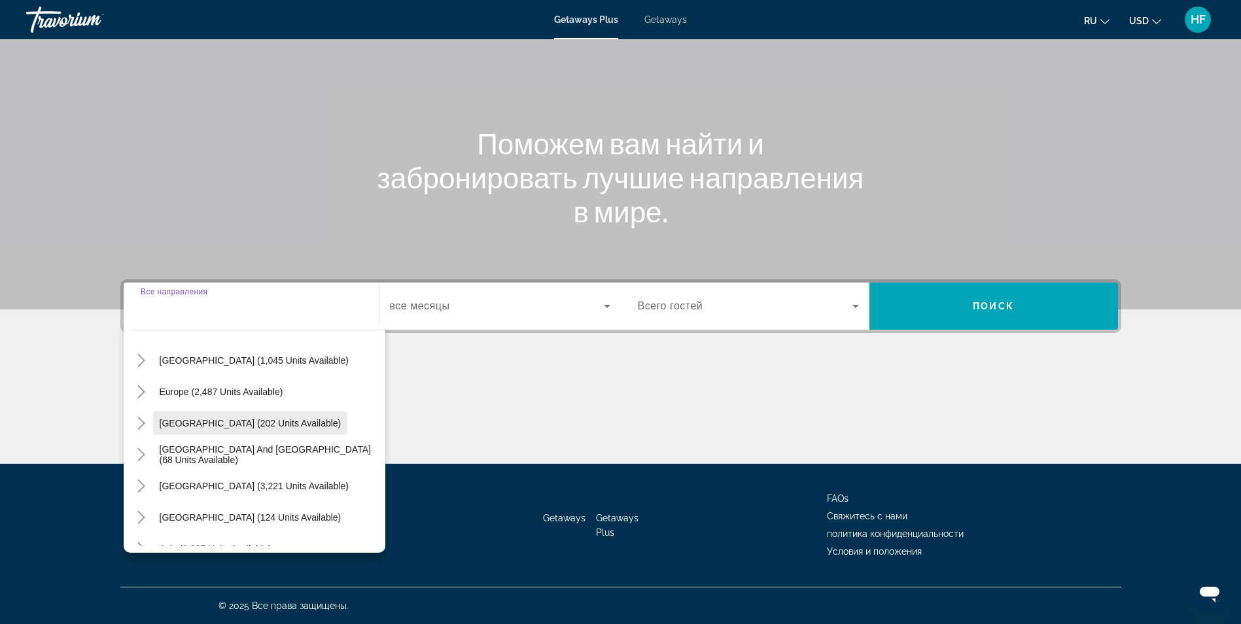
scroll to position [196, 0]
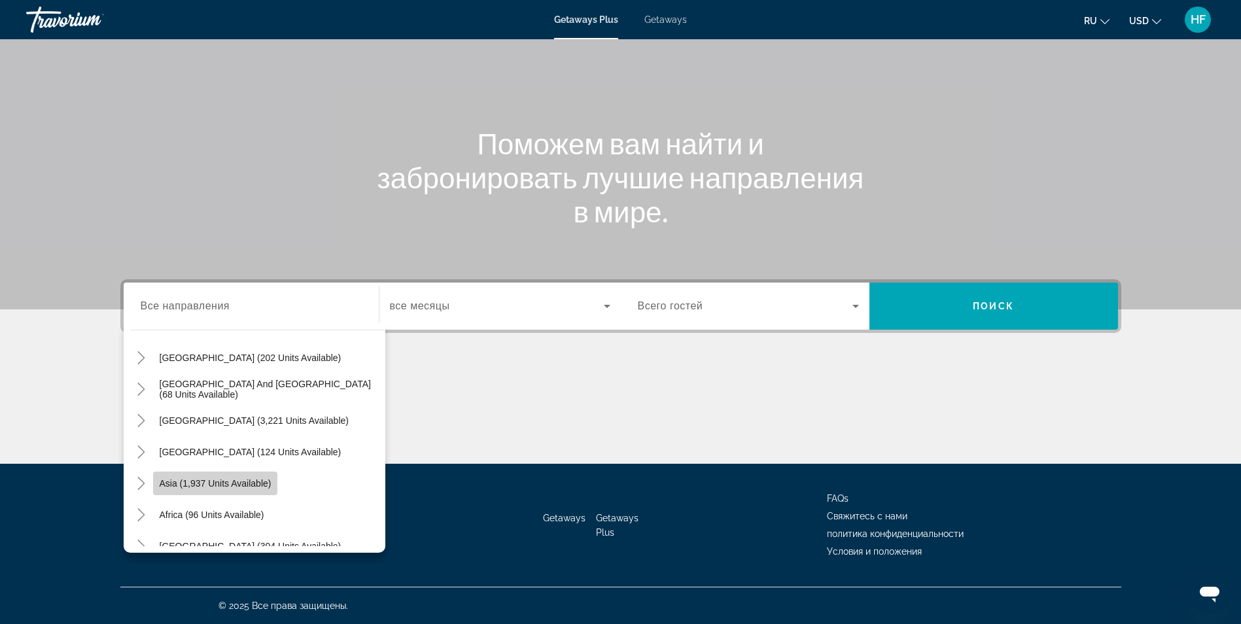
click at [200, 490] on span "Search widget" at bounding box center [215, 483] width 125 height 31
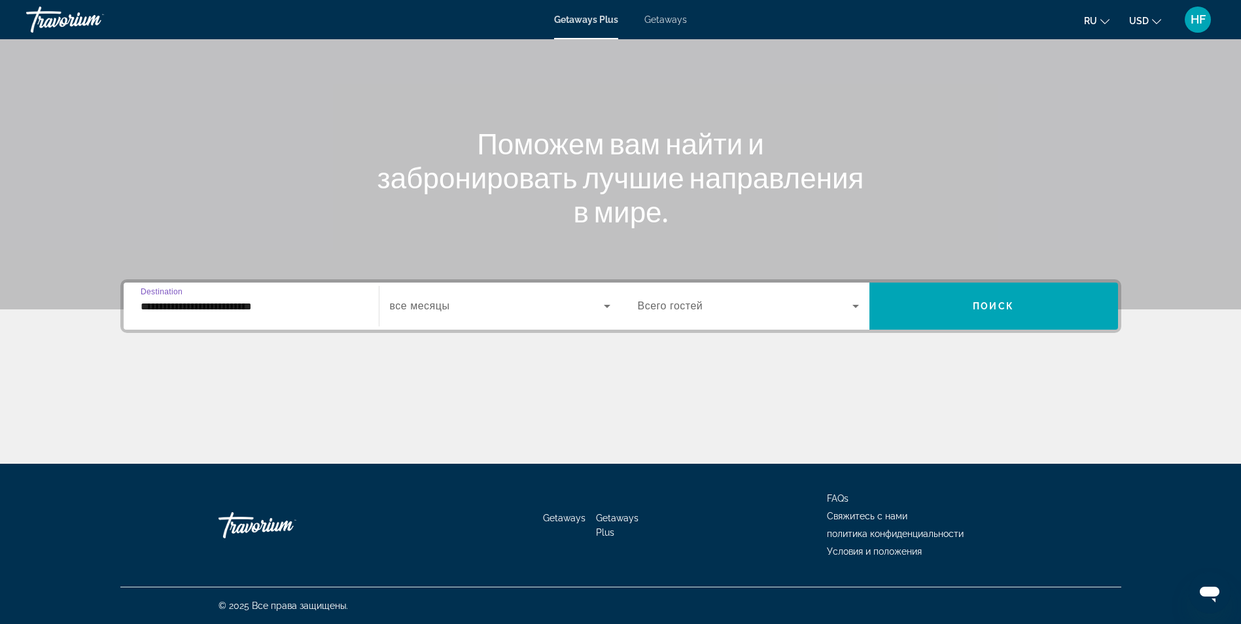
click at [274, 305] on input "**********" at bounding box center [251, 307] width 221 height 16
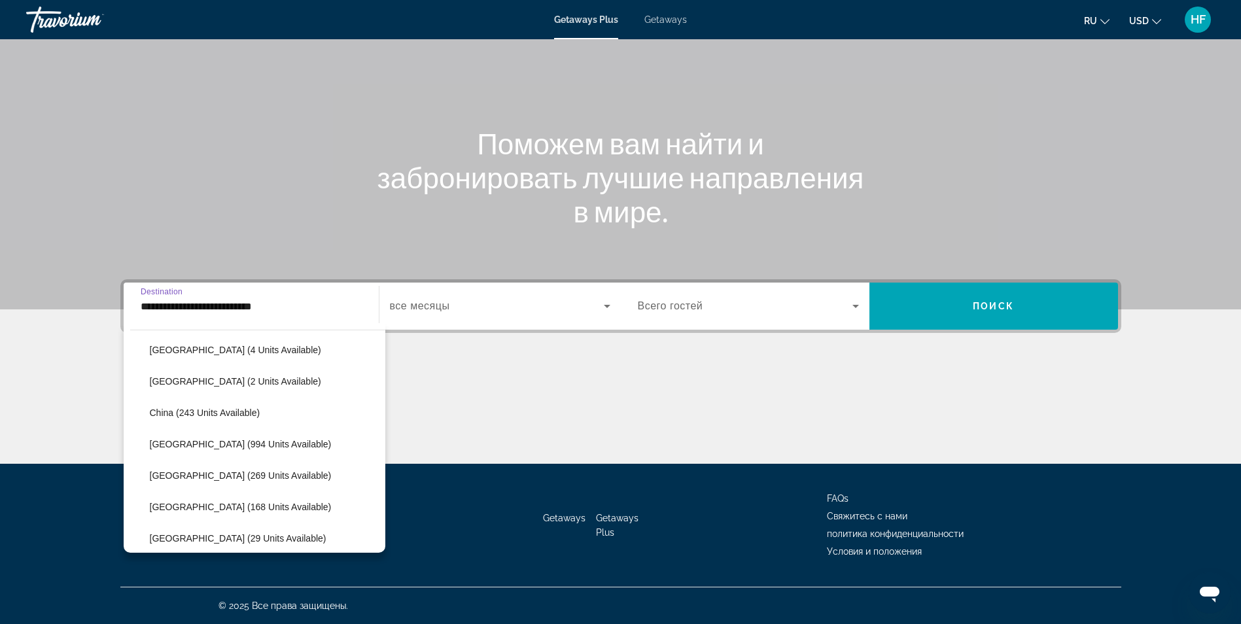
scroll to position [296, 0]
click at [141, 381] on icon "Toggle Asia (1,937 units available)" at bounding box center [141, 383] width 13 height 13
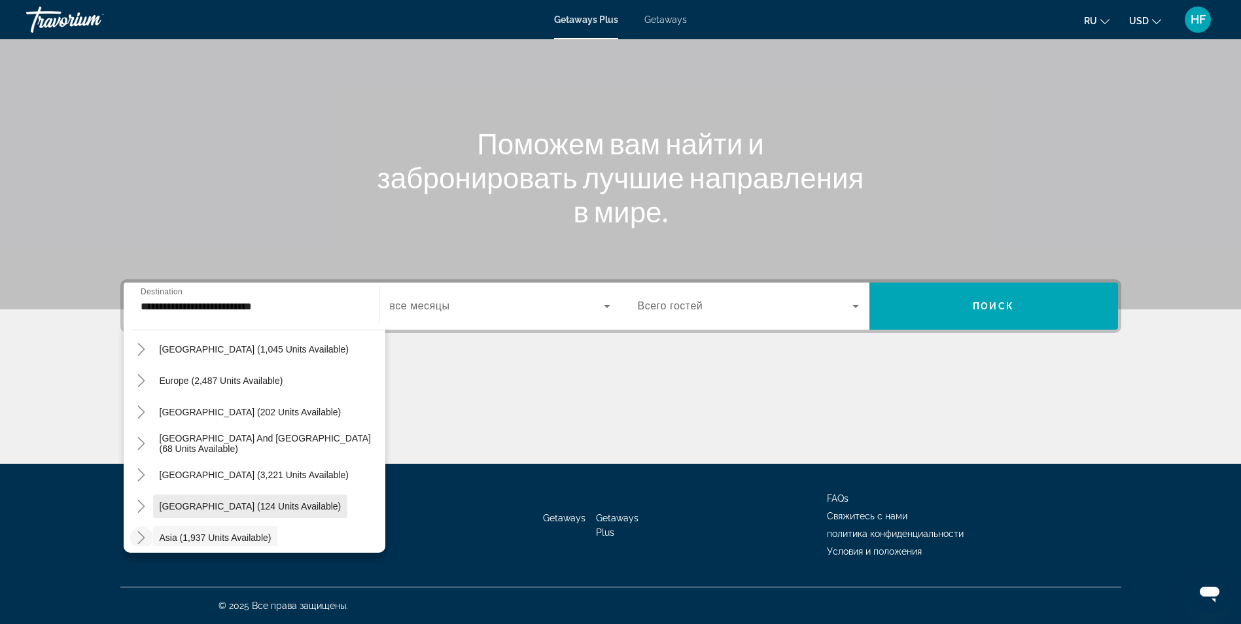
scroll to position [81, 0]
click at [148, 438] on mat-icon "Toggle Europe (2,487 units available)" at bounding box center [141, 441] width 23 height 23
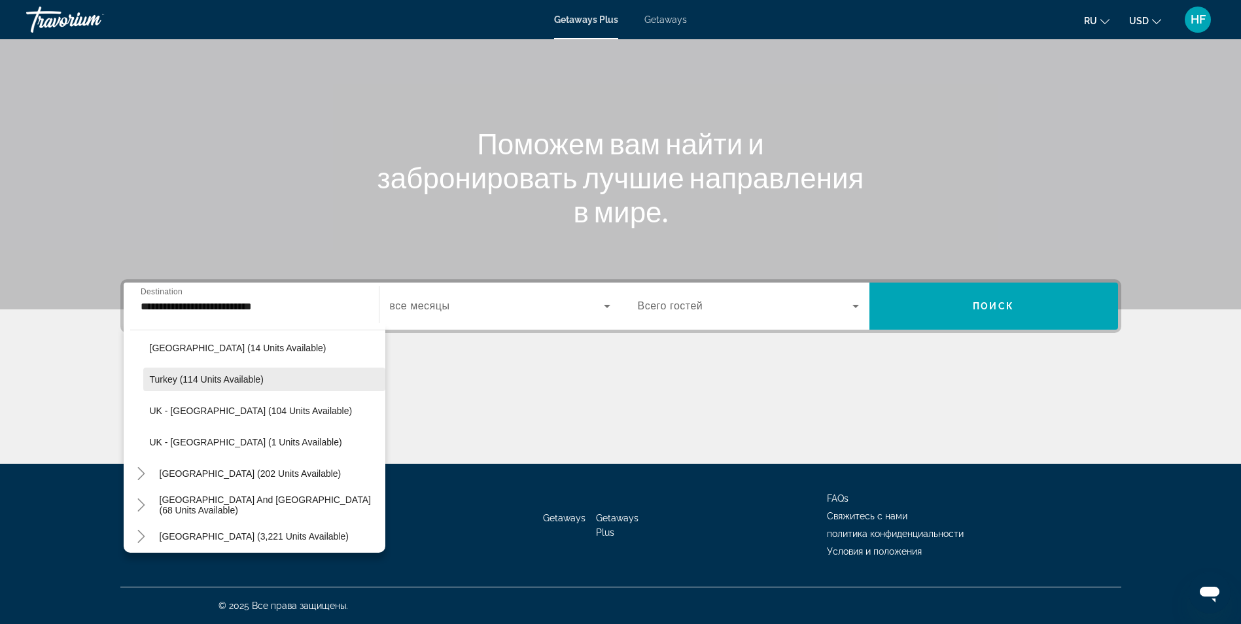
scroll to position [687, 0]
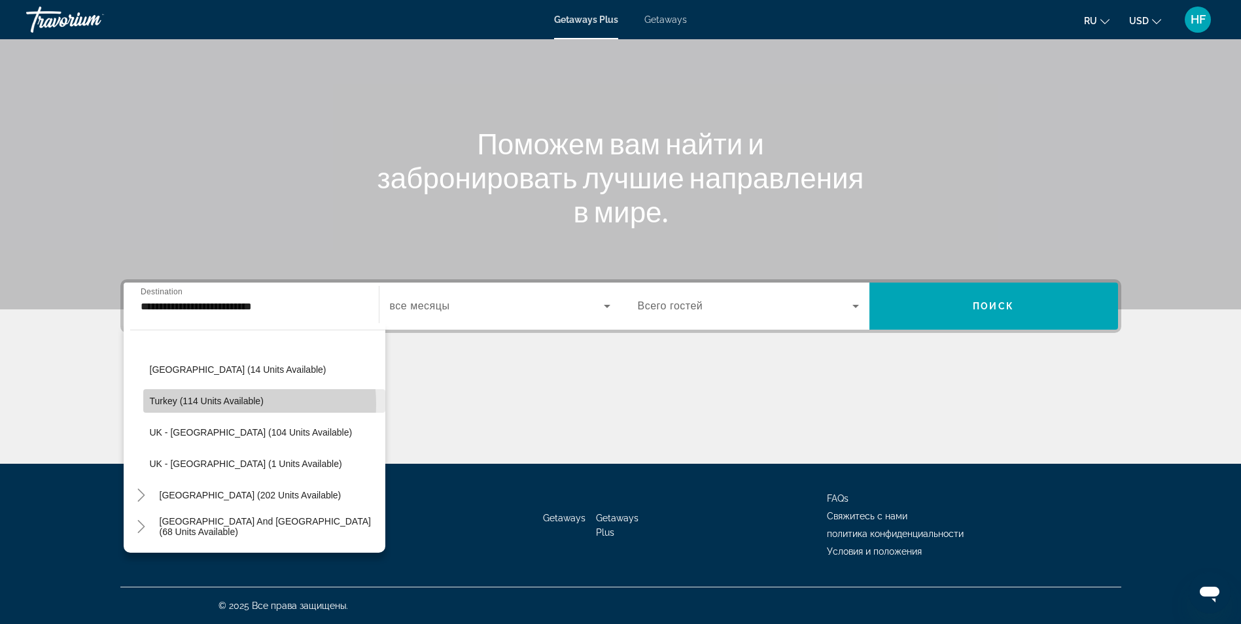
click at [214, 404] on span "Turkey (114 units available)" at bounding box center [207, 401] width 114 height 10
type input "**********"
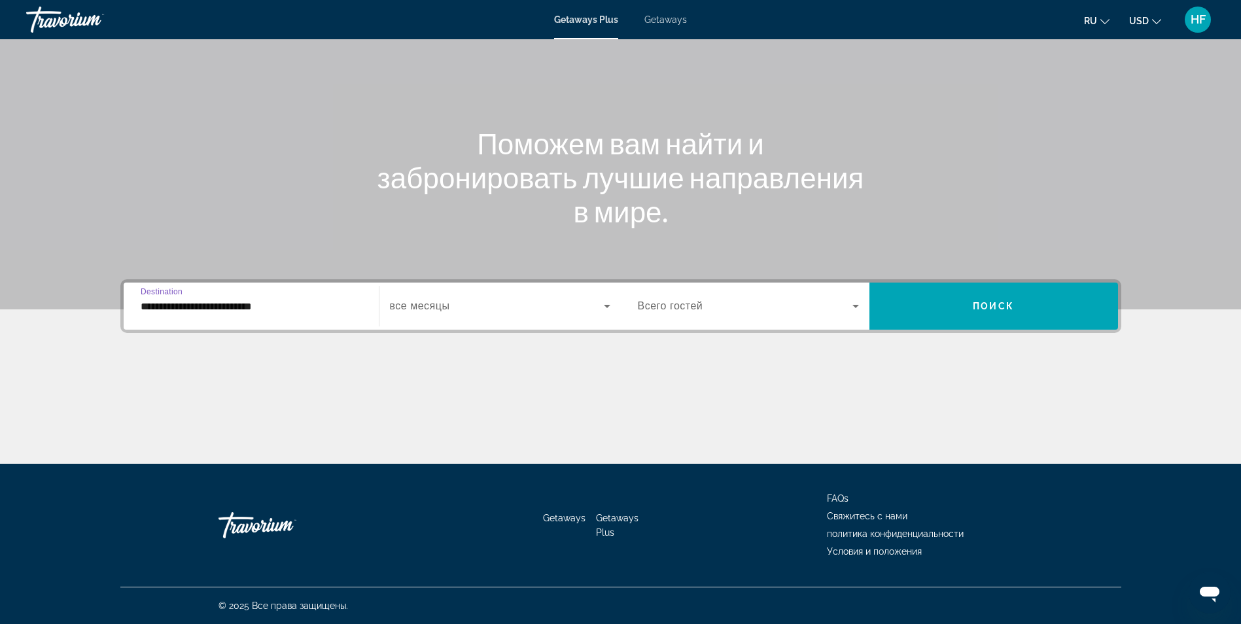
click at [440, 308] on span "все месяцы" at bounding box center [420, 305] width 60 height 11
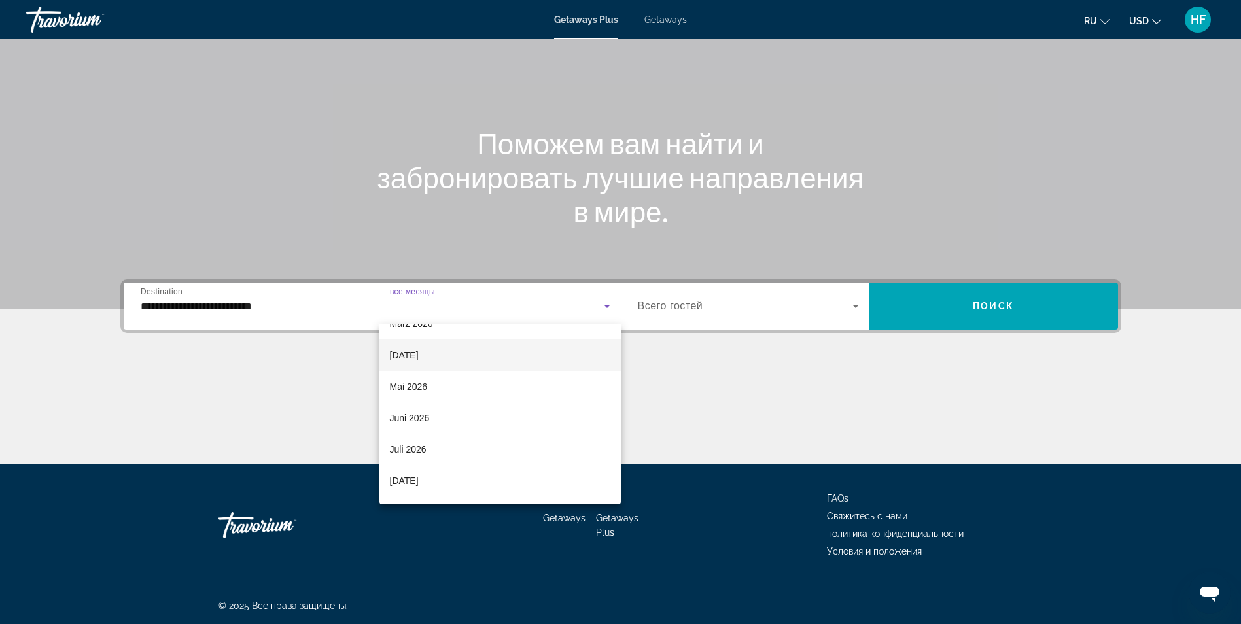
scroll to position [270, 0]
click at [436, 416] on mat-option "Juli 2026" at bounding box center [499, 420] width 241 height 31
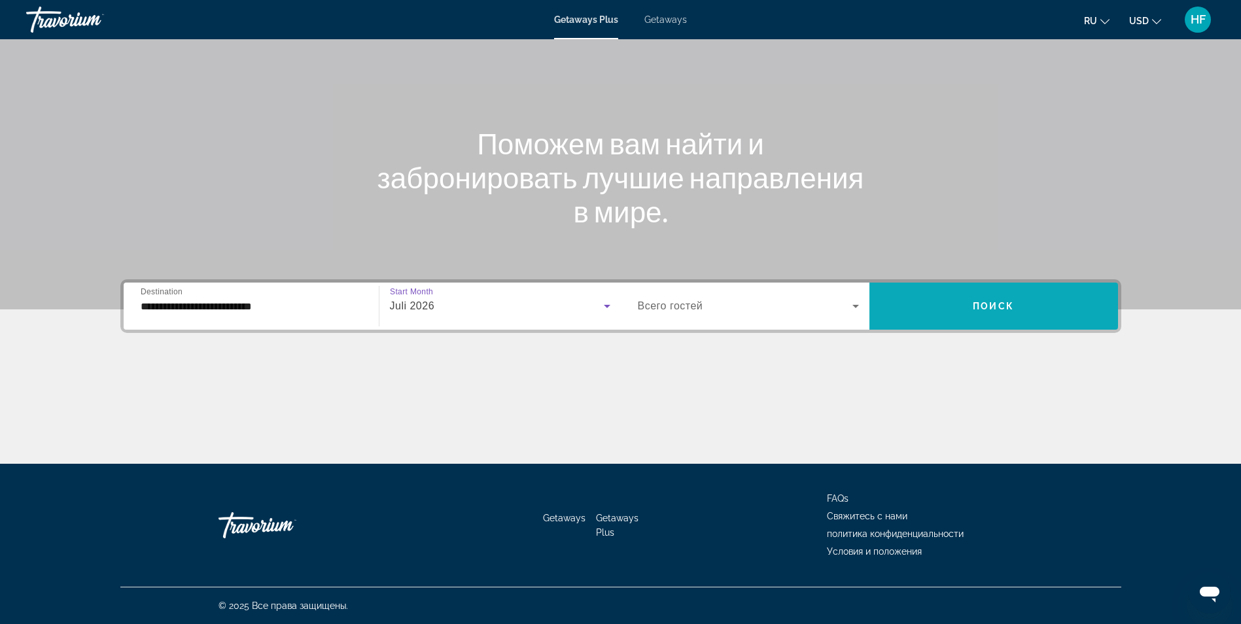
click at [980, 313] on span "Search widget" at bounding box center [993, 305] width 249 height 31
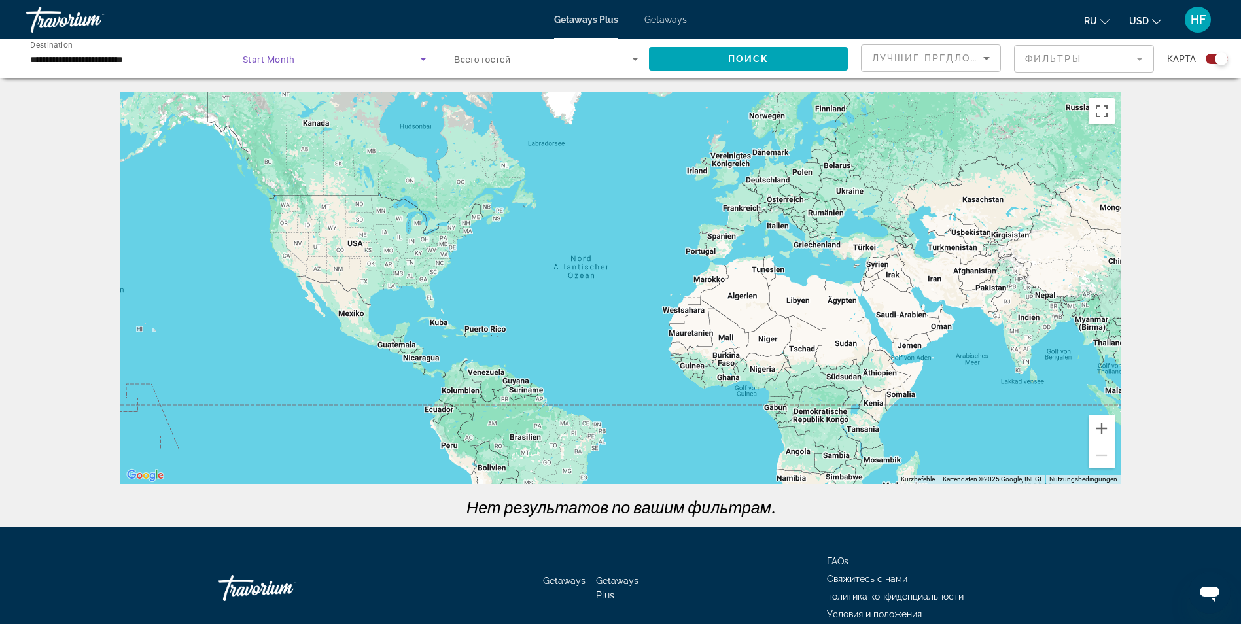
click at [352, 60] on span "Search widget" at bounding box center [331, 59] width 177 height 16
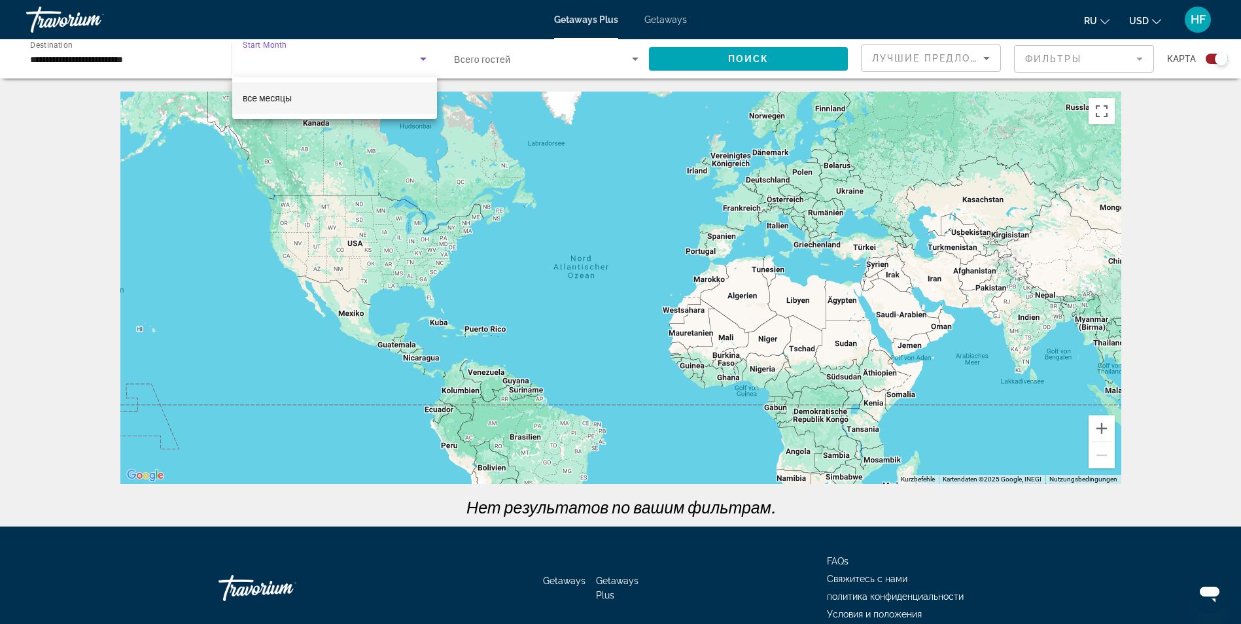
click at [290, 100] on span "все месяцы" at bounding box center [267, 98] width 49 height 10
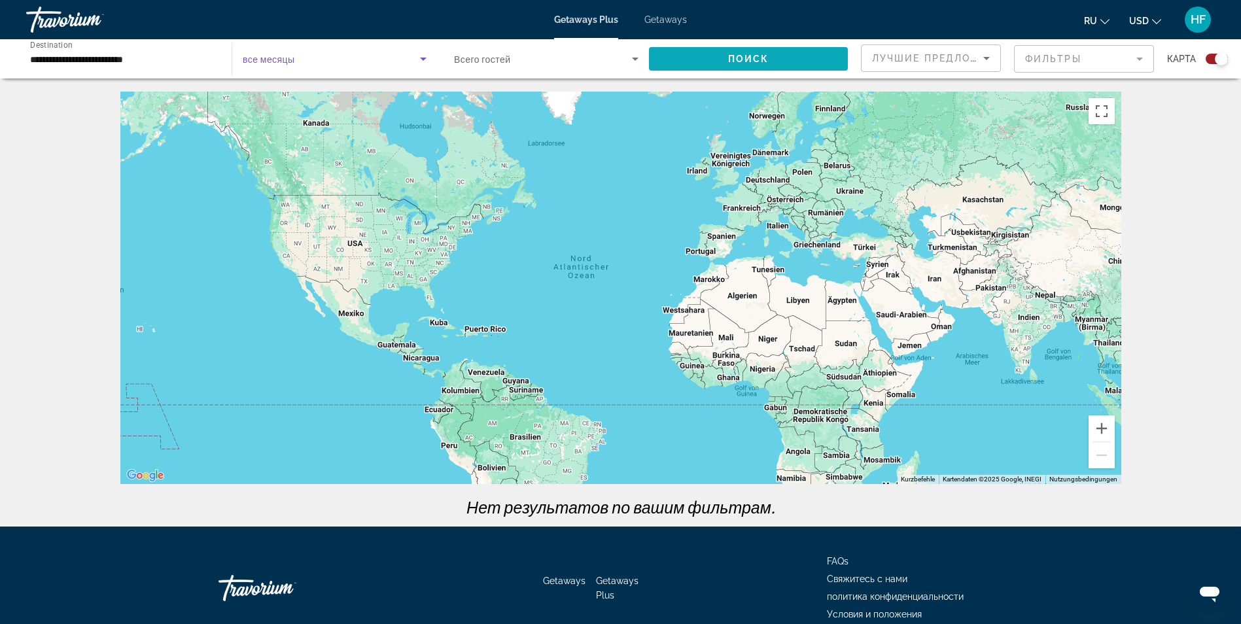
click at [783, 48] on span "Search widget" at bounding box center [748, 58] width 199 height 31
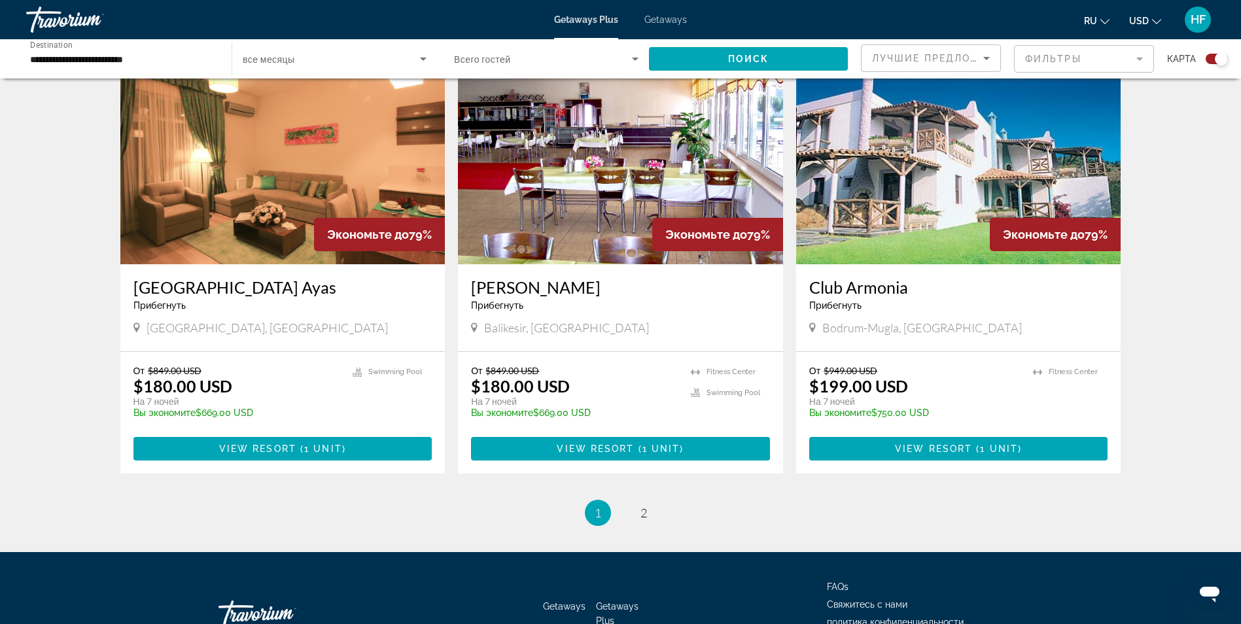
scroll to position [1831, 0]
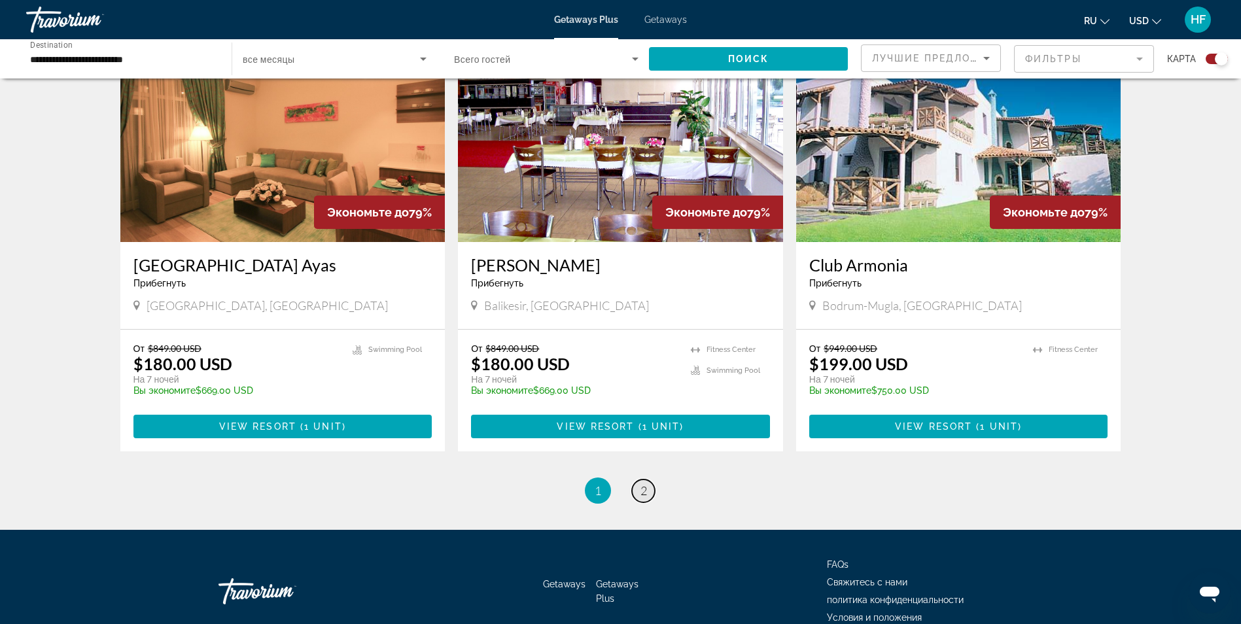
click at [645, 495] on span "2" at bounding box center [643, 490] width 7 height 14
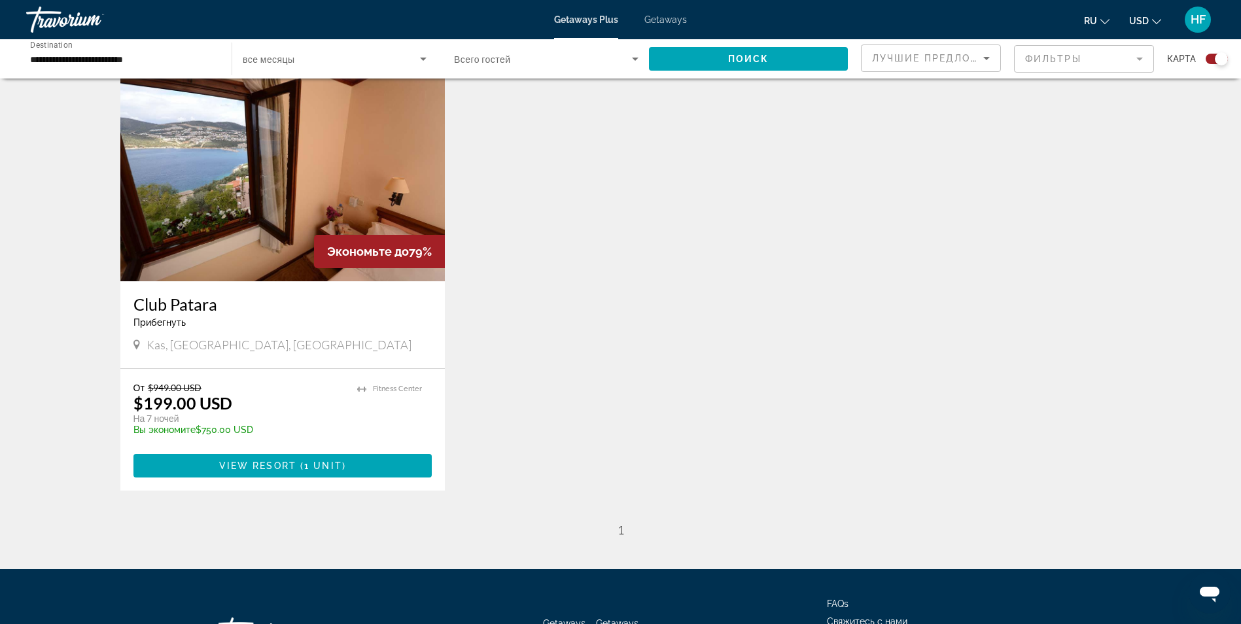
scroll to position [523, 0]
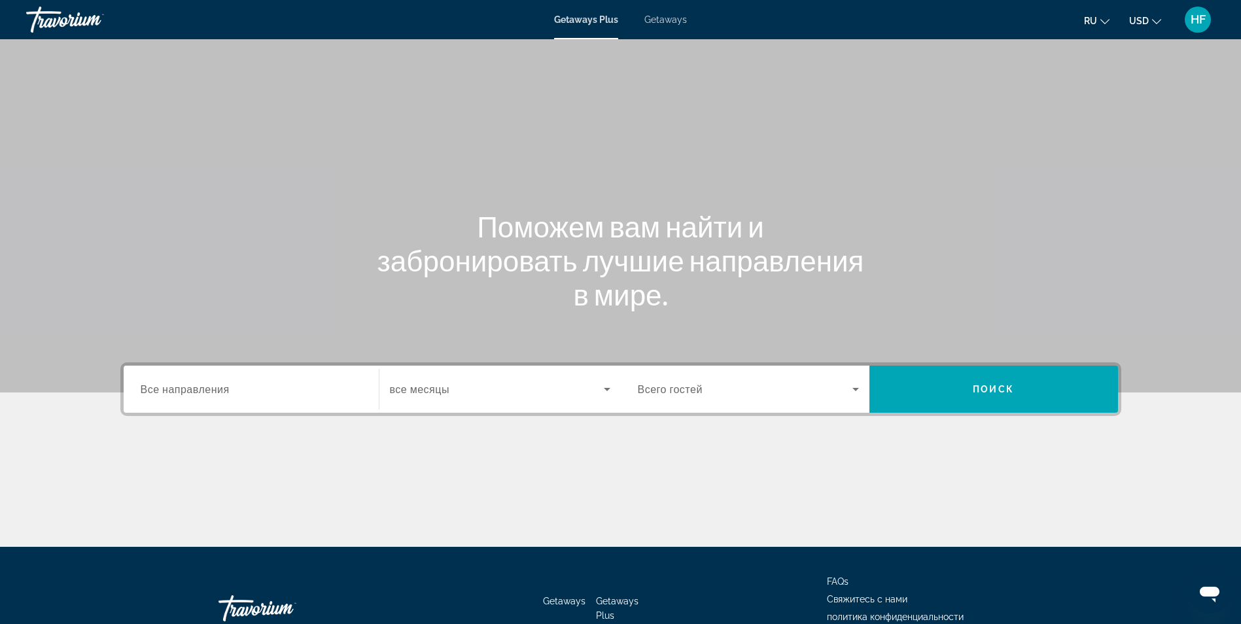
click at [348, 372] on div "Search widget" at bounding box center [251, 389] width 221 height 37
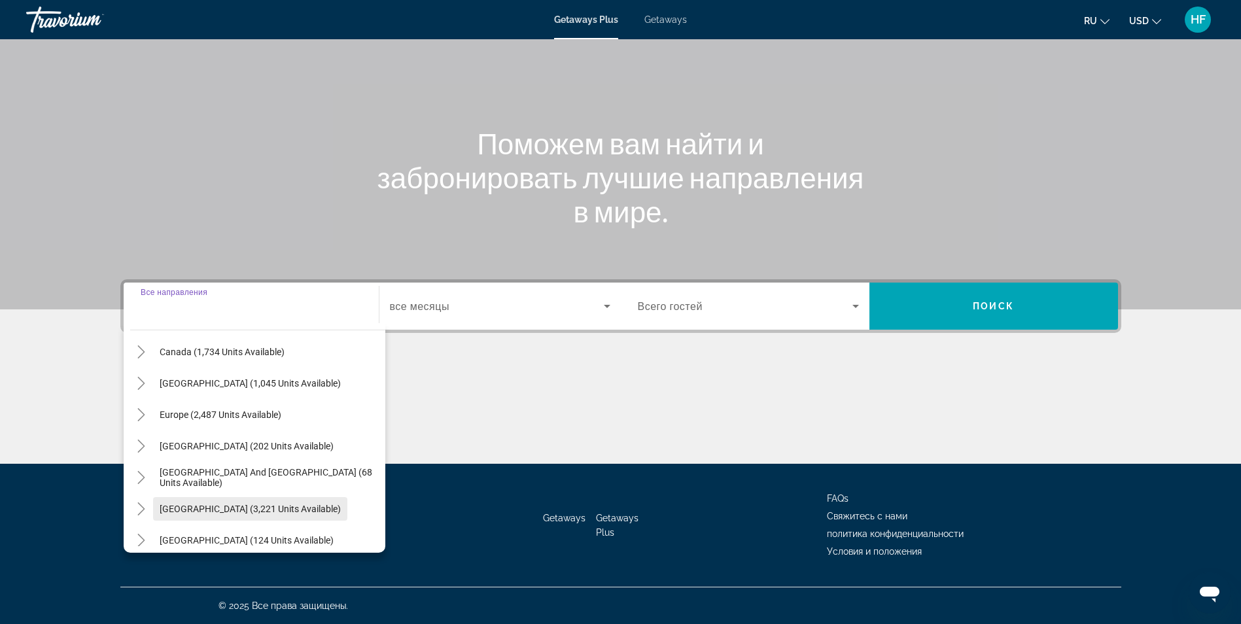
scroll to position [131, 0]
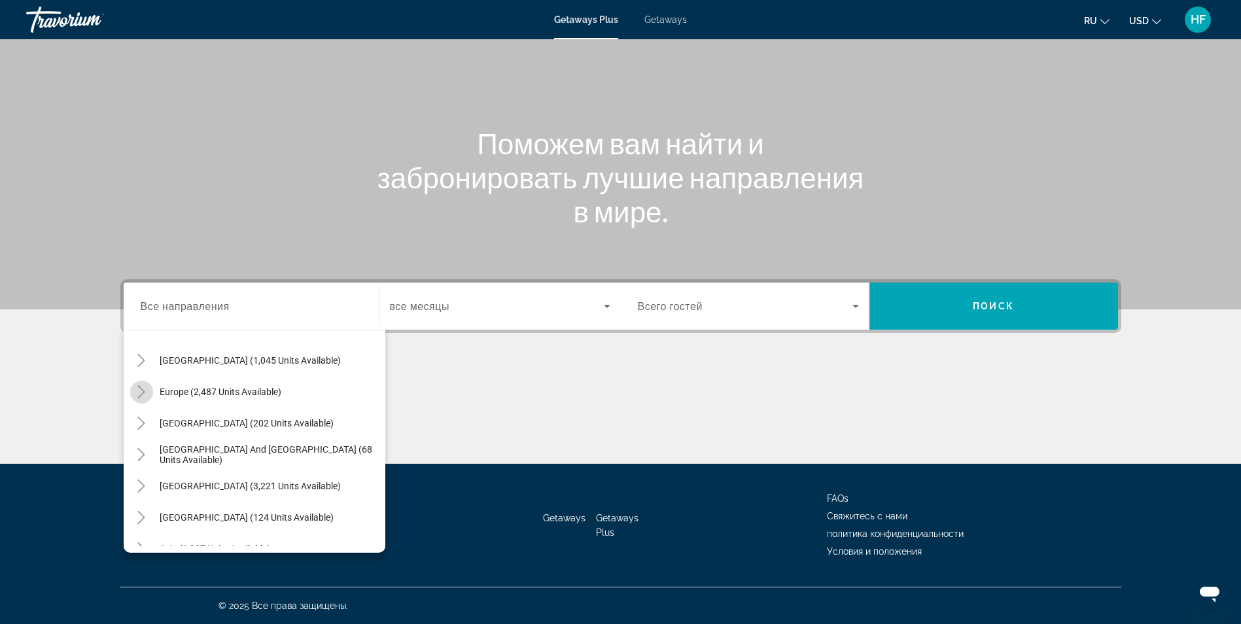
click at [141, 390] on icon "Toggle Europe (2,487 units available)" at bounding box center [141, 391] width 13 height 13
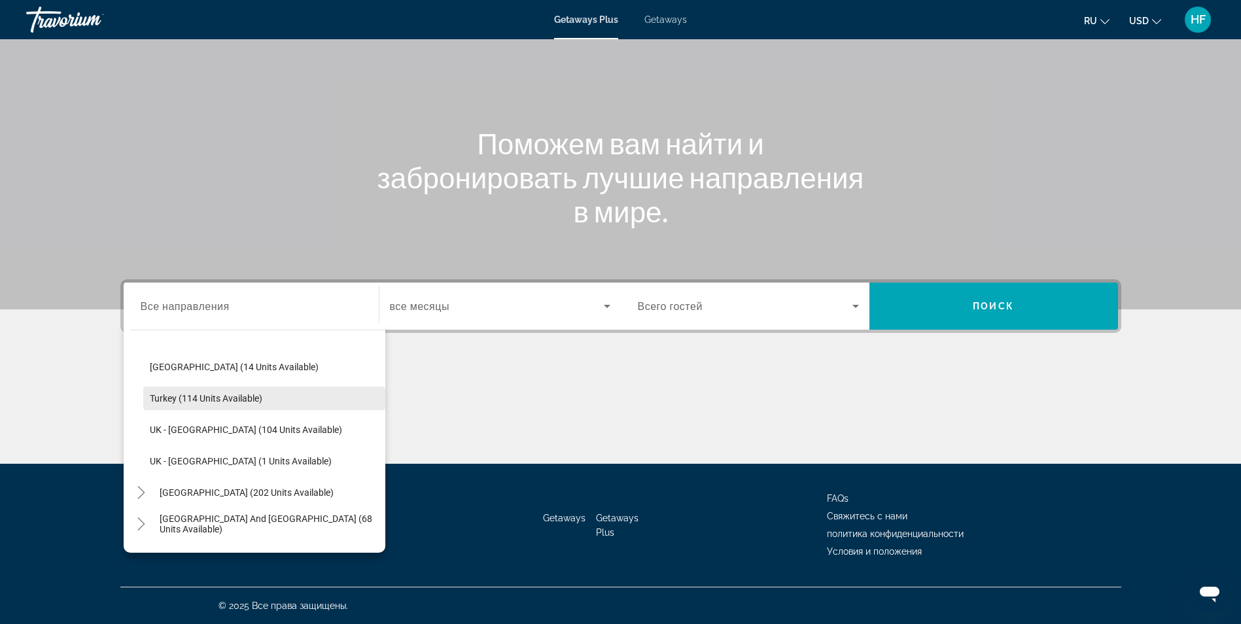
scroll to position [687, 0]
click at [154, 402] on span "Turkey (114 units available)" at bounding box center [206, 401] width 112 height 10
type input "**********"
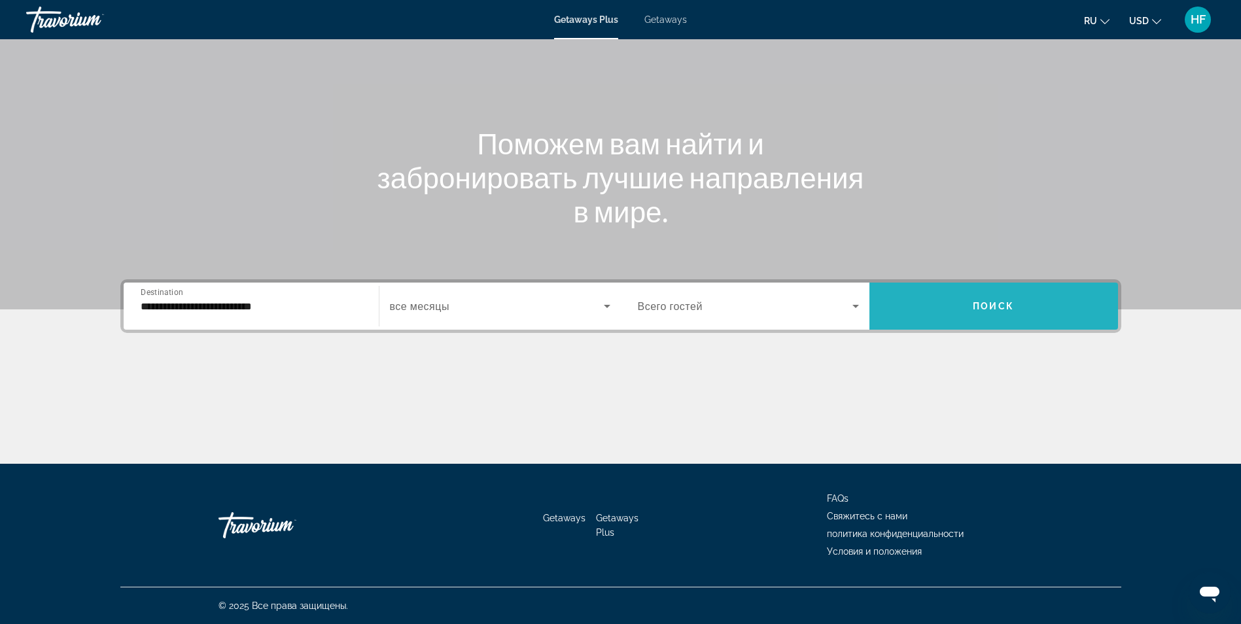
click at [1011, 300] on span "Search widget" at bounding box center [993, 305] width 249 height 31
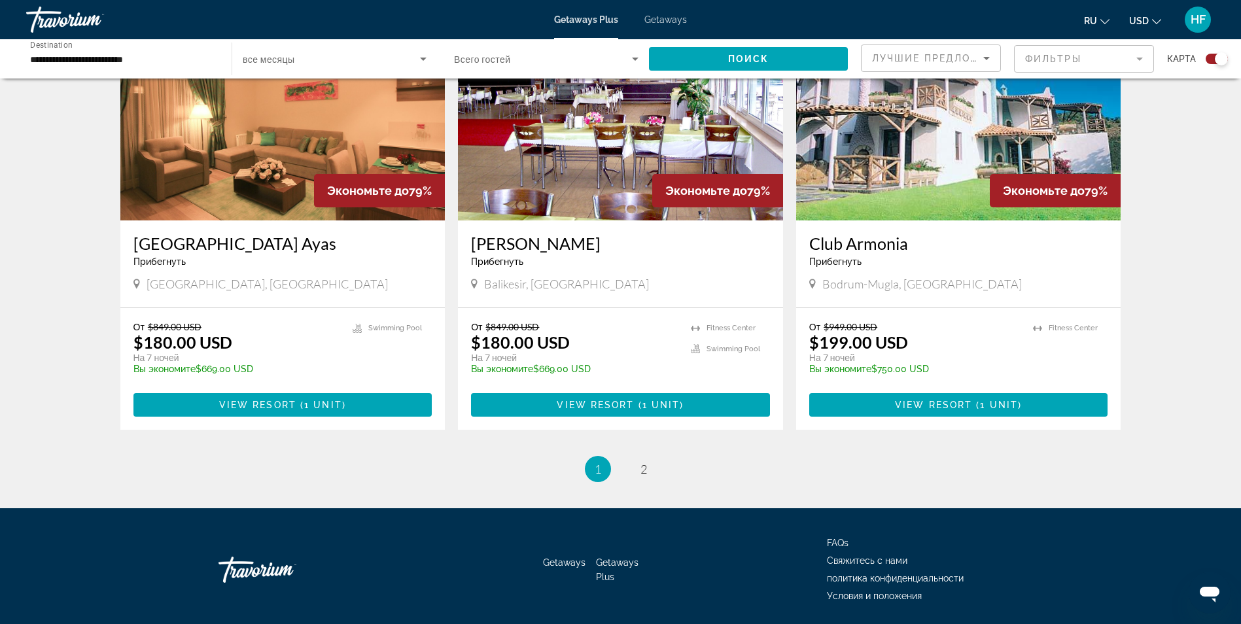
scroll to position [1766, 0]
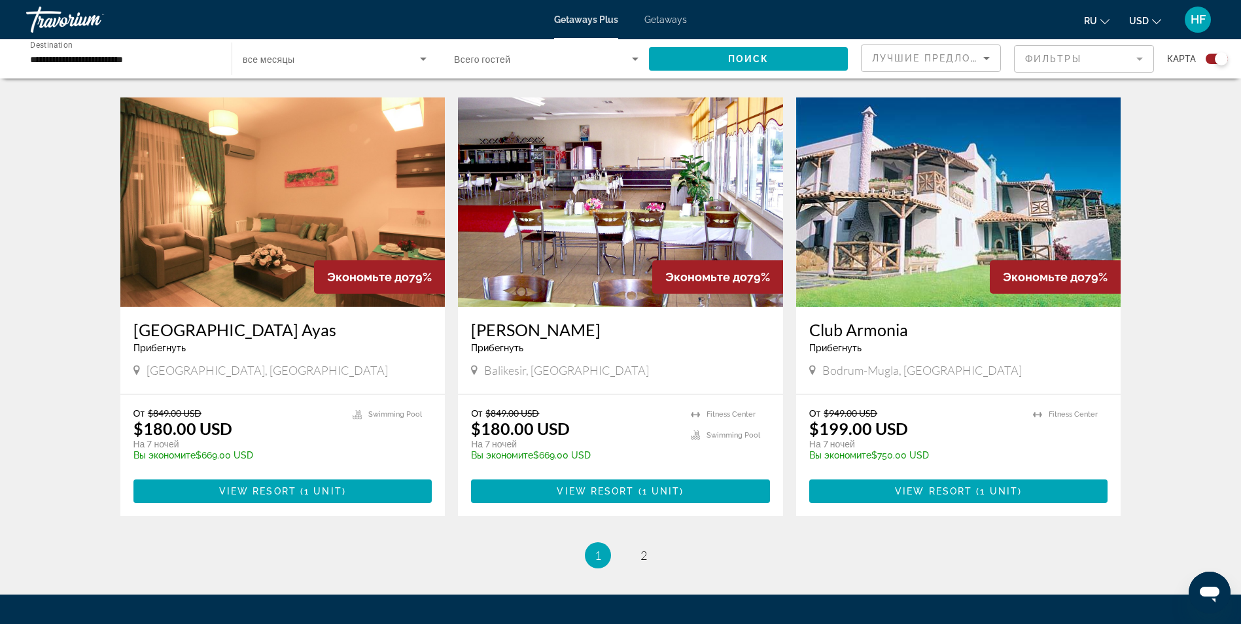
click at [951, 292] on img "Main content" at bounding box center [958, 201] width 325 height 209
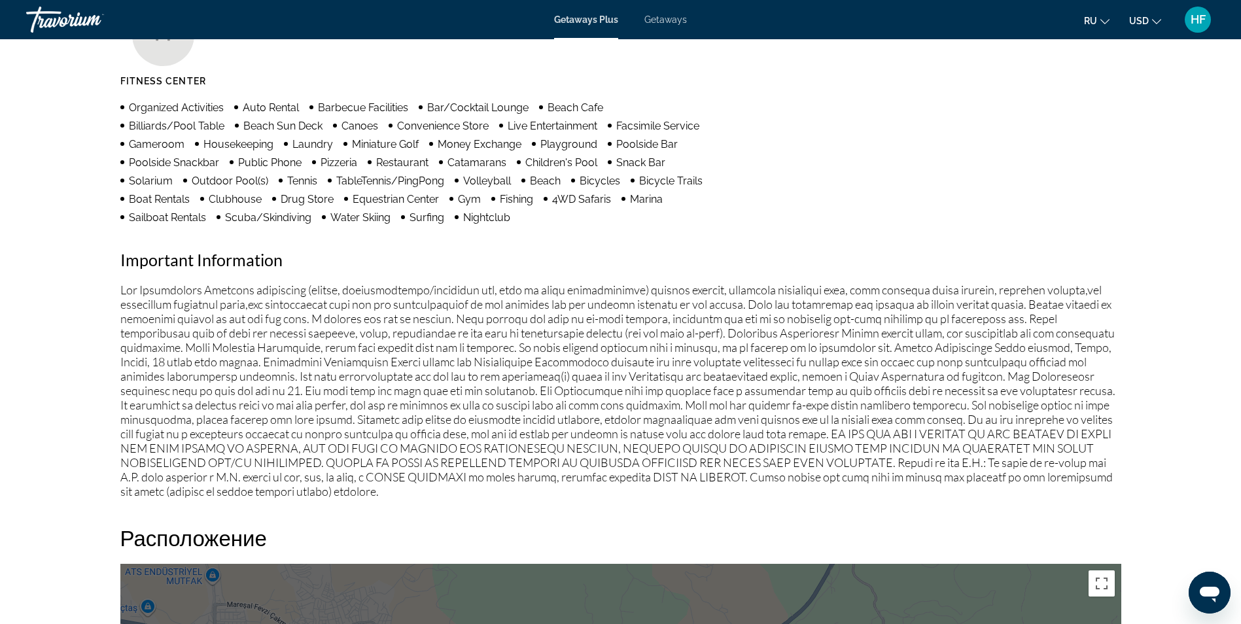
scroll to position [930, 0]
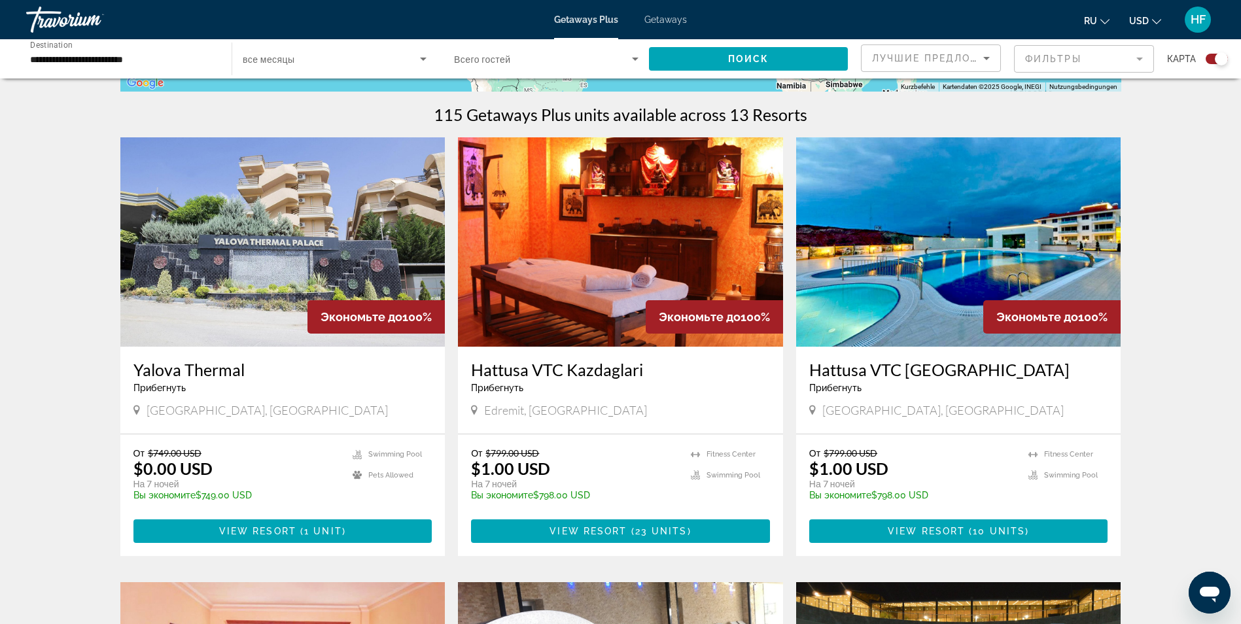
scroll to position [458, 0]
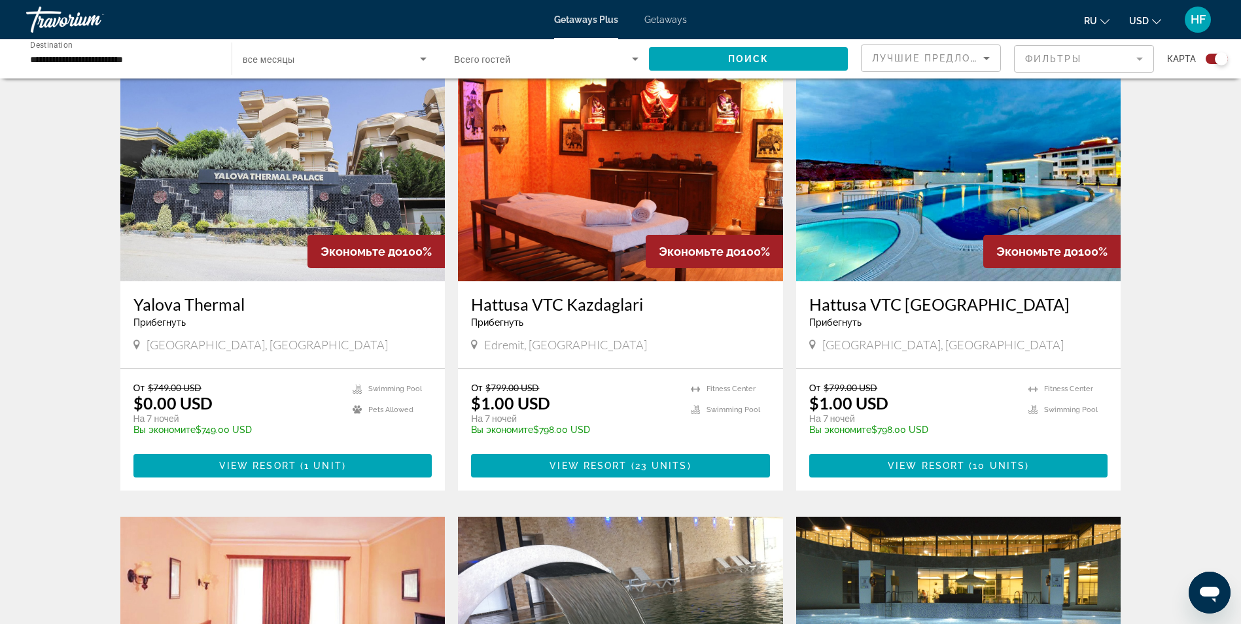
click at [670, 230] on img "Main content" at bounding box center [620, 176] width 325 height 209
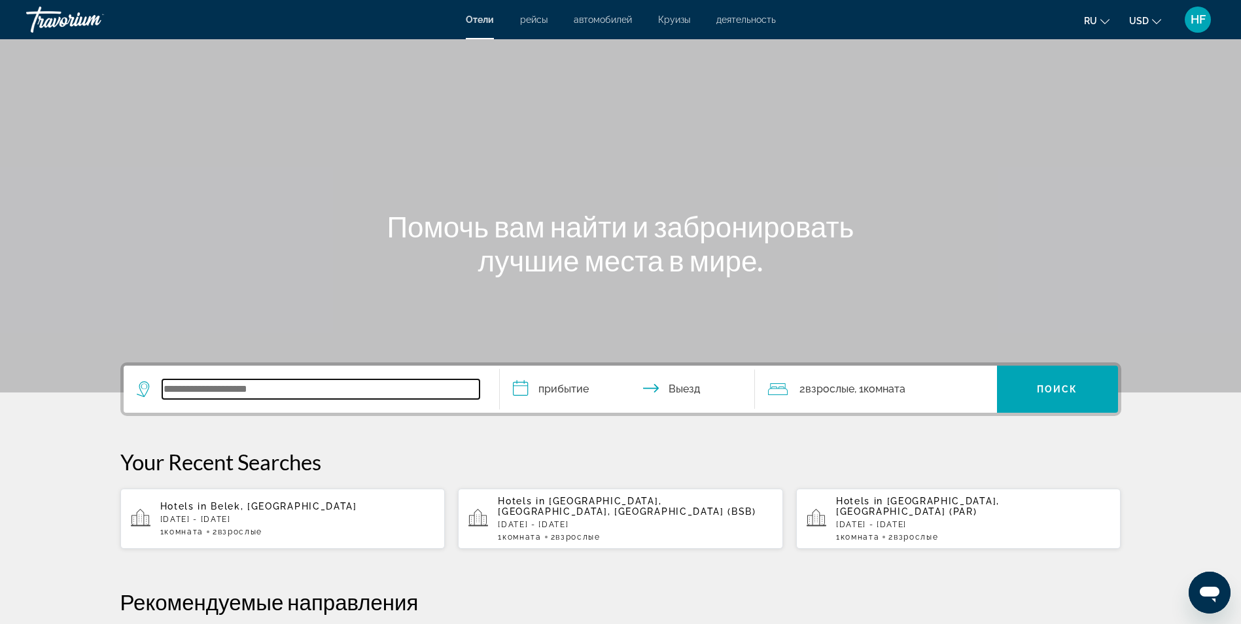
click at [219, 392] on input "Search widget" at bounding box center [320, 389] width 317 height 20
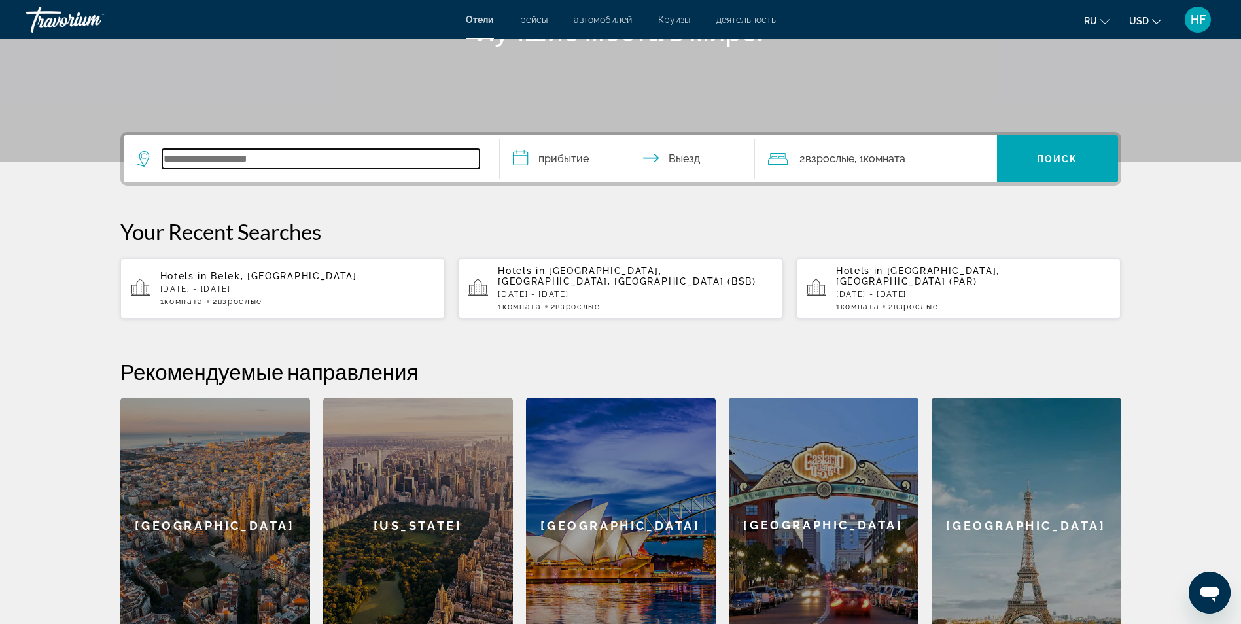
scroll to position [320, 0]
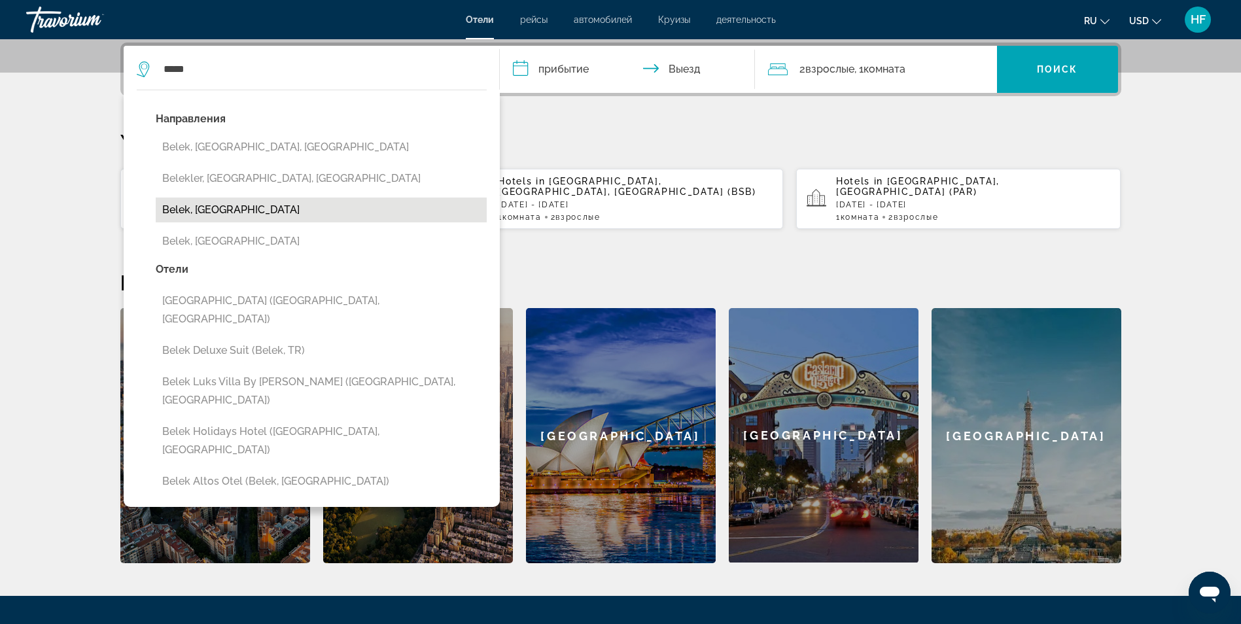
click at [210, 212] on button "Belek, [GEOGRAPHIC_DATA]" at bounding box center [321, 209] width 331 height 25
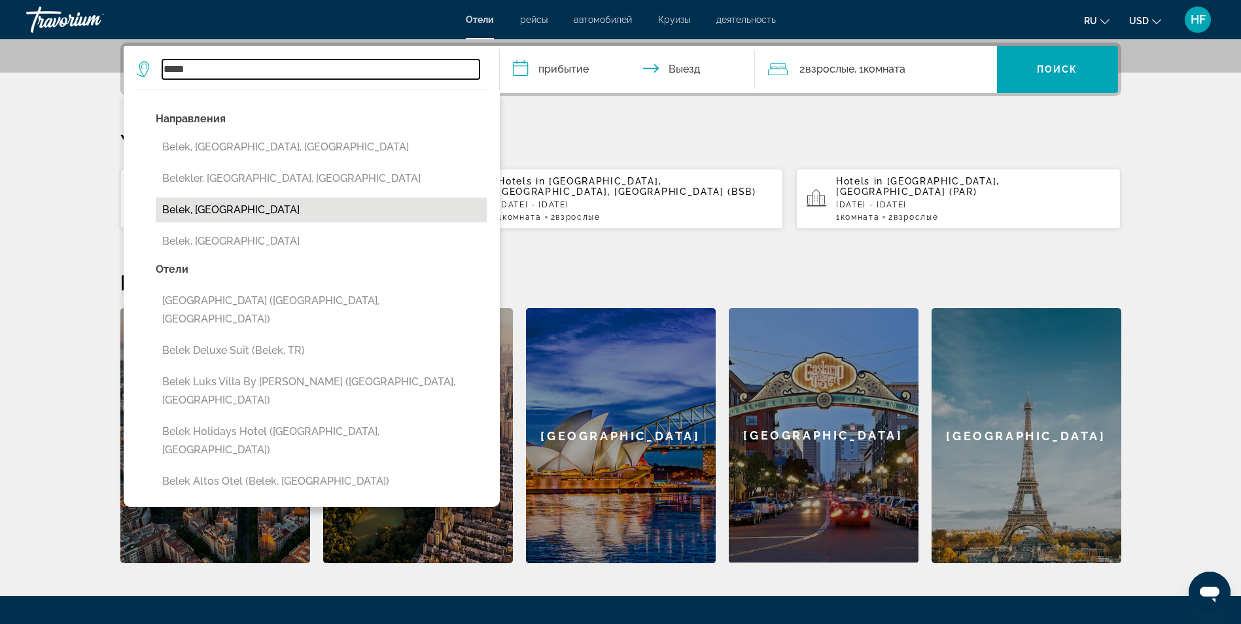
type input "**********"
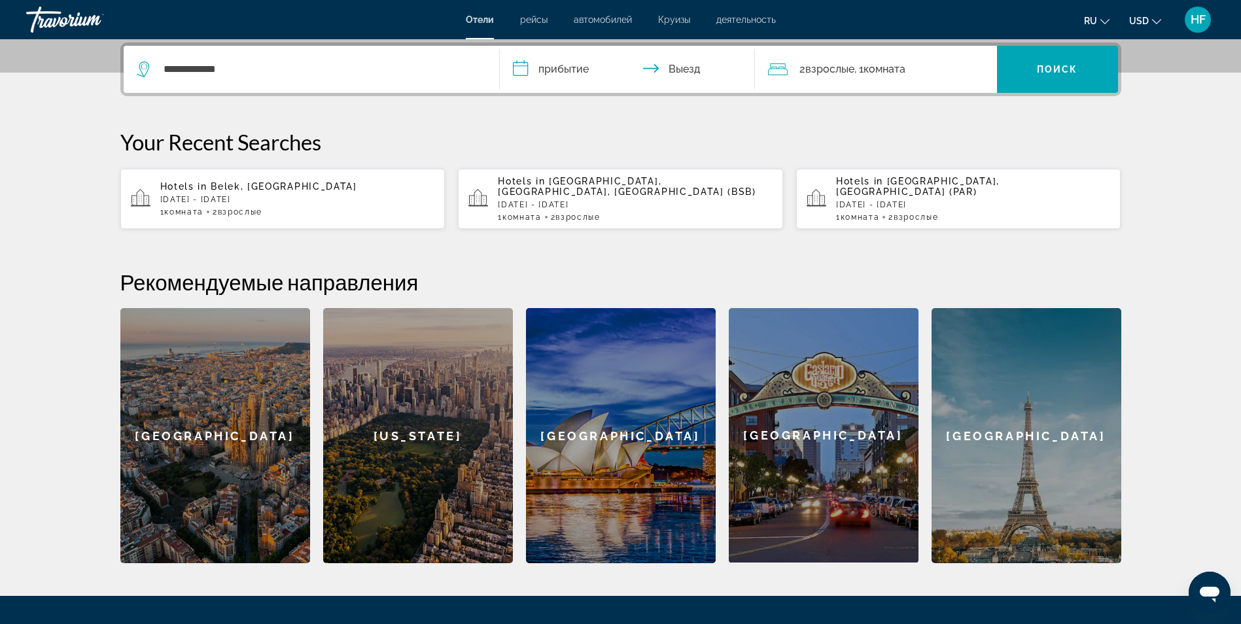
click at [577, 66] on input "**********" at bounding box center [630, 71] width 260 height 51
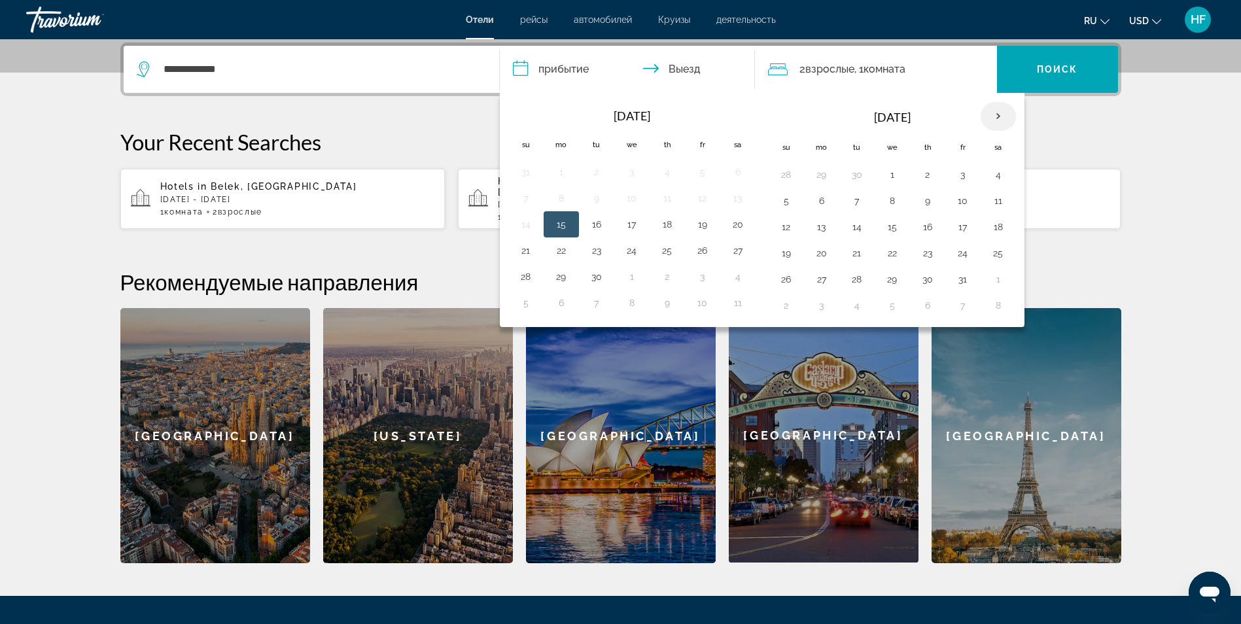
click at [1003, 121] on th "Next month" at bounding box center [997, 116] width 35 height 29
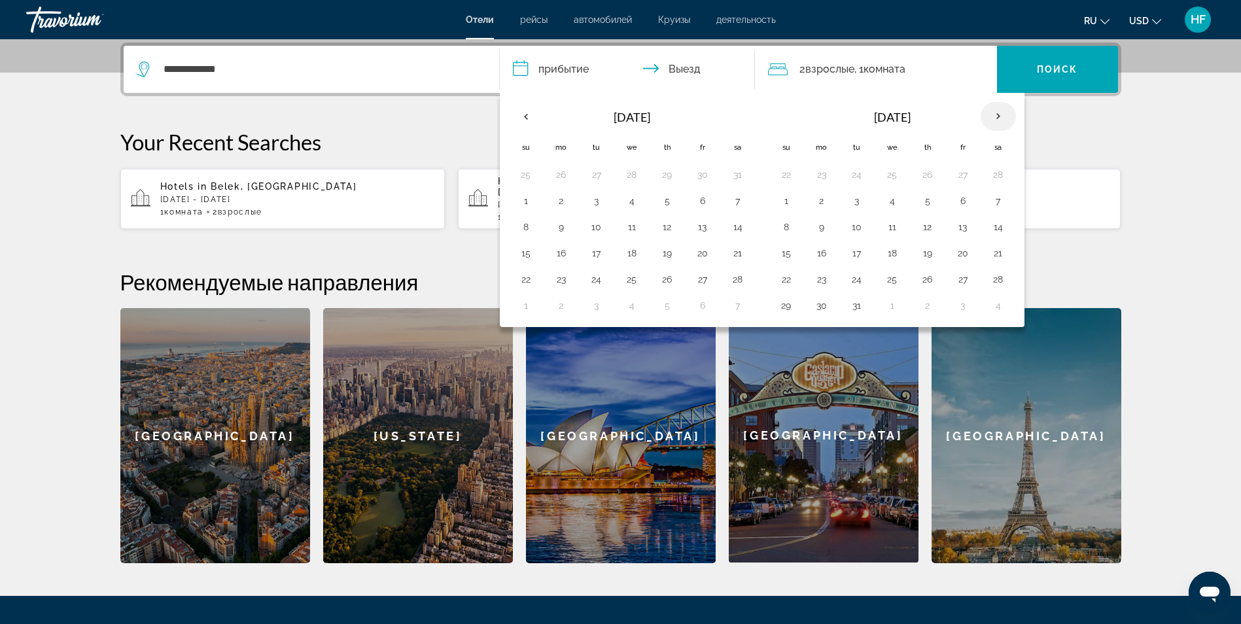
click at [1003, 121] on th "Next month" at bounding box center [997, 116] width 35 height 29
click at [521, 275] on button "28" at bounding box center [525, 279] width 21 height 18
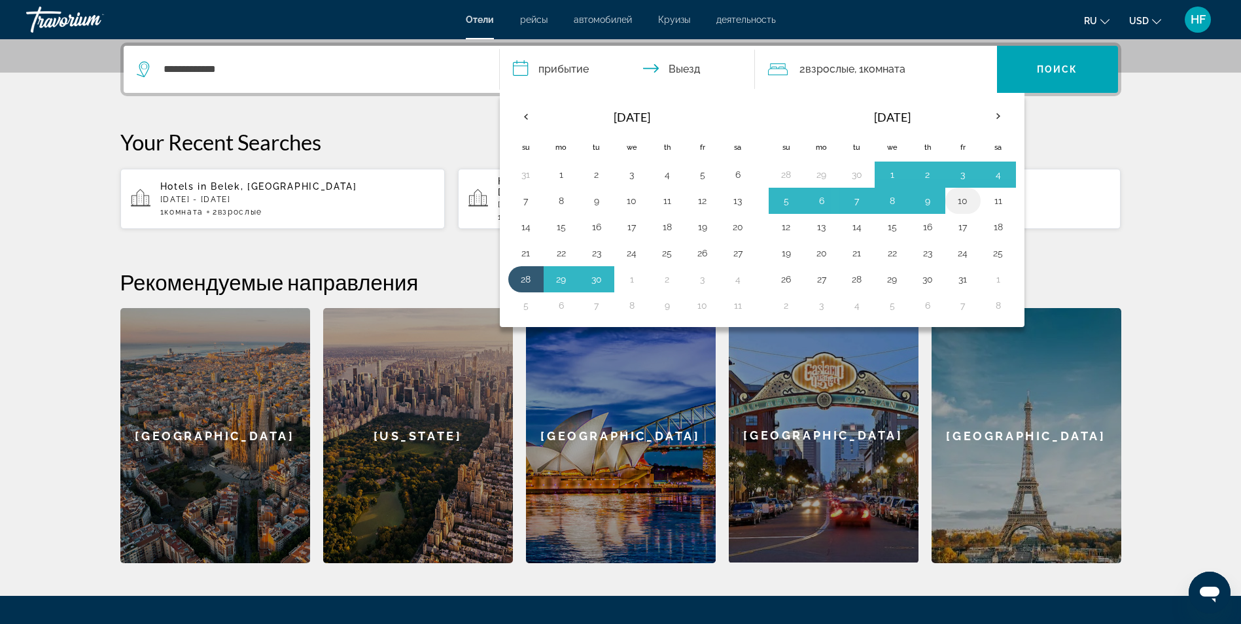
click at [957, 197] on button "10" at bounding box center [962, 201] width 21 height 18
type input "**********"
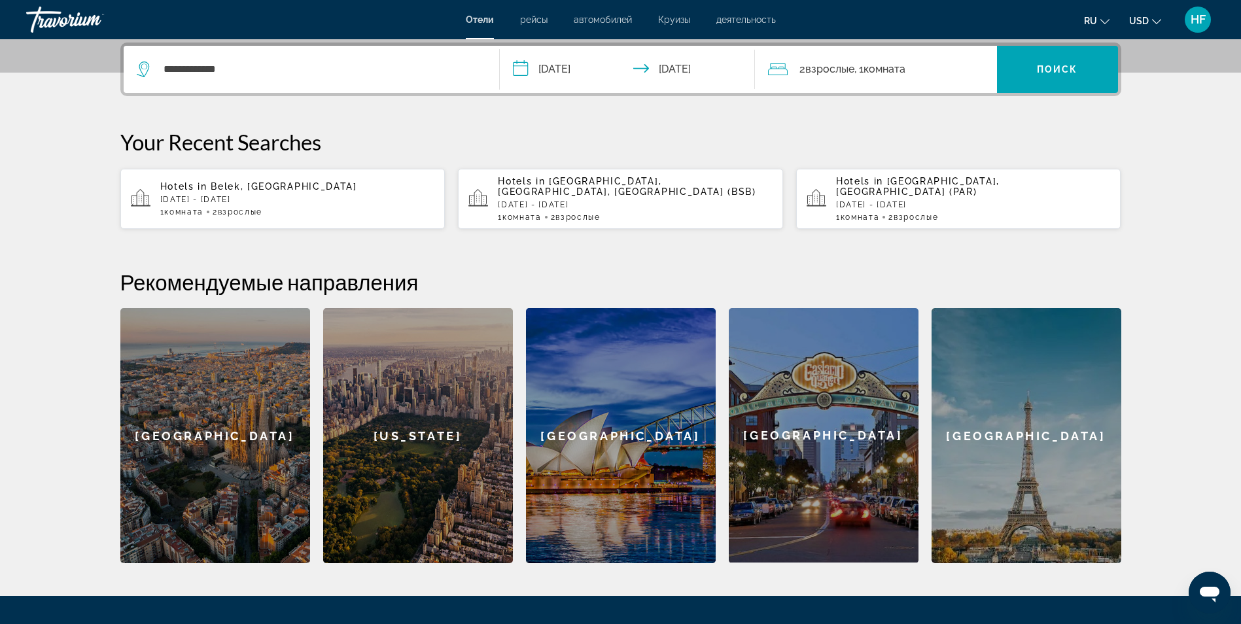
click at [916, 67] on div "2 Взрослый Взрослые , 1 Комната номера" at bounding box center [882, 69] width 229 height 18
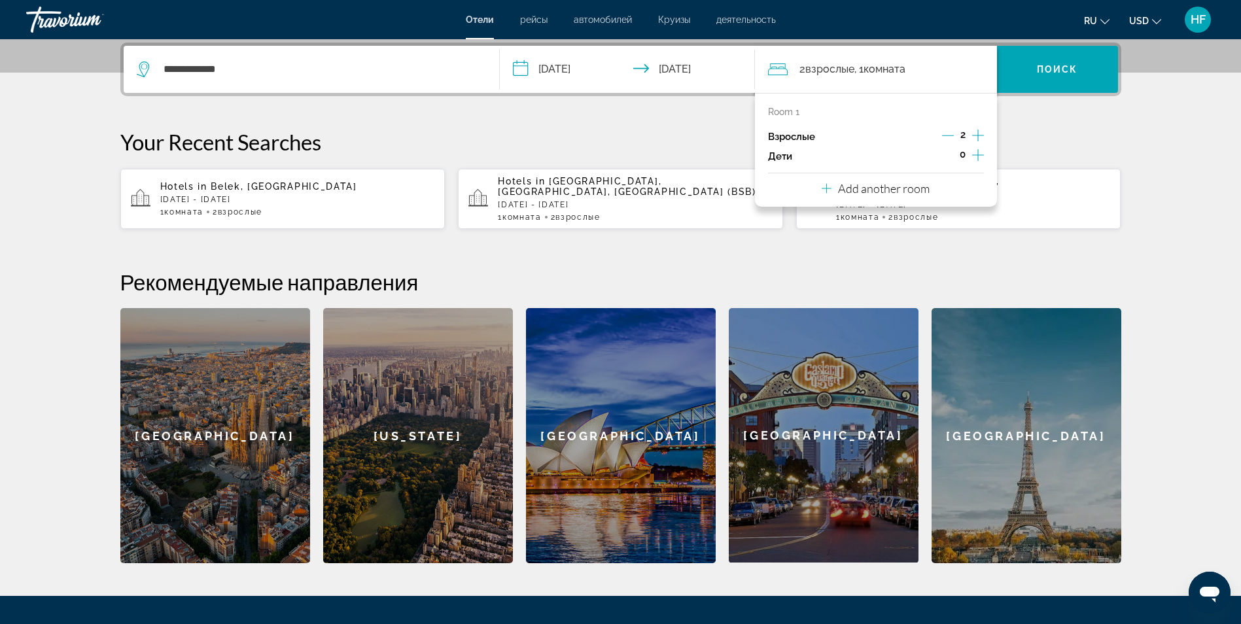
click at [981, 146] on button "Increment adults" at bounding box center [978, 137] width 12 height 20
click at [947, 137] on icon "Decrement adults" at bounding box center [948, 135] width 12 height 12
click at [980, 151] on icon "Increment children" at bounding box center [978, 155] width 12 height 16
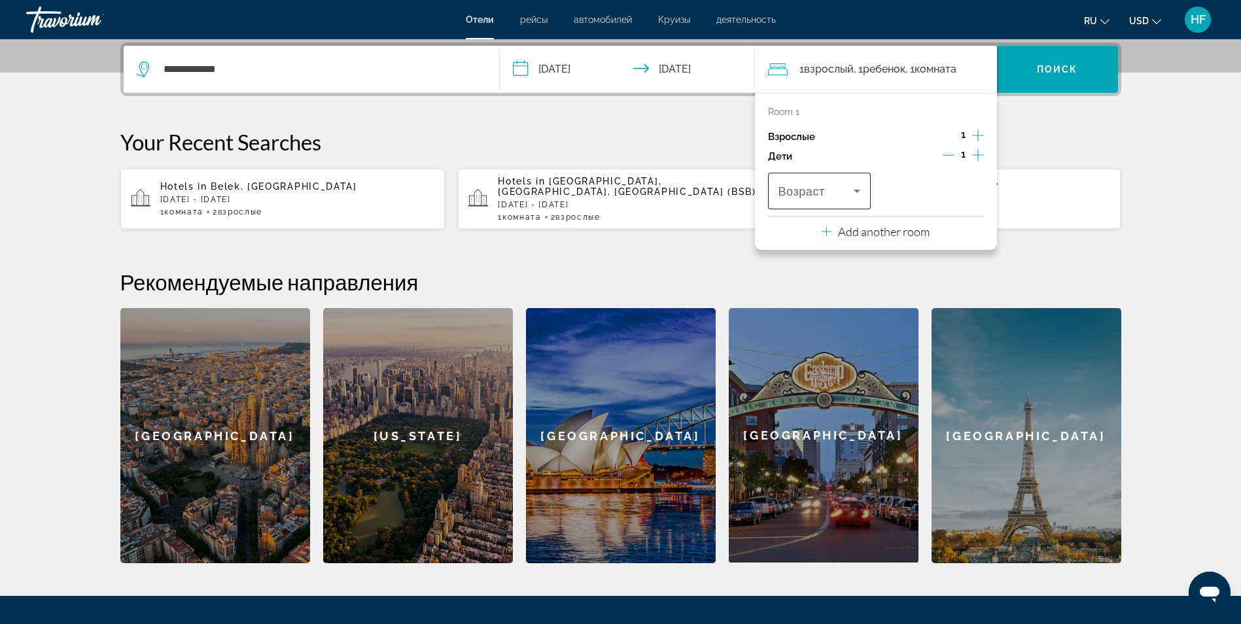
click at [853, 188] on icon "Travelers: 1 adult, 1 child" at bounding box center [857, 191] width 16 height 16
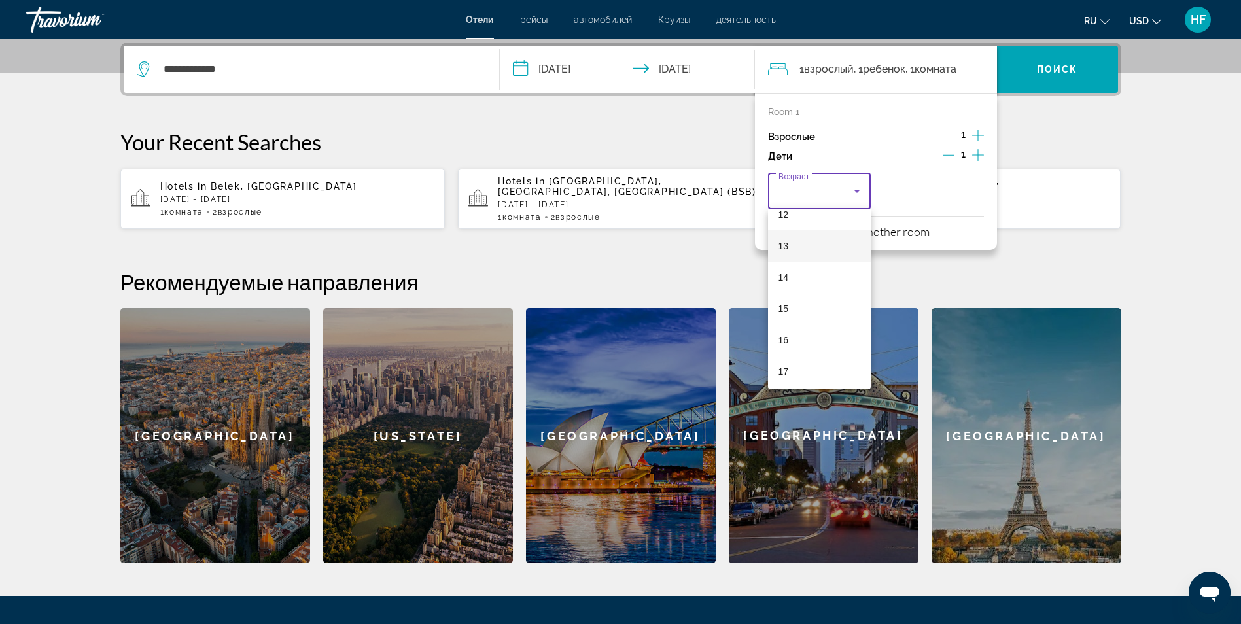
scroll to position [327, 0]
click at [802, 286] on mat-option "12" at bounding box center [819, 279] width 103 height 31
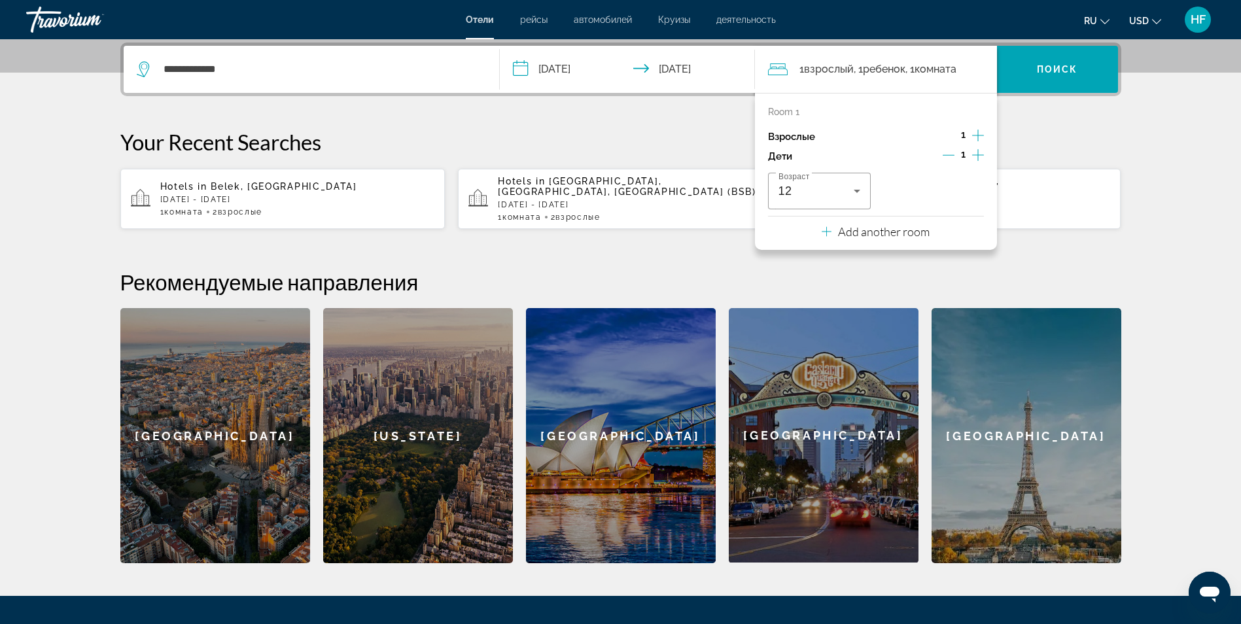
click at [977, 153] on icon "Increment children" at bounding box center [978, 155] width 12 height 12
click at [963, 196] on icon "Travelers: 1 adult, 2 children" at bounding box center [970, 191] width 16 height 16
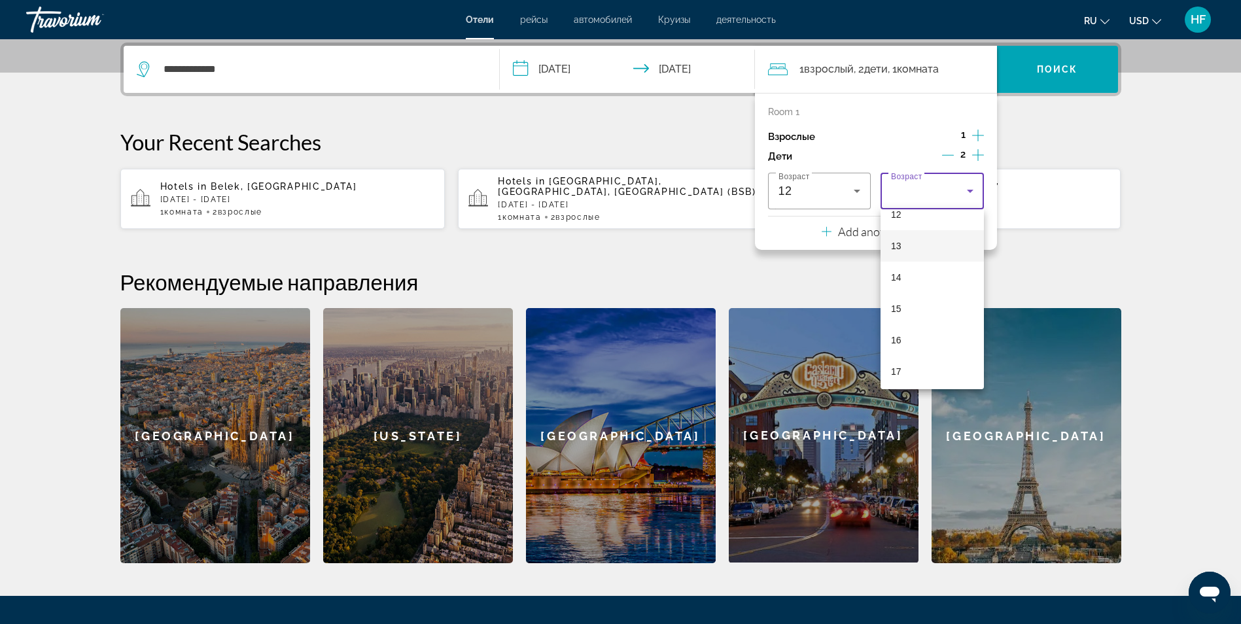
scroll to position [396, 0]
click at [906, 311] on mat-option "15" at bounding box center [931, 305] width 103 height 31
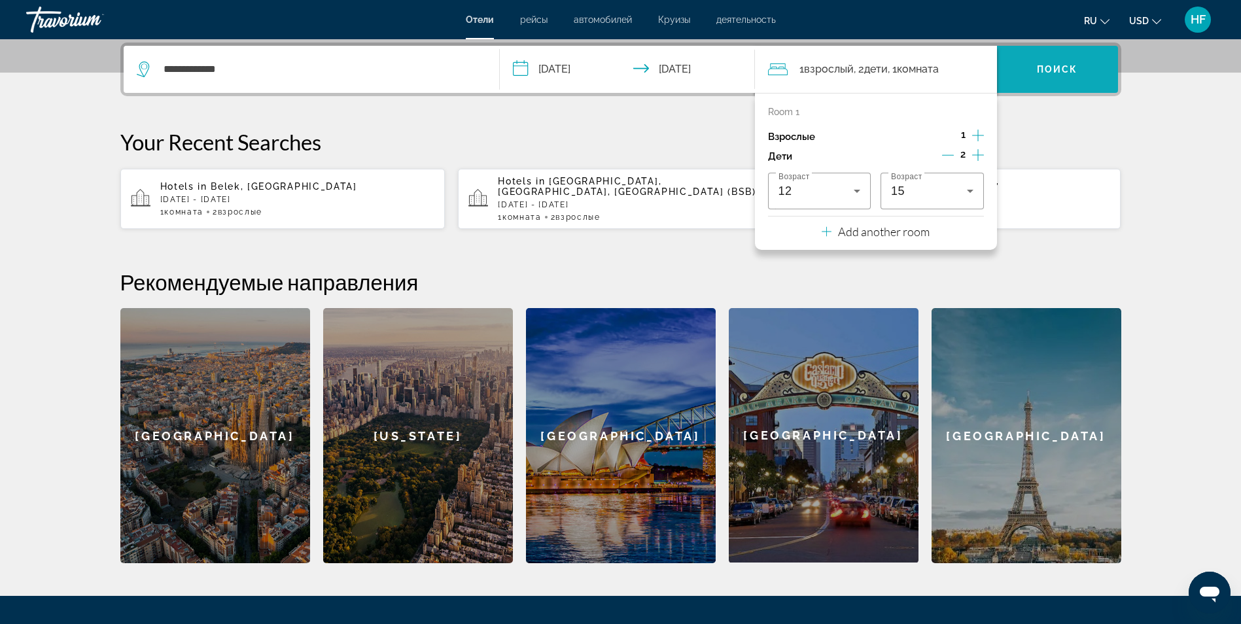
click at [1059, 66] on span "Поиск" at bounding box center [1057, 69] width 41 height 10
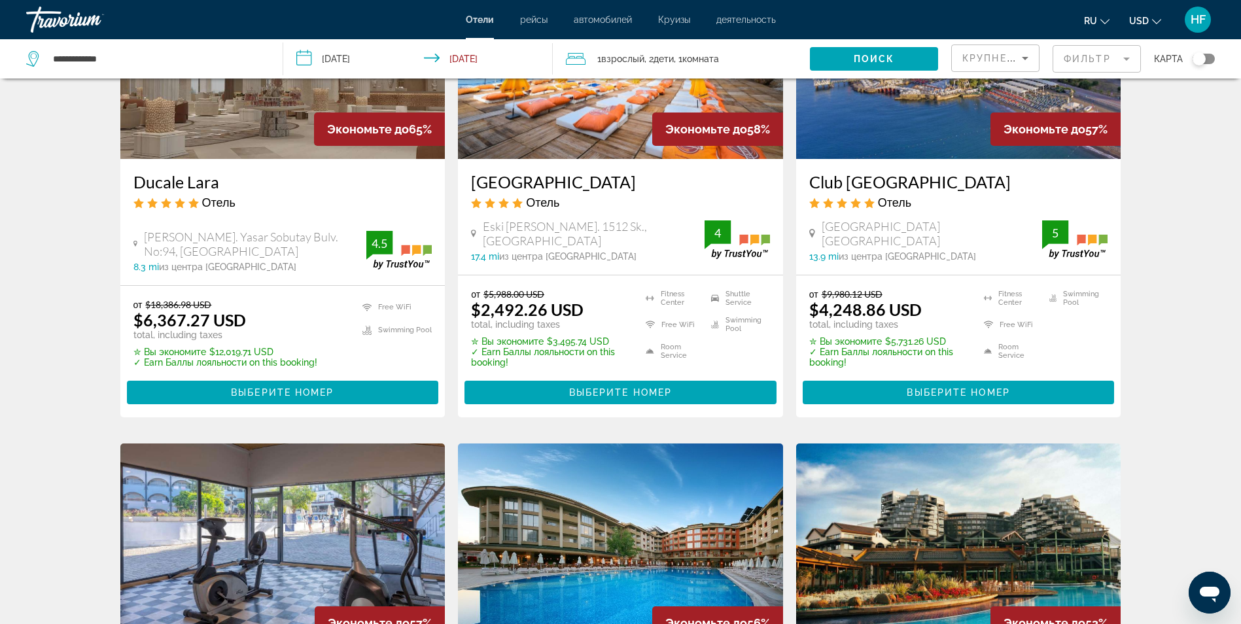
scroll to position [719, 0]
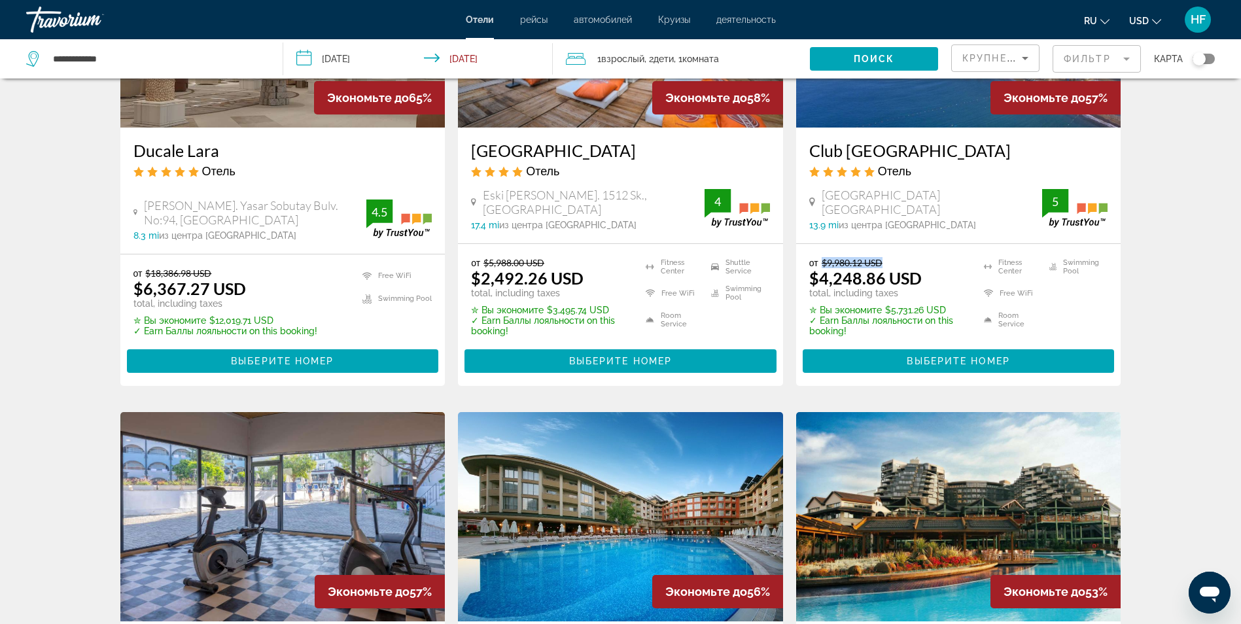
drag, startPoint x: 884, startPoint y: 243, endPoint x: 819, endPoint y: 242, distance: 64.8
click at [819, 257] on p "от $9,980.12 USD" at bounding box center [888, 262] width 158 height 11
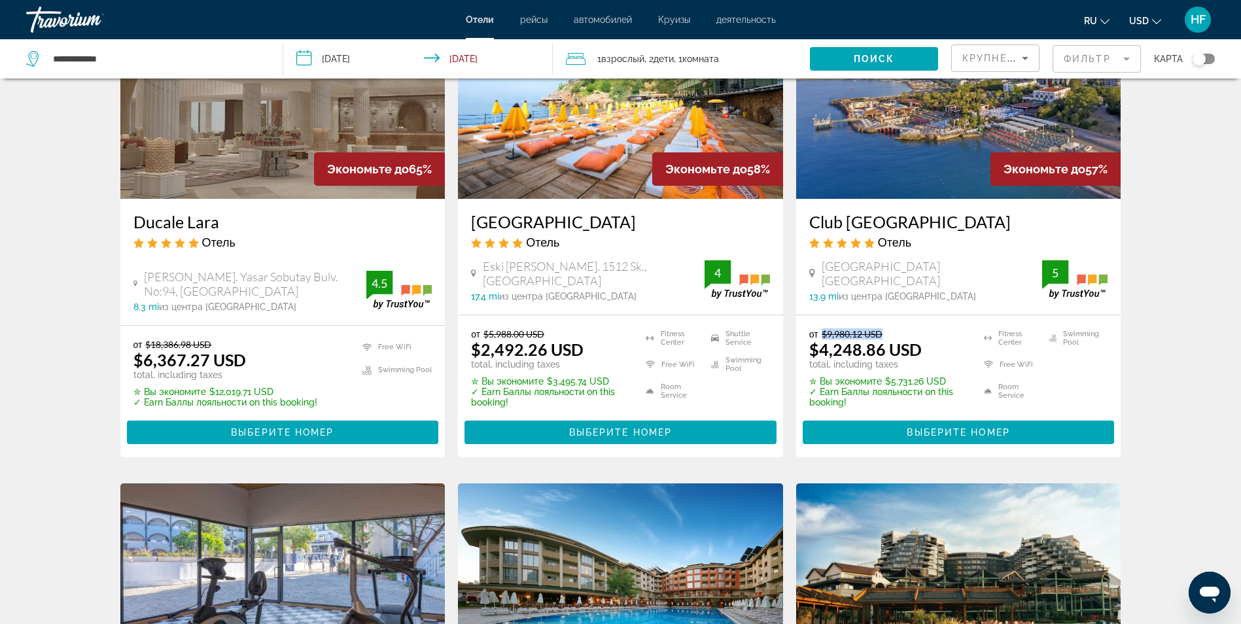
scroll to position [589, 0]
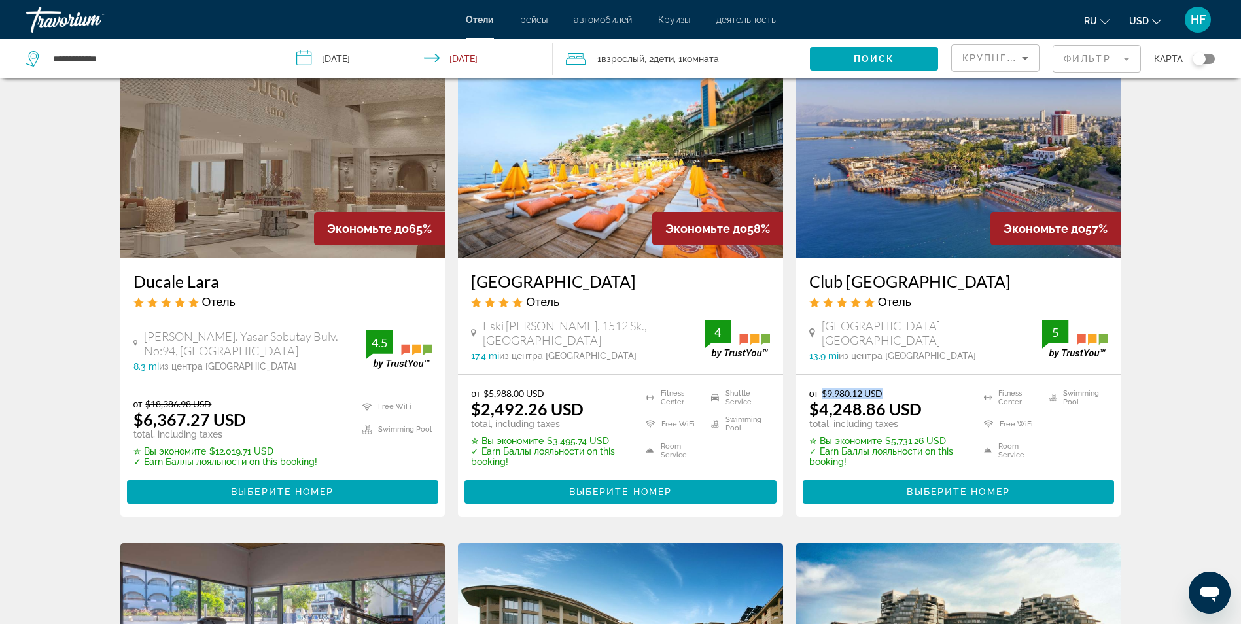
click at [924, 271] on h3 "Club [GEOGRAPHIC_DATA]" at bounding box center [958, 281] width 299 height 20
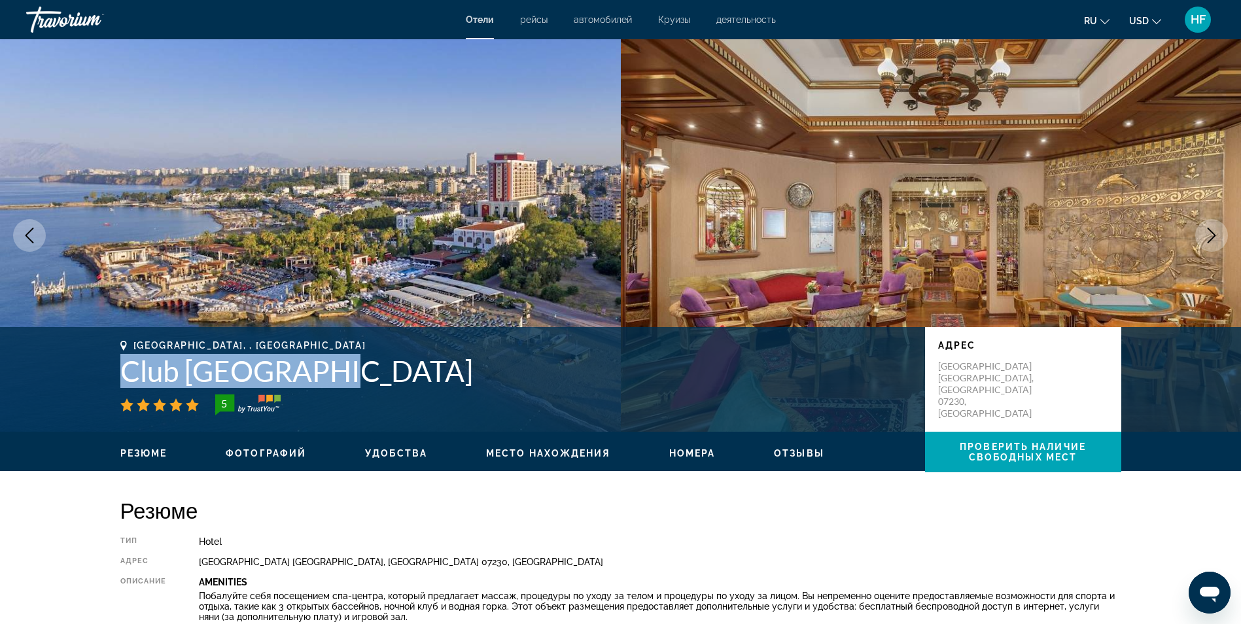
drag, startPoint x: 313, startPoint y: 374, endPoint x: 116, endPoint y: 377, distance: 196.2
click at [116, 377] on div "[GEOGRAPHIC_DATA], , [GEOGRAPHIC_DATA] 5 адрес [GEOGRAPHIC_DATA]" at bounding box center [620, 379] width 1053 height 78
drag, startPoint x: 116, startPoint y: 377, endPoint x: 145, endPoint y: 369, distance: 29.2
copy h1 "Club [GEOGRAPHIC_DATA]"
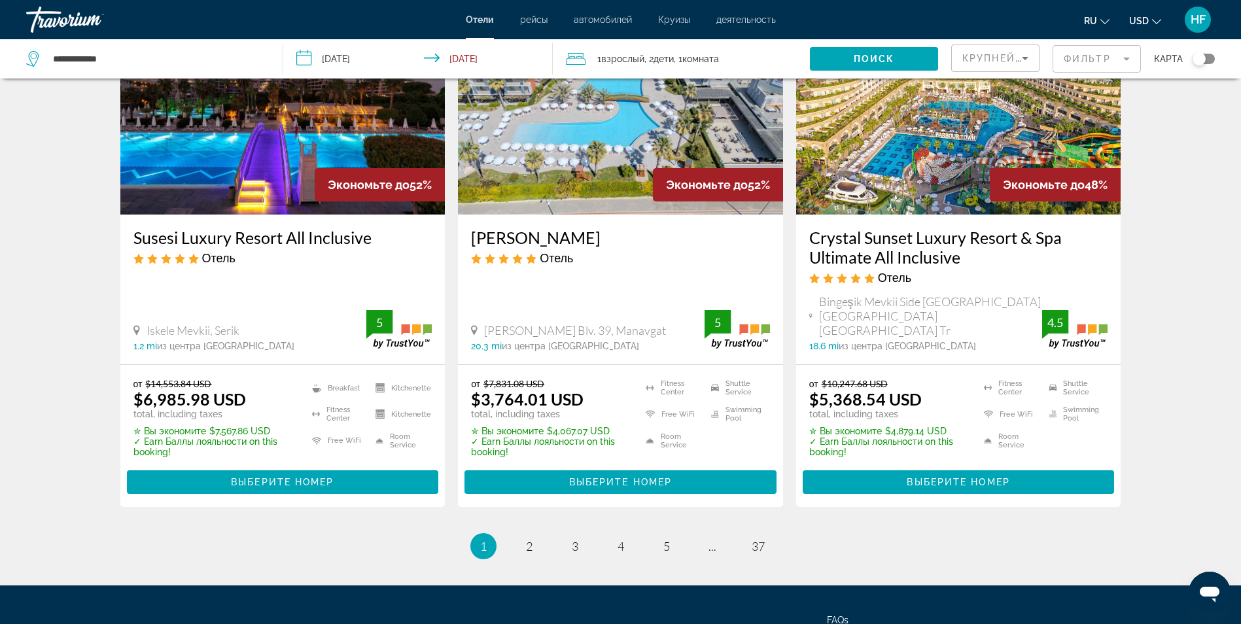
scroll to position [1635, 0]
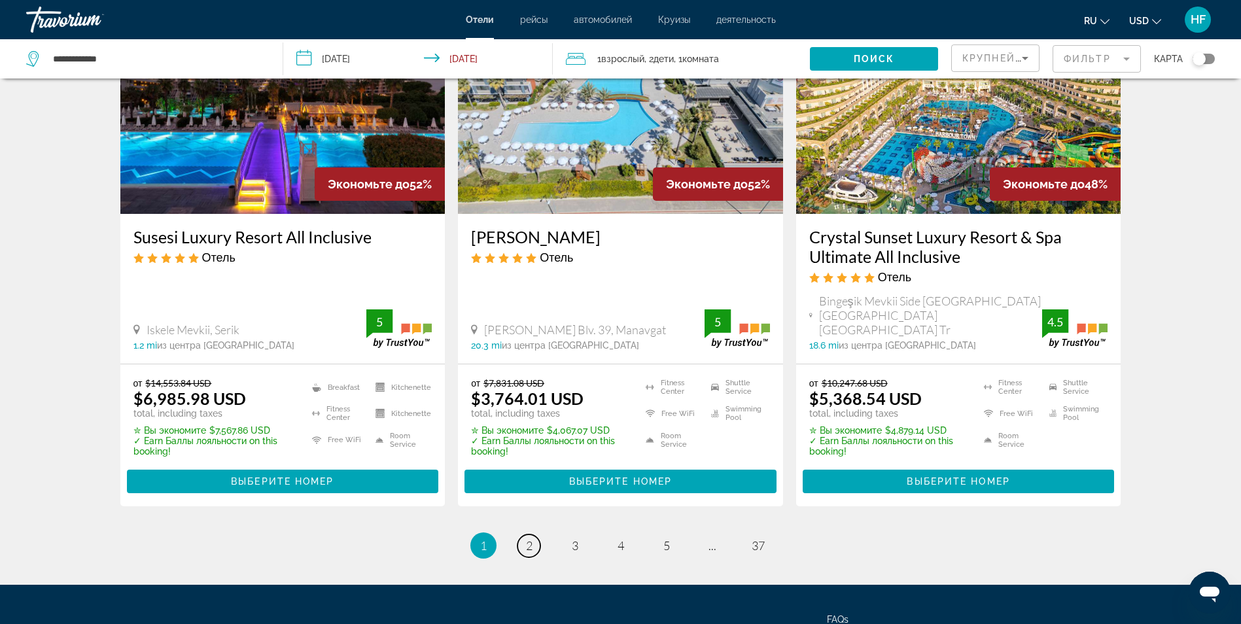
click at [532, 534] on link "page 2" at bounding box center [528, 545] width 23 height 23
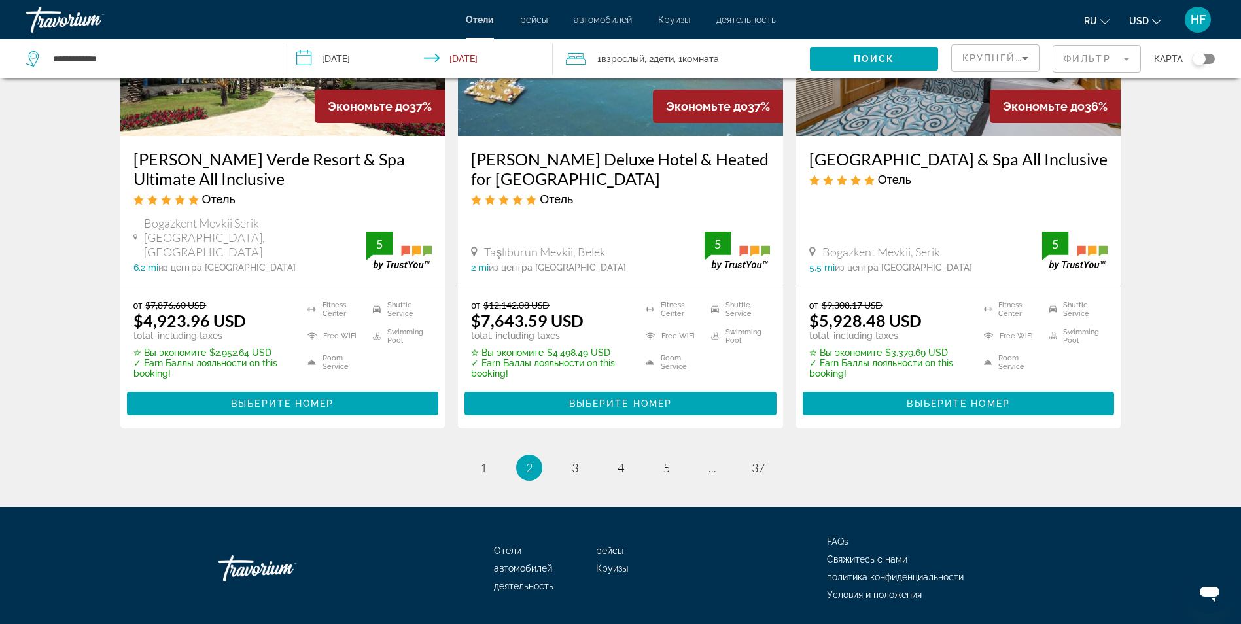
scroll to position [1743, 0]
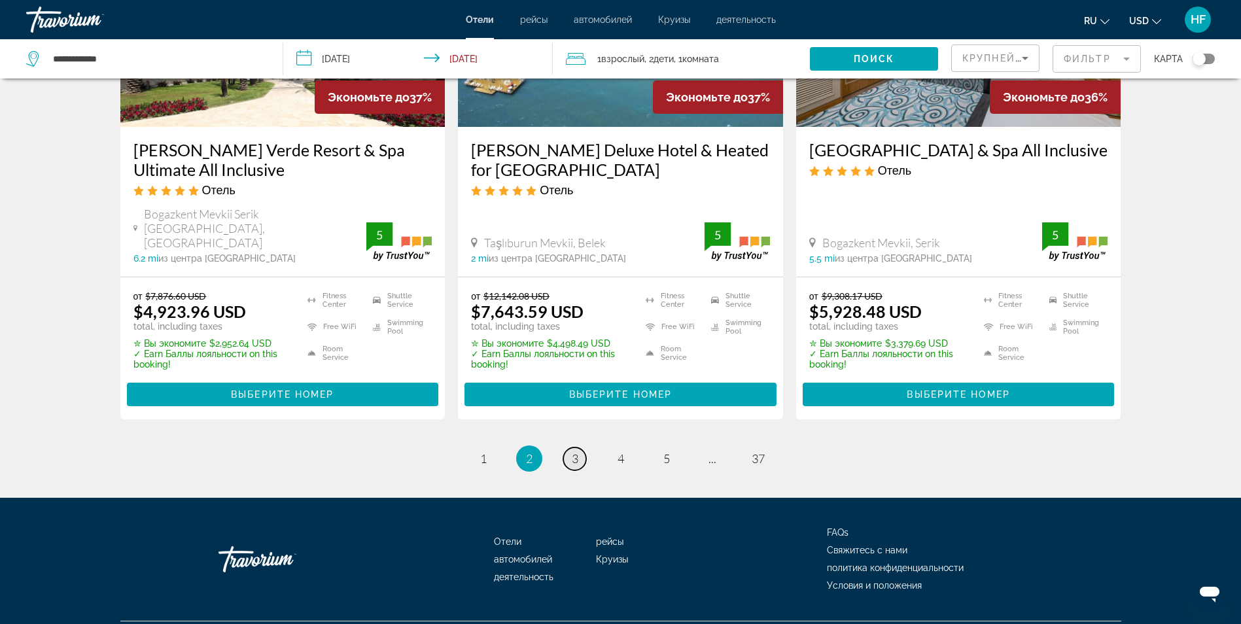
click at [575, 451] on span "3" at bounding box center [575, 458] width 7 height 14
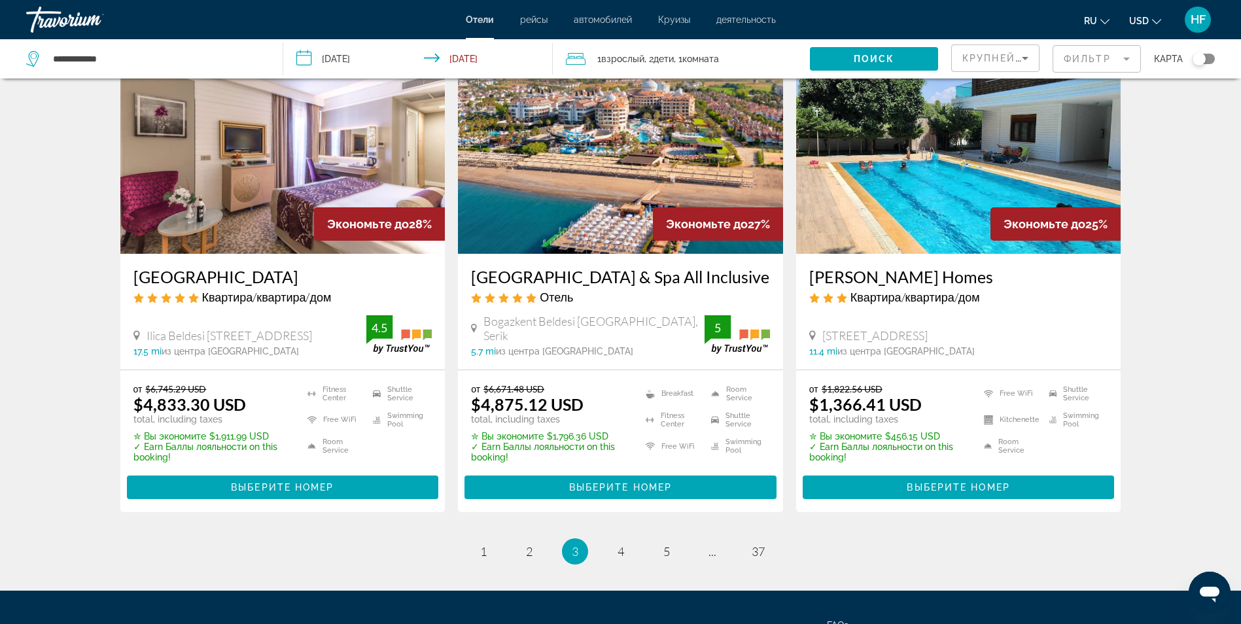
scroll to position [1635, 0]
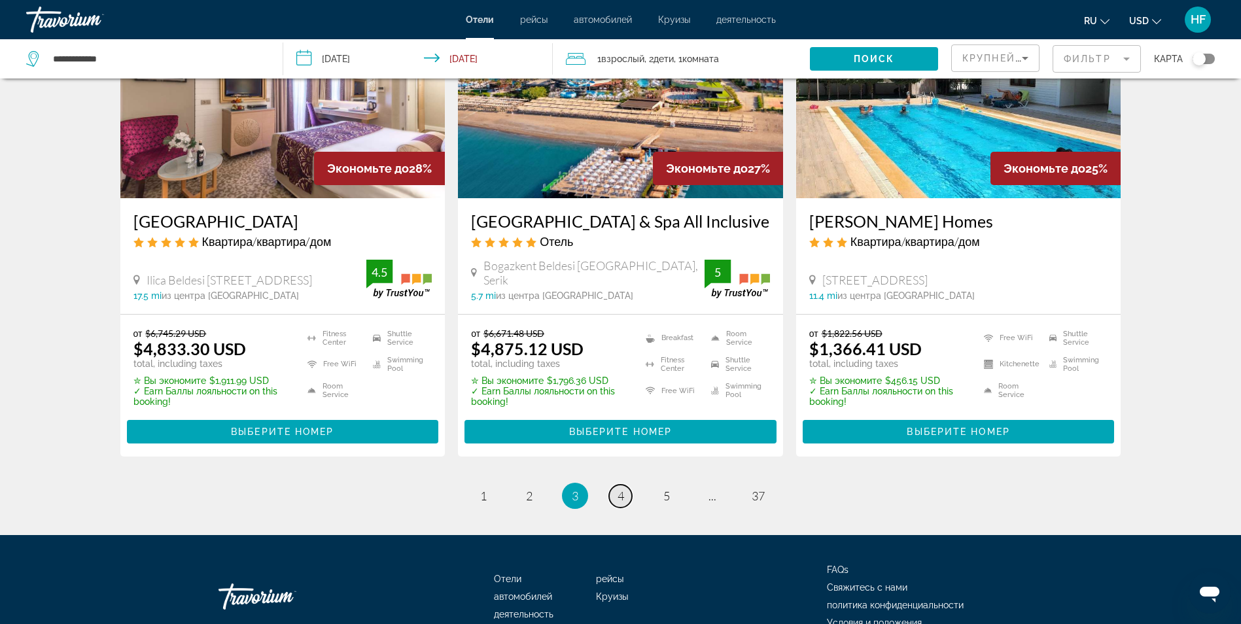
click at [622, 489] on span "4" at bounding box center [620, 496] width 7 height 14
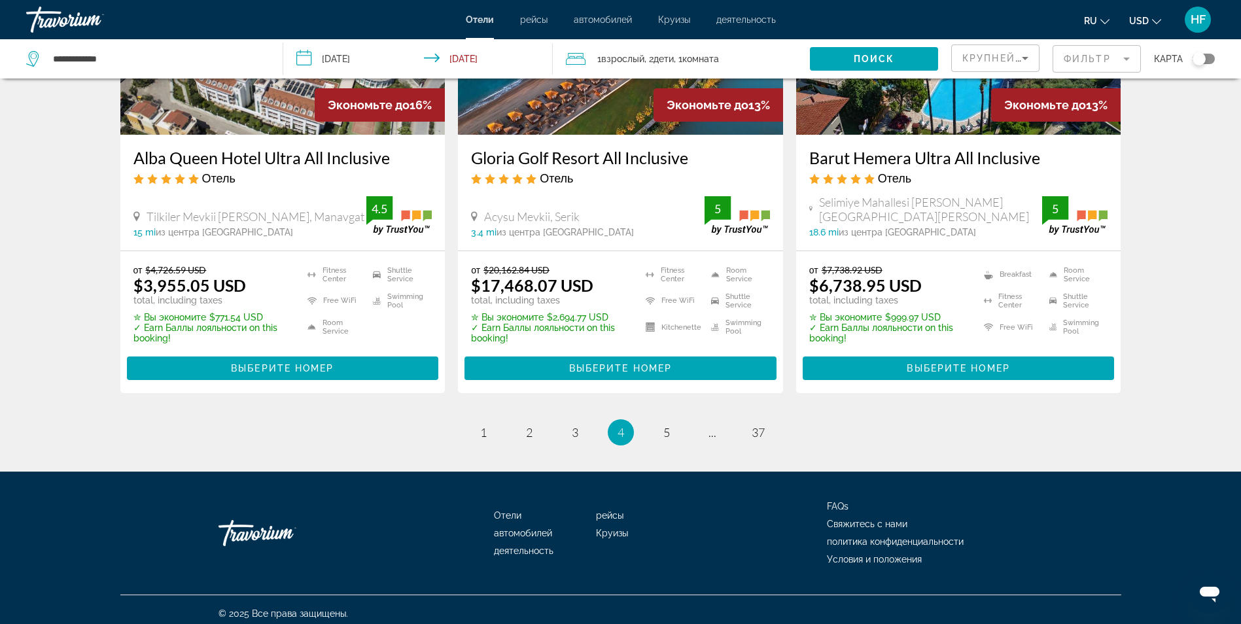
scroll to position [1725, 0]
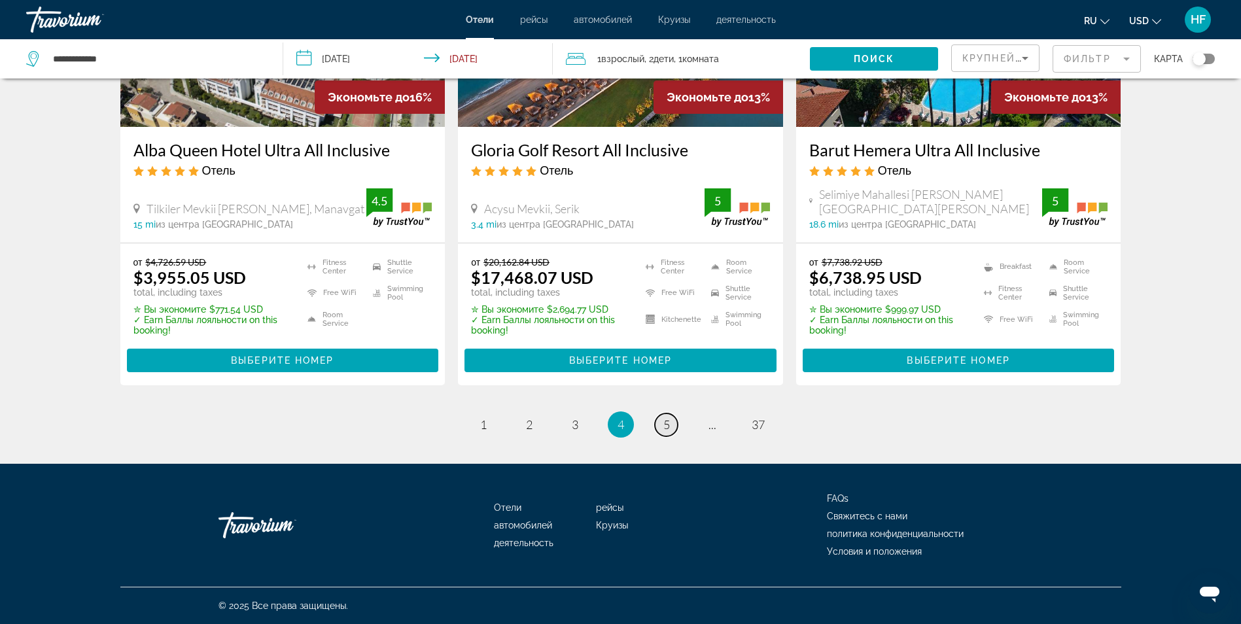
click at [666, 424] on span "5" at bounding box center [666, 424] width 7 height 14
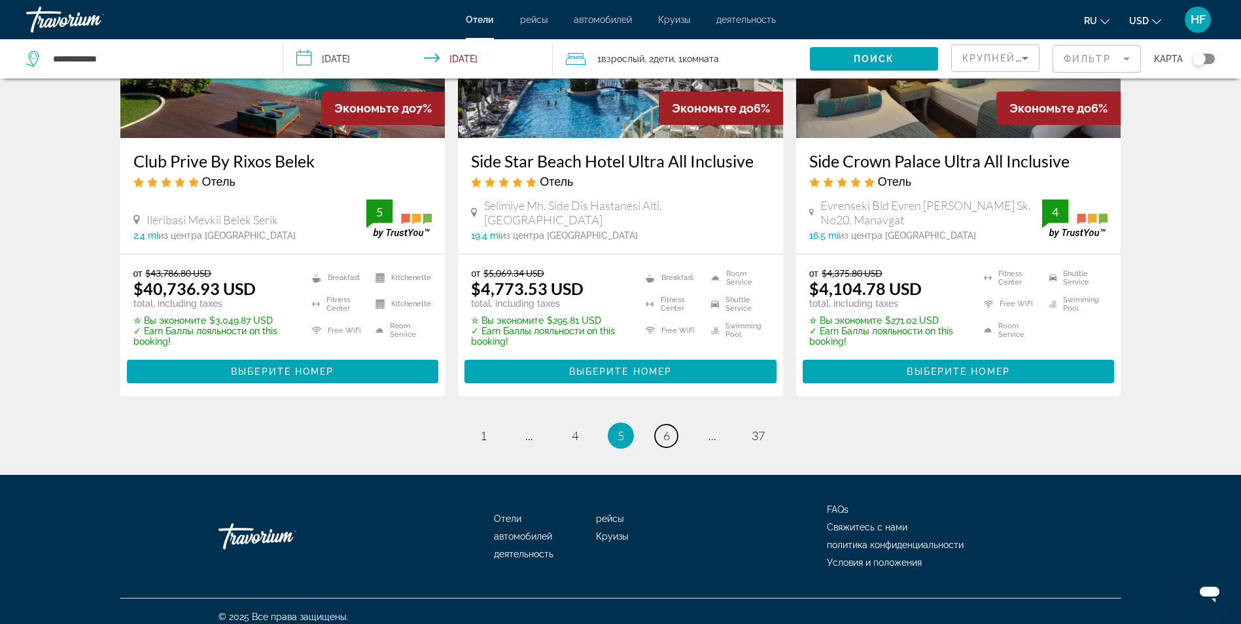
scroll to position [1706, 0]
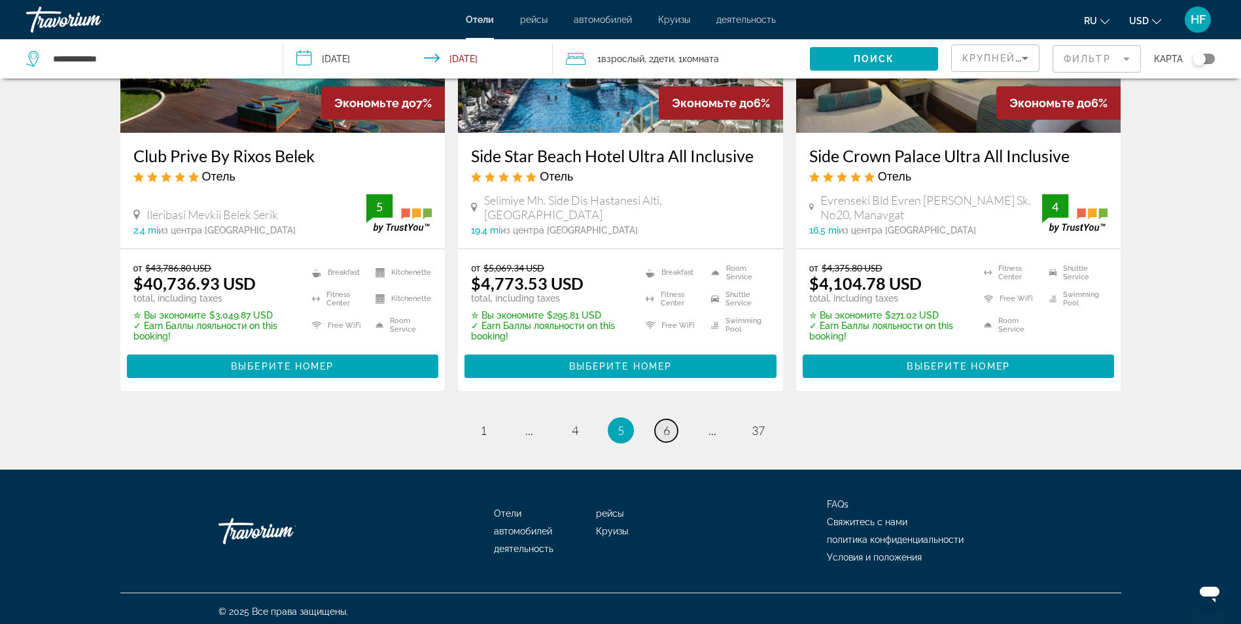
click at [670, 425] on link "page 6" at bounding box center [666, 430] width 23 height 23
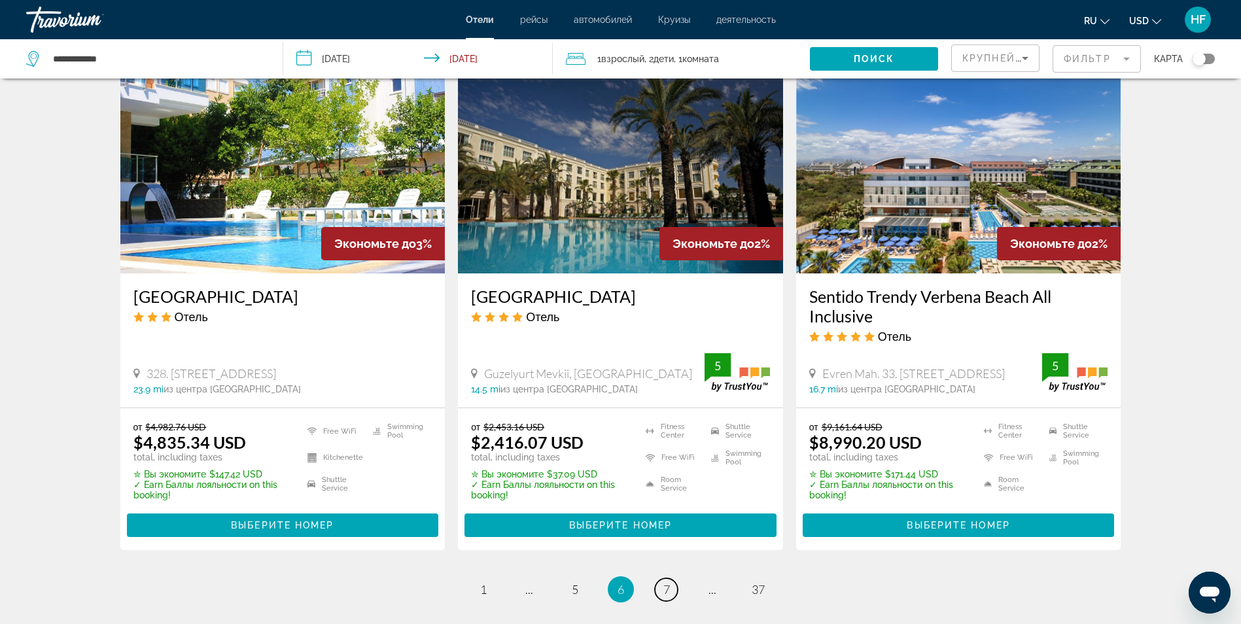
scroll to position [1635, 0]
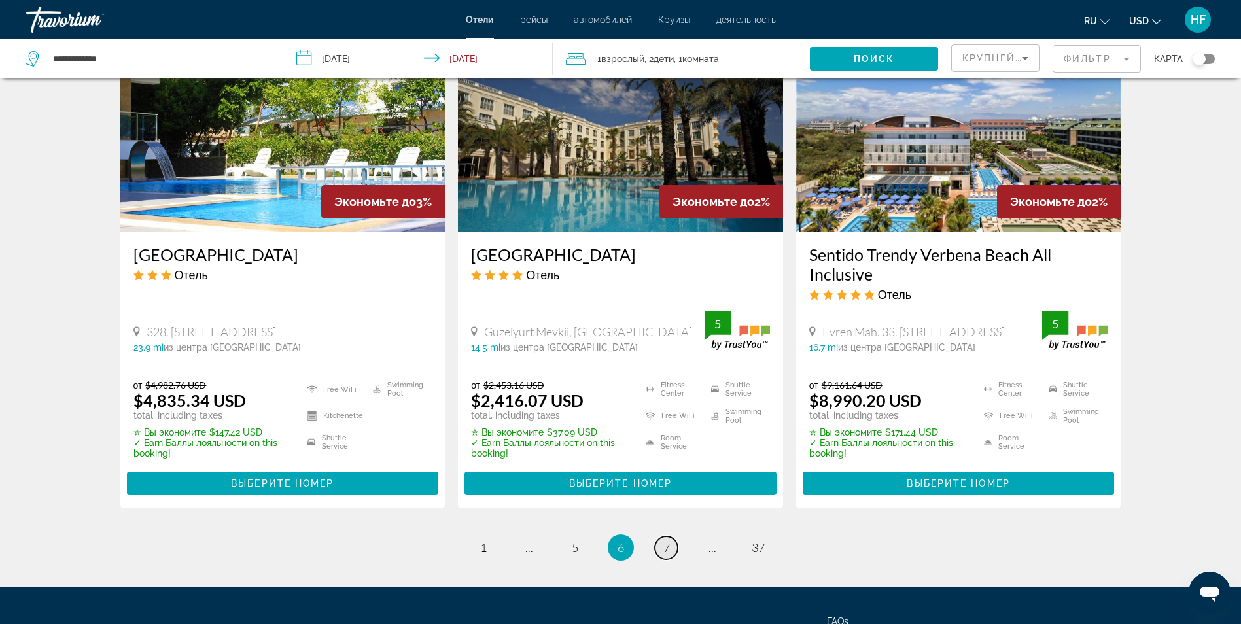
click at [675, 536] on link "page 7" at bounding box center [666, 547] width 23 height 23
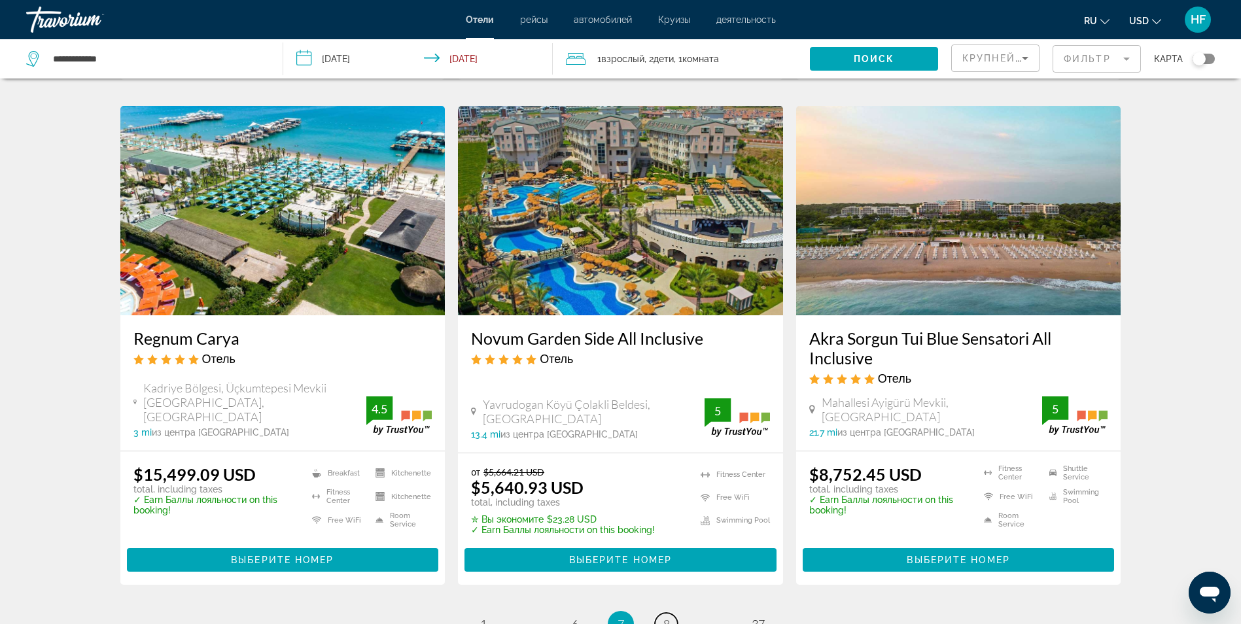
scroll to position [1635, 0]
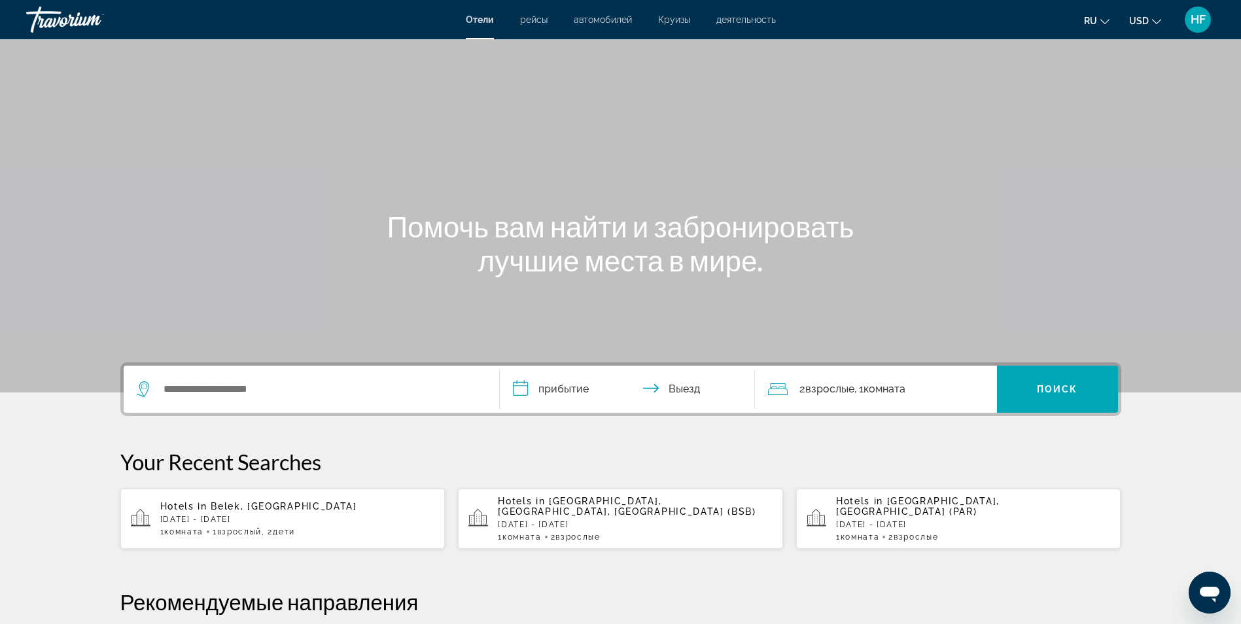
click at [738, 22] on span "деятельность" at bounding box center [746, 19] width 60 height 10
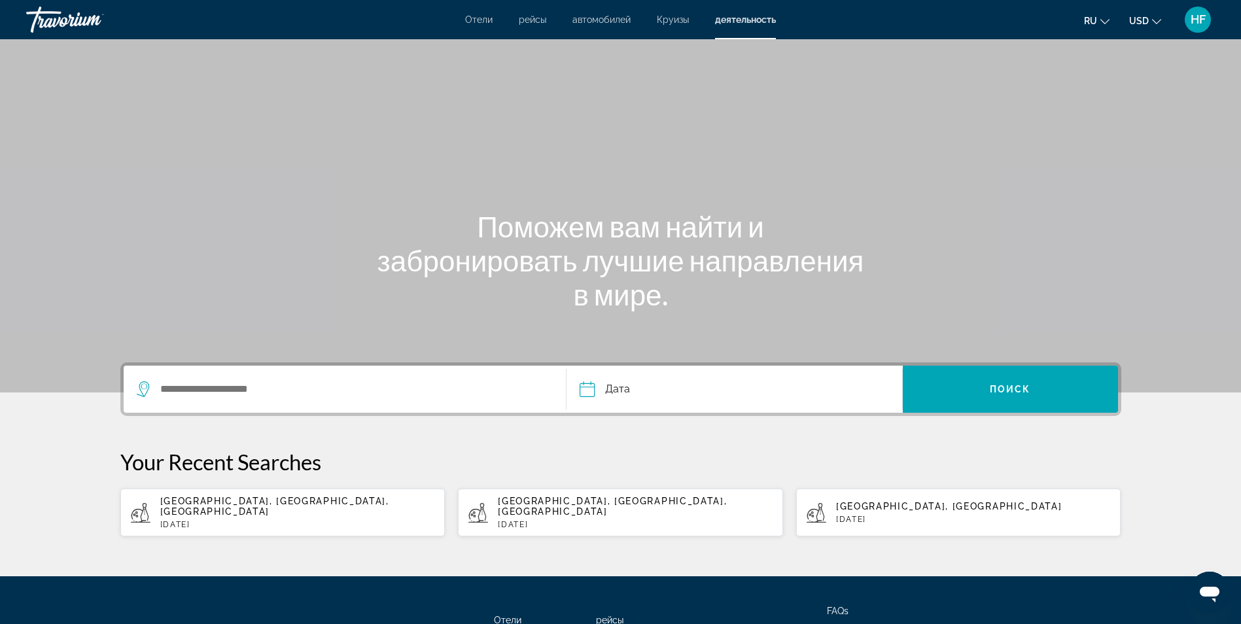
click at [197, 406] on div "Search widget" at bounding box center [345, 389] width 417 height 47
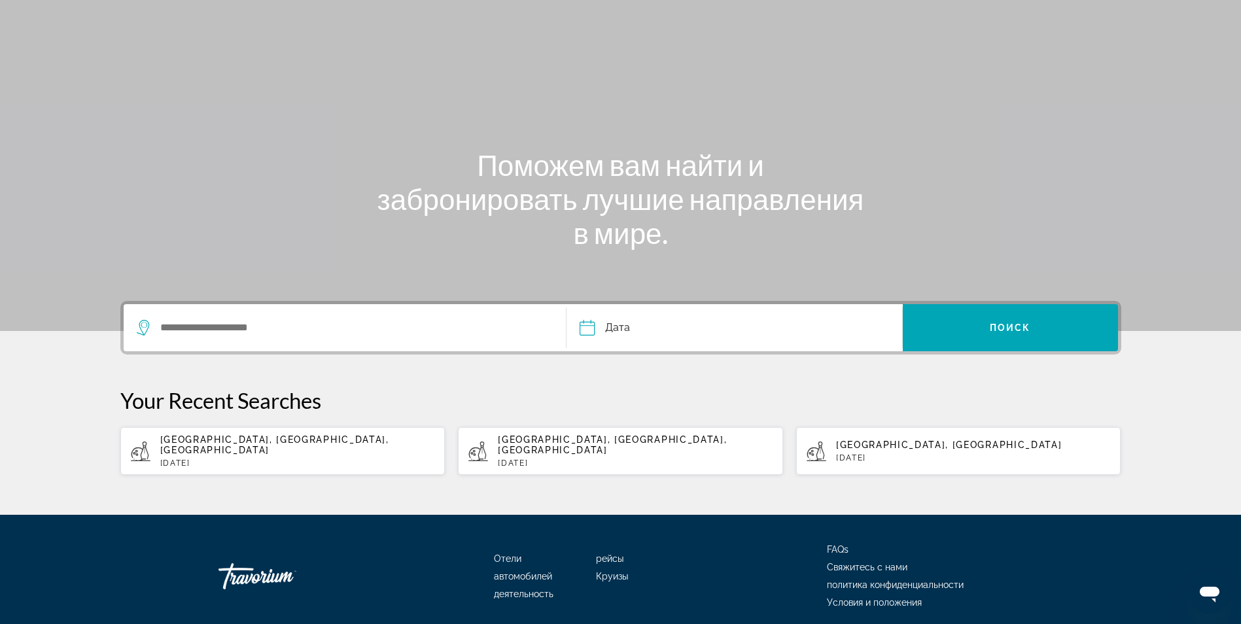
scroll to position [102, 0]
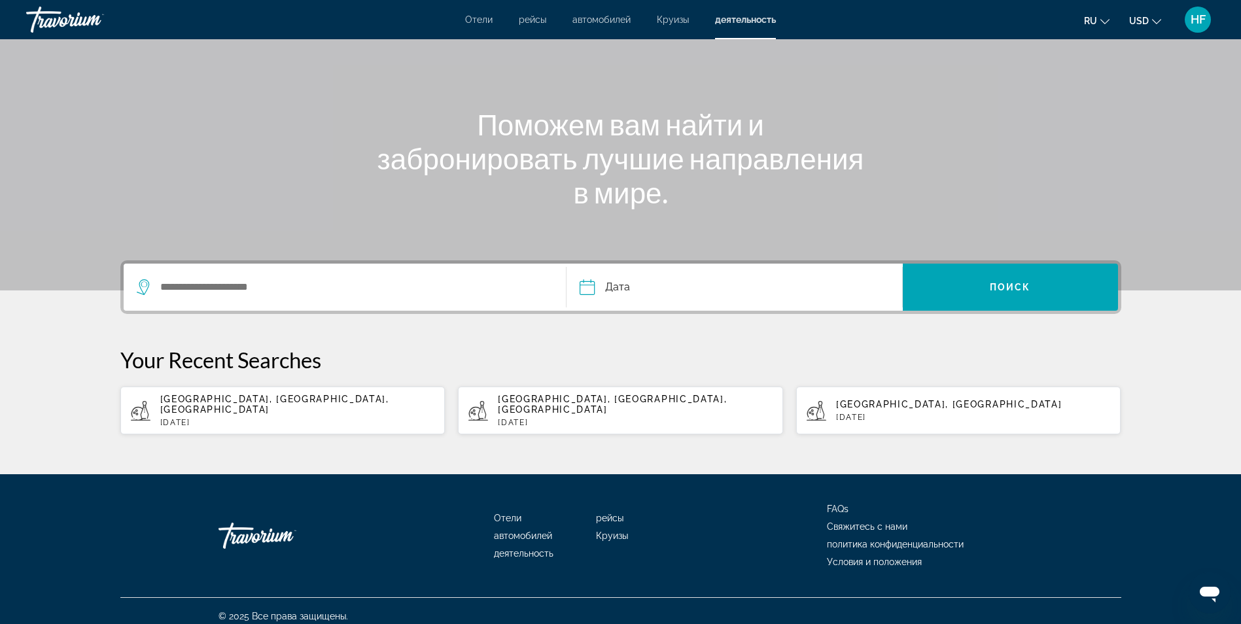
click at [233, 401] on span "[GEOGRAPHIC_DATA], [GEOGRAPHIC_DATA], [GEOGRAPHIC_DATA]" at bounding box center [274, 404] width 229 height 21
type input "**********"
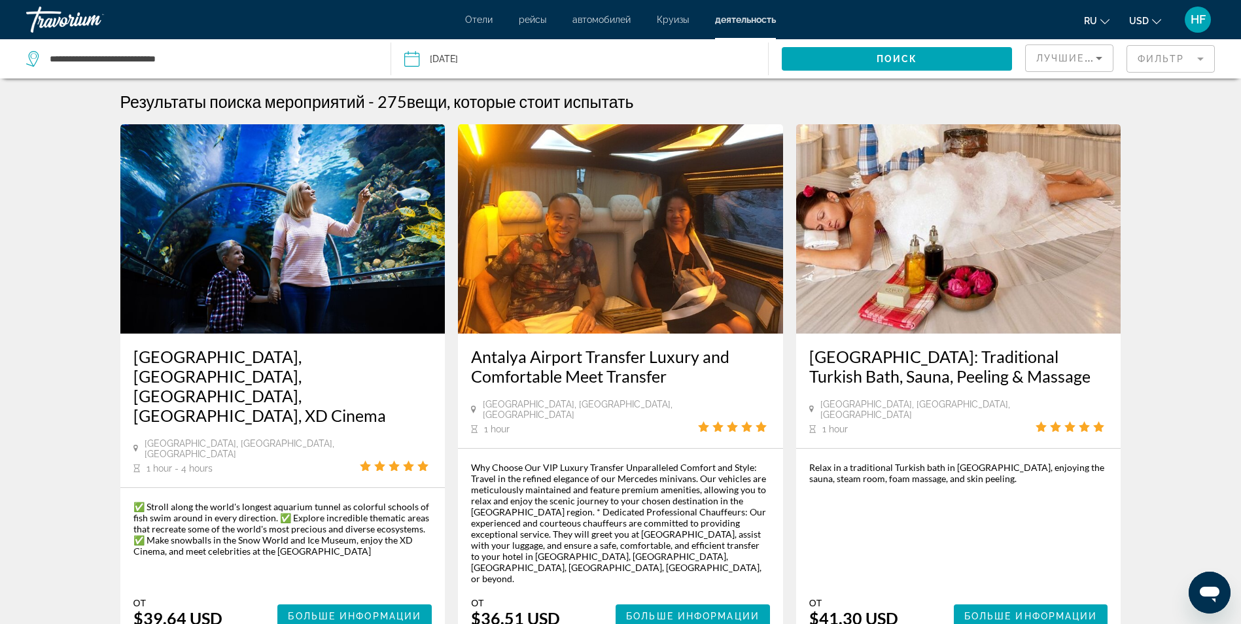
click at [1105, 22] on icon "Change language" at bounding box center [1104, 21] width 9 height 9
click at [1069, 137] on button "русский" at bounding box center [1070, 137] width 58 height 17
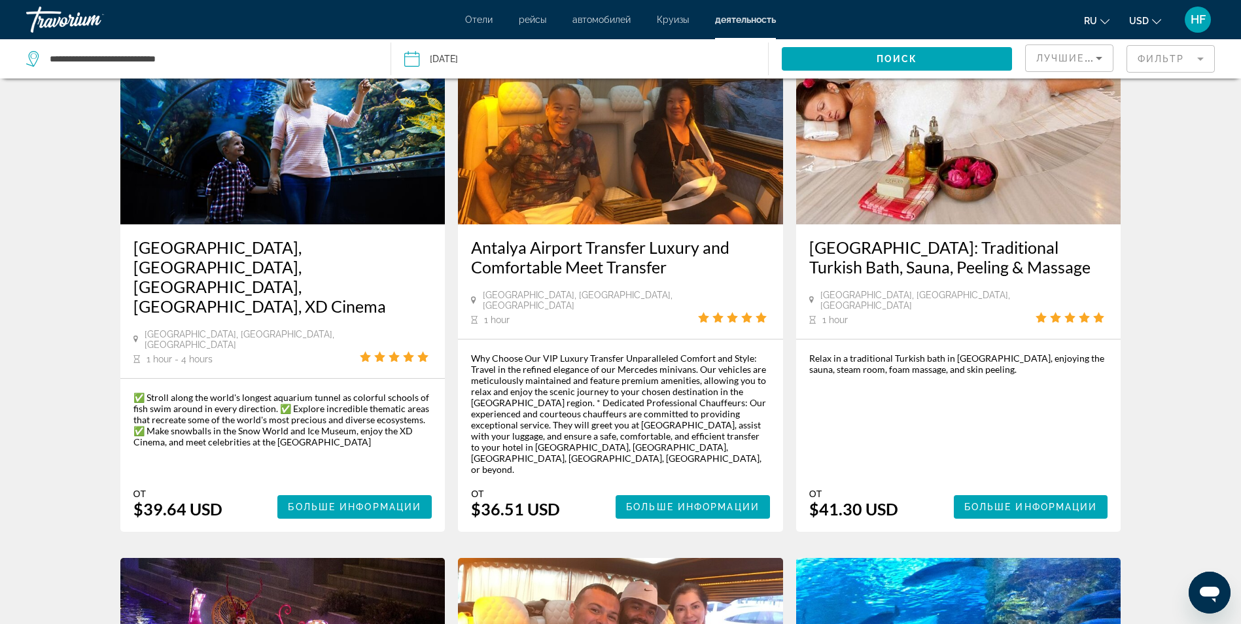
scroll to position [131, 0]
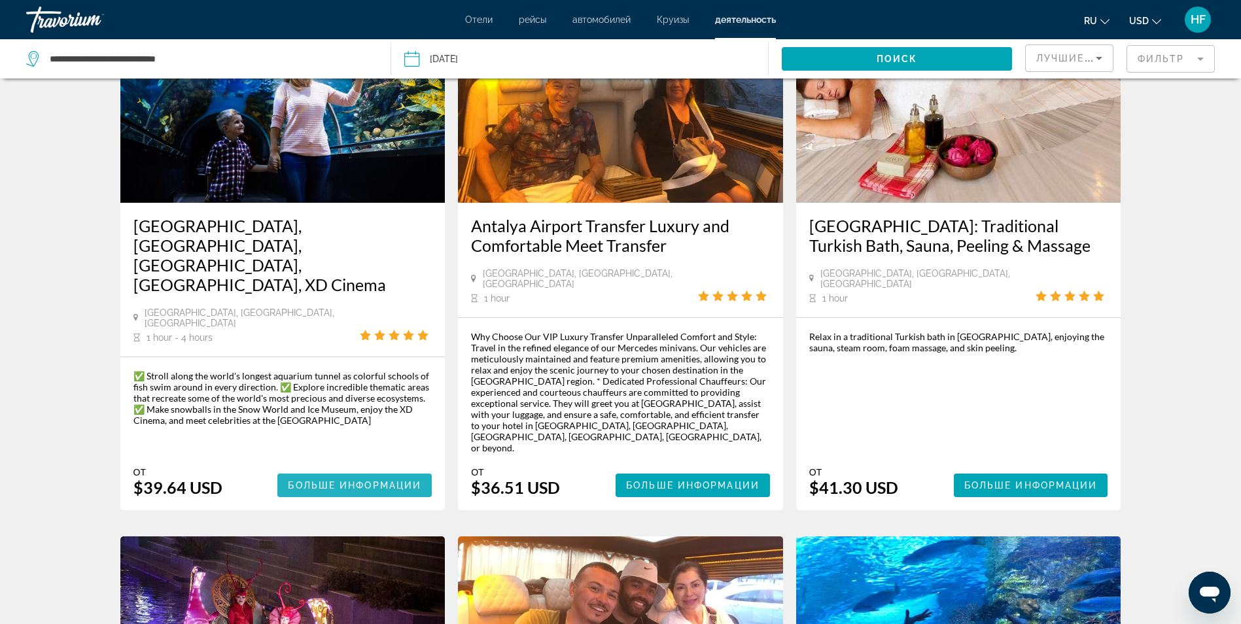
click at [376, 480] on span "Больше информации" at bounding box center [354, 485] width 133 height 10
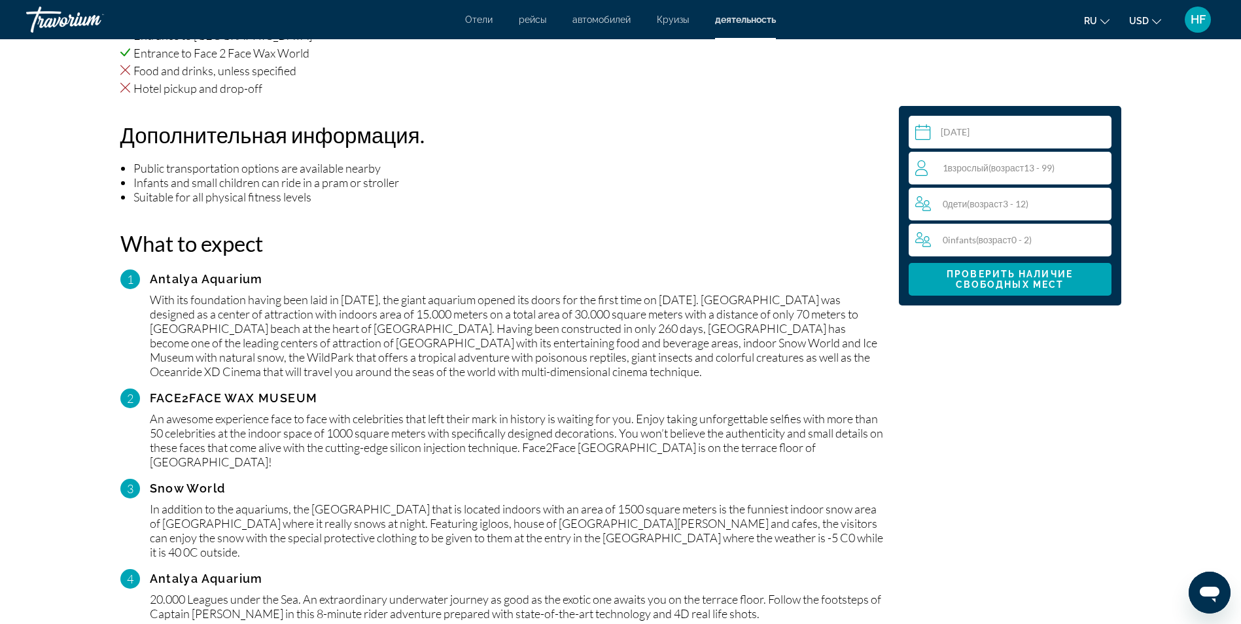
scroll to position [981, 0]
click at [974, 205] on span "возраст" at bounding box center [985, 203] width 33 height 11
click at [1097, 202] on icon "Increment children" at bounding box center [1098, 204] width 12 height 16
click at [1097, 199] on icon "Increment children" at bounding box center [1099, 204] width 12 height 16
click at [916, 199] on icon "Decrement children" at bounding box center [921, 204] width 12 height 16
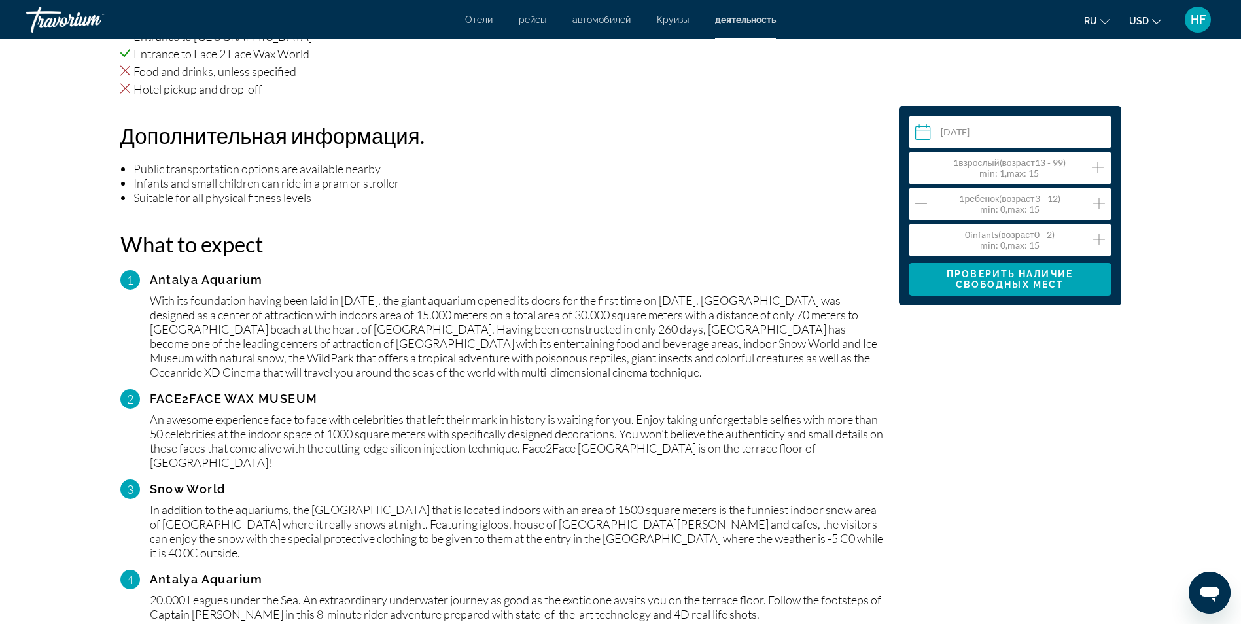
click at [1101, 239] on icon "Increment infants" at bounding box center [1099, 239] width 12 height 12
click at [1036, 279] on span "Проверить наличие свободных мест" at bounding box center [1009, 279] width 126 height 21
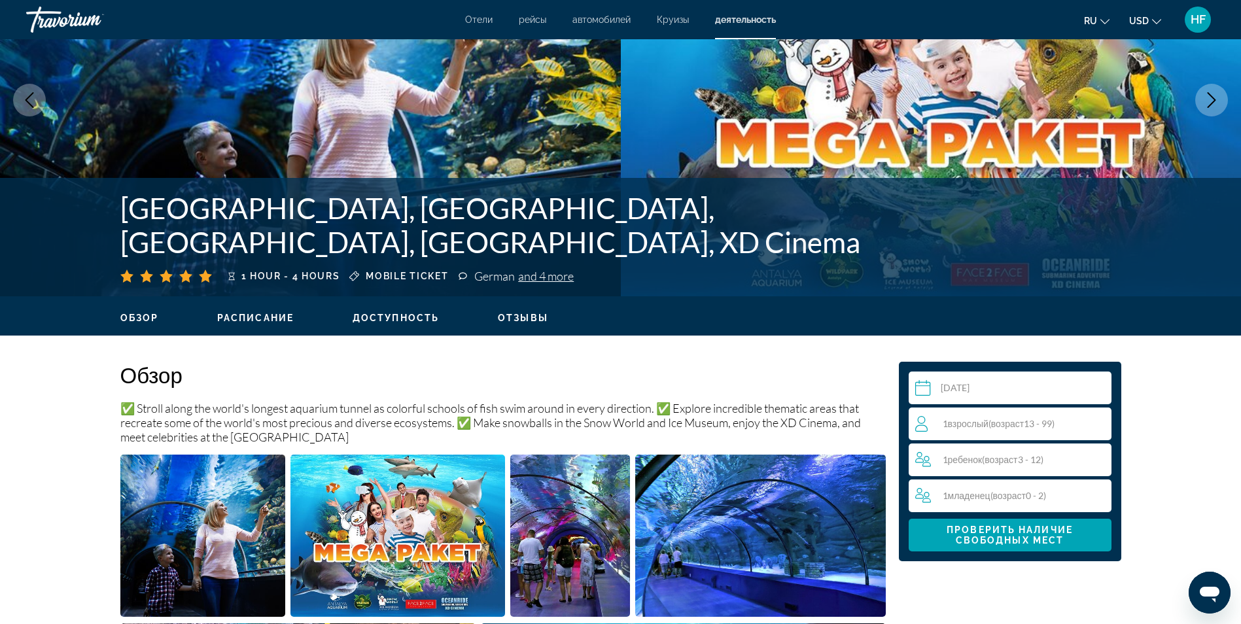
scroll to position [0, 0]
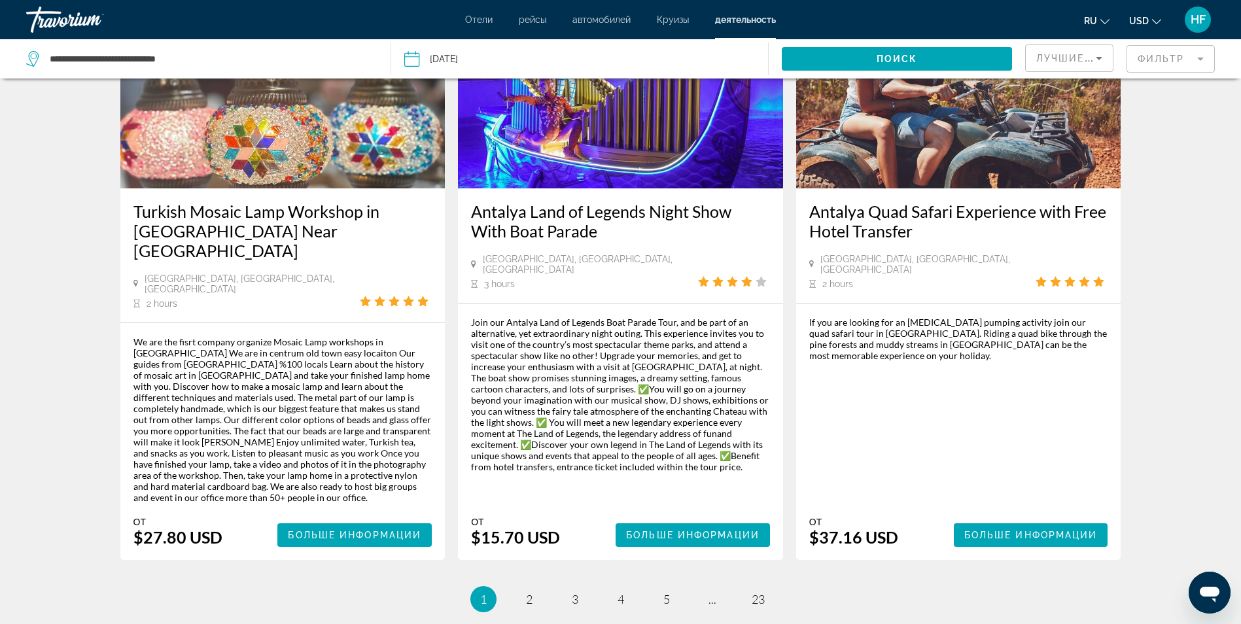
scroll to position [1897, 0]
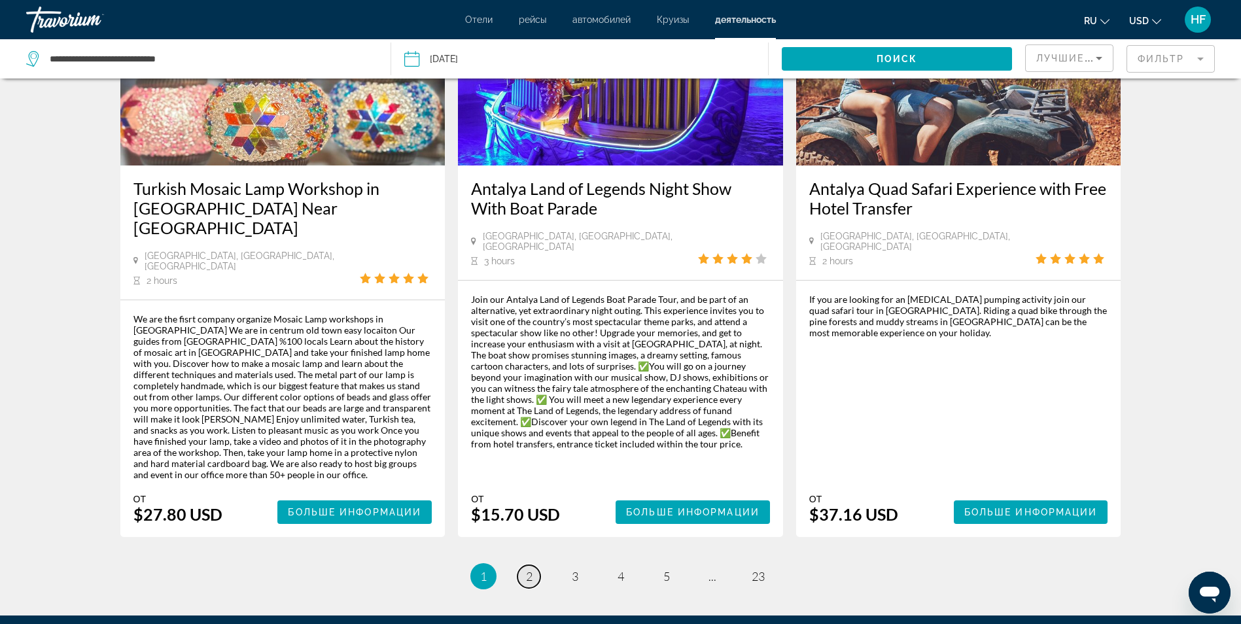
click at [528, 569] on span "2" at bounding box center [529, 576] width 7 height 14
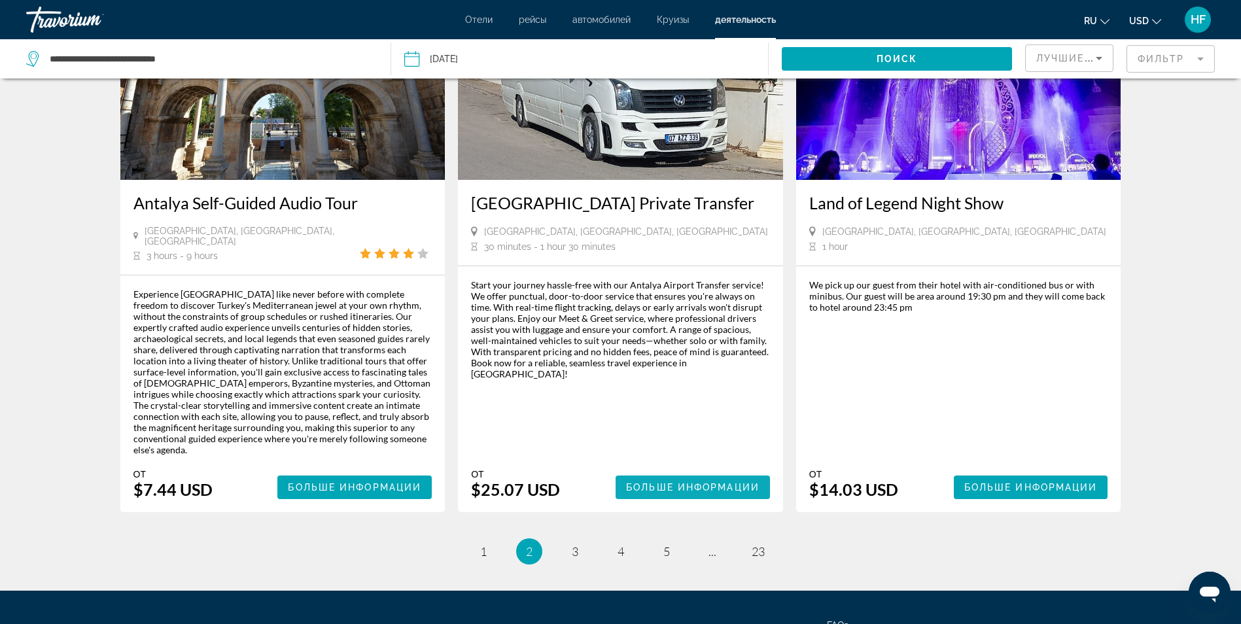
scroll to position [1950, 0]
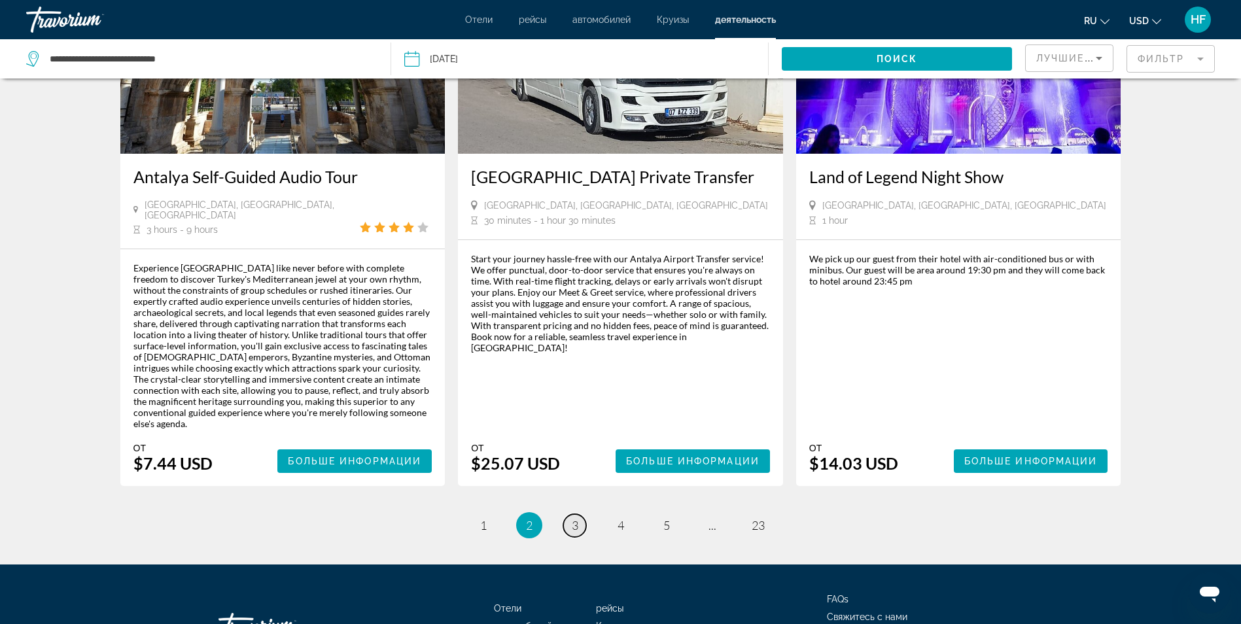
click at [577, 518] on span "3" at bounding box center [575, 525] width 7 height 14
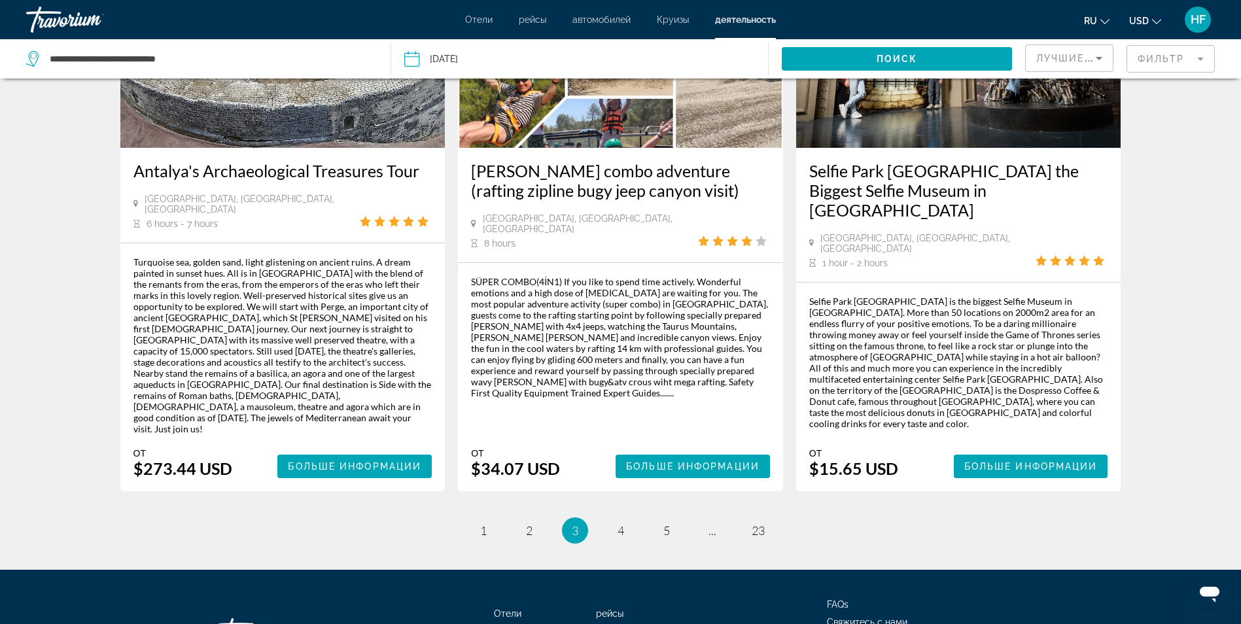
scroll to position [1942, 0]
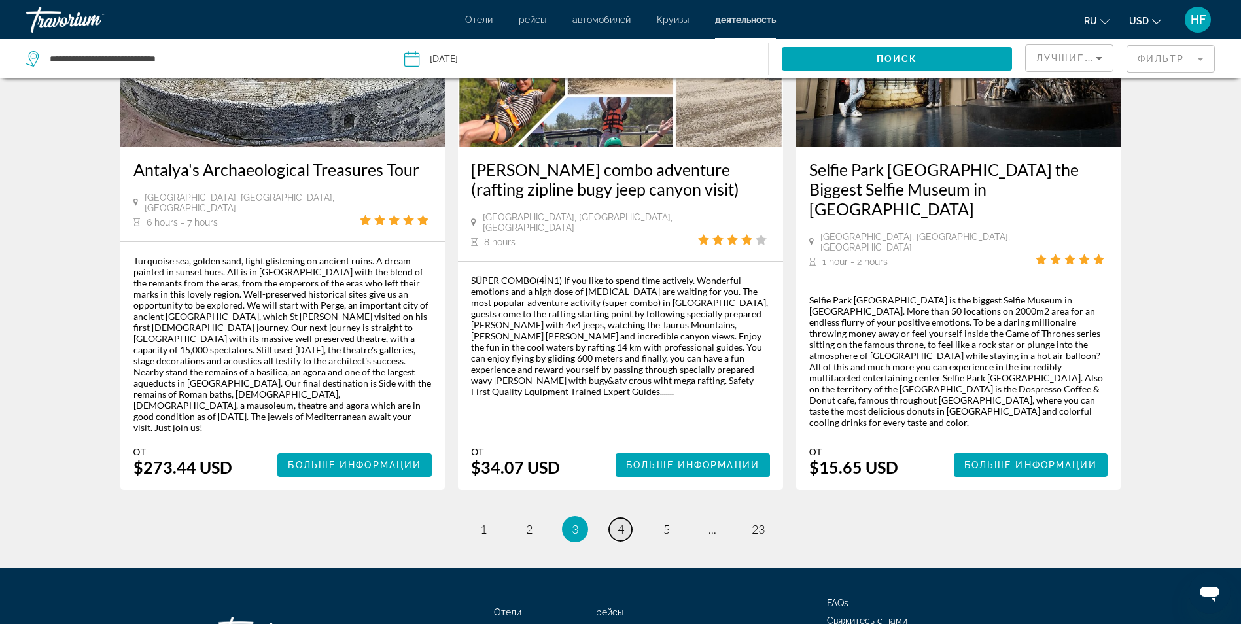
click at [623, 522] on span "4" at bounding box center [620, 529] width 7 height 14
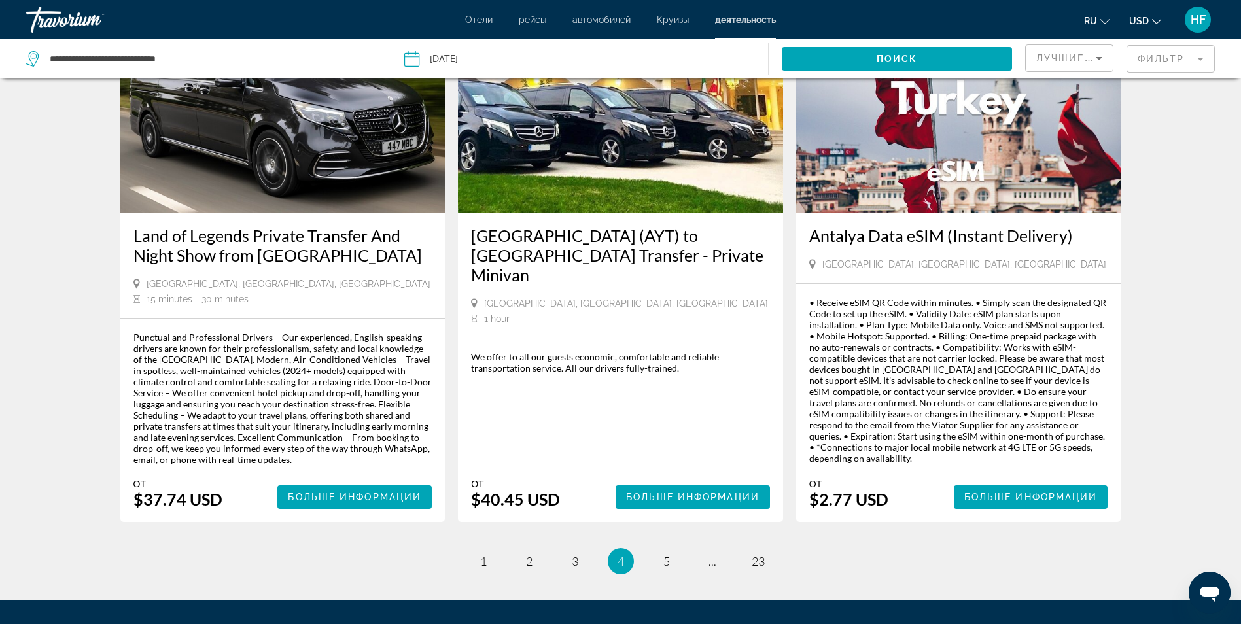
scroll to position [1831, 0]
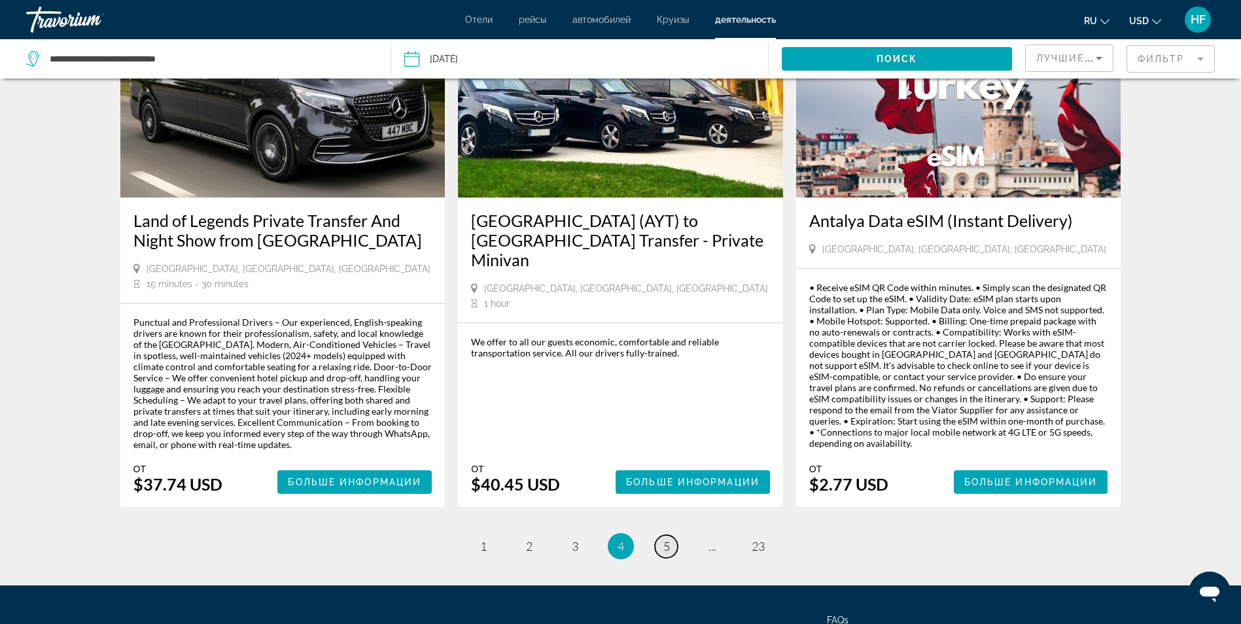
click at [668, 539] on span "5" at bounding box center [666, 546] width 7 height 14
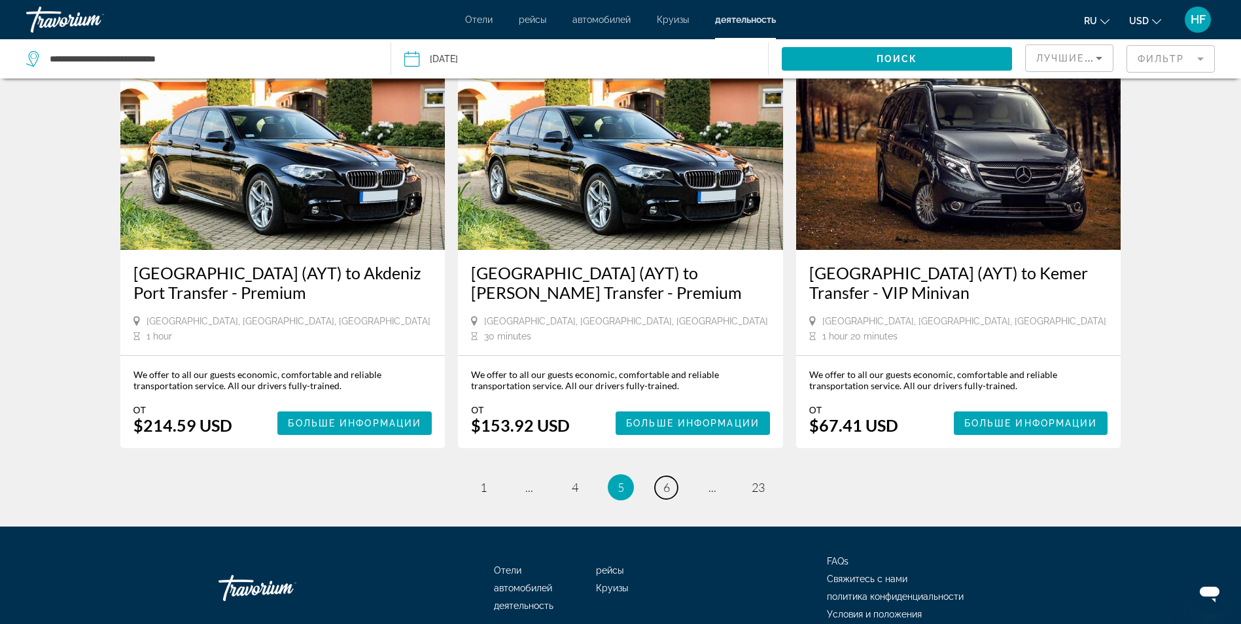
scroll to position [1592, 0]
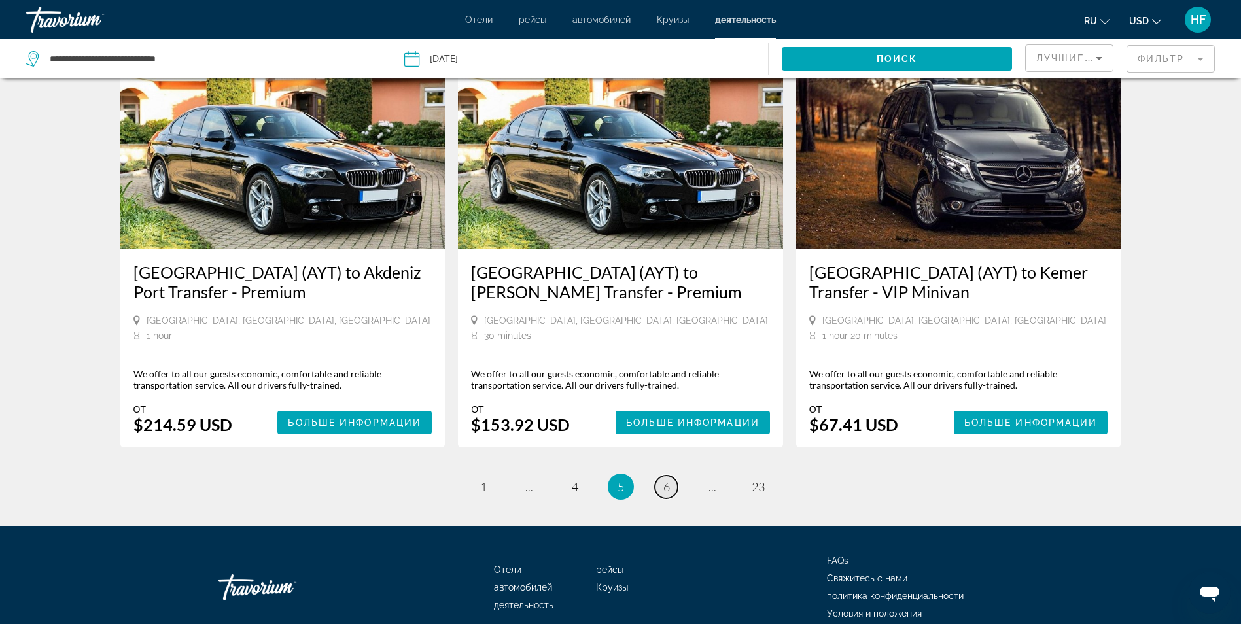
click at [668, 479] on span "6" at bounding box center [666, 486] width 7 height 14
